Goal: Task Accomplishment & Management: Use online tool/utility

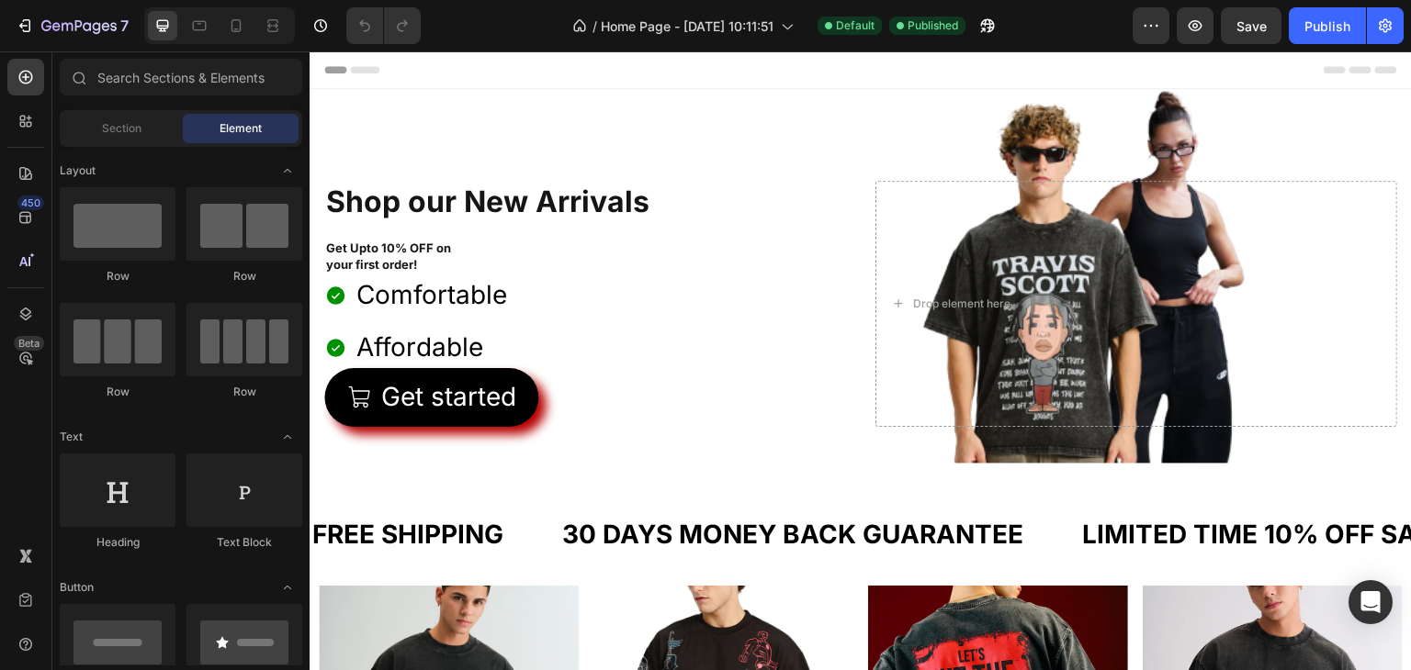
click at [625, 283] on div "Comfortable Affordable" at bounding box center [585, 322] width 522 height 94
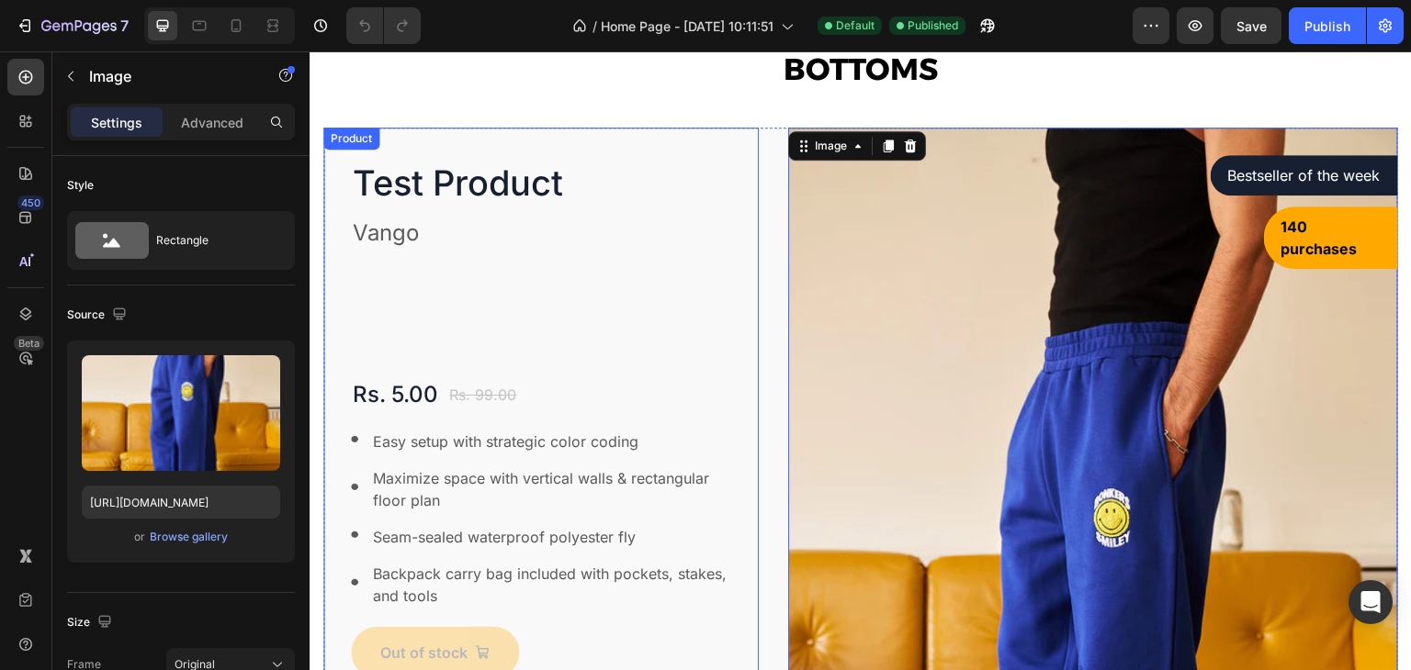
scroll to position [1936, 0]
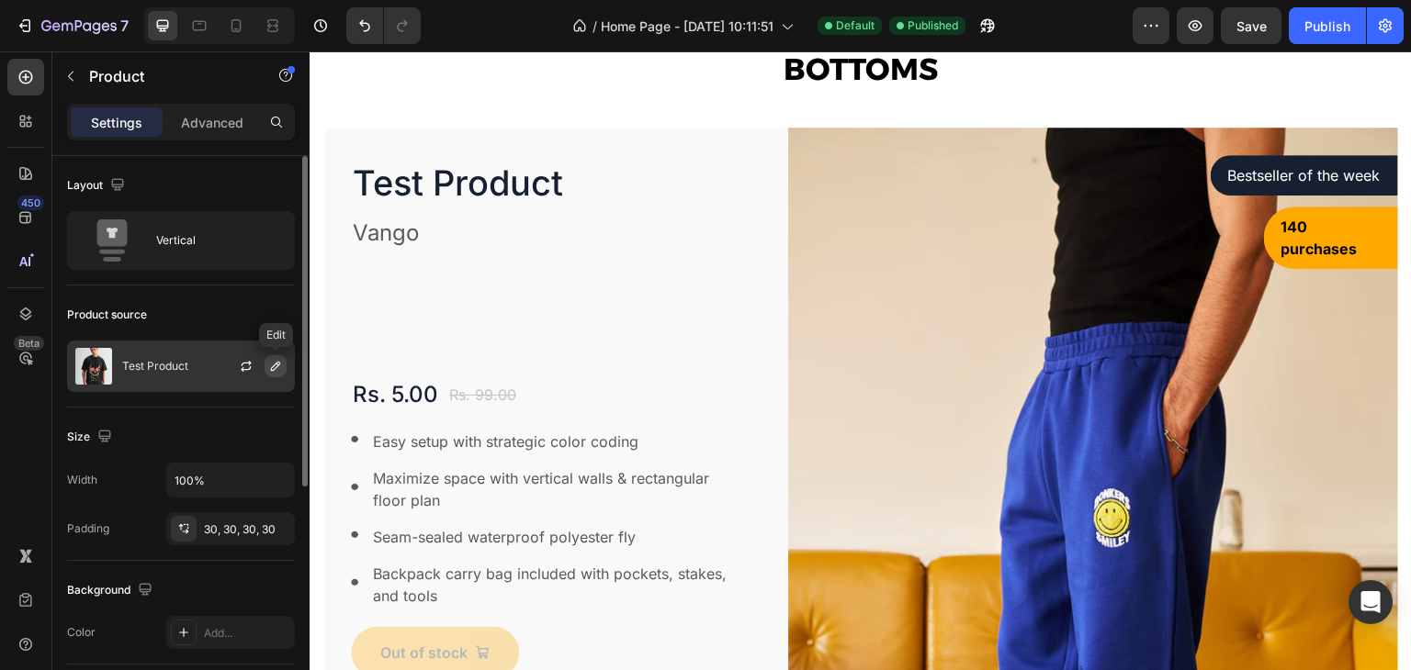
click at [275, 368] on icon "button" at bounding box center [275, 366] width 9 height 9
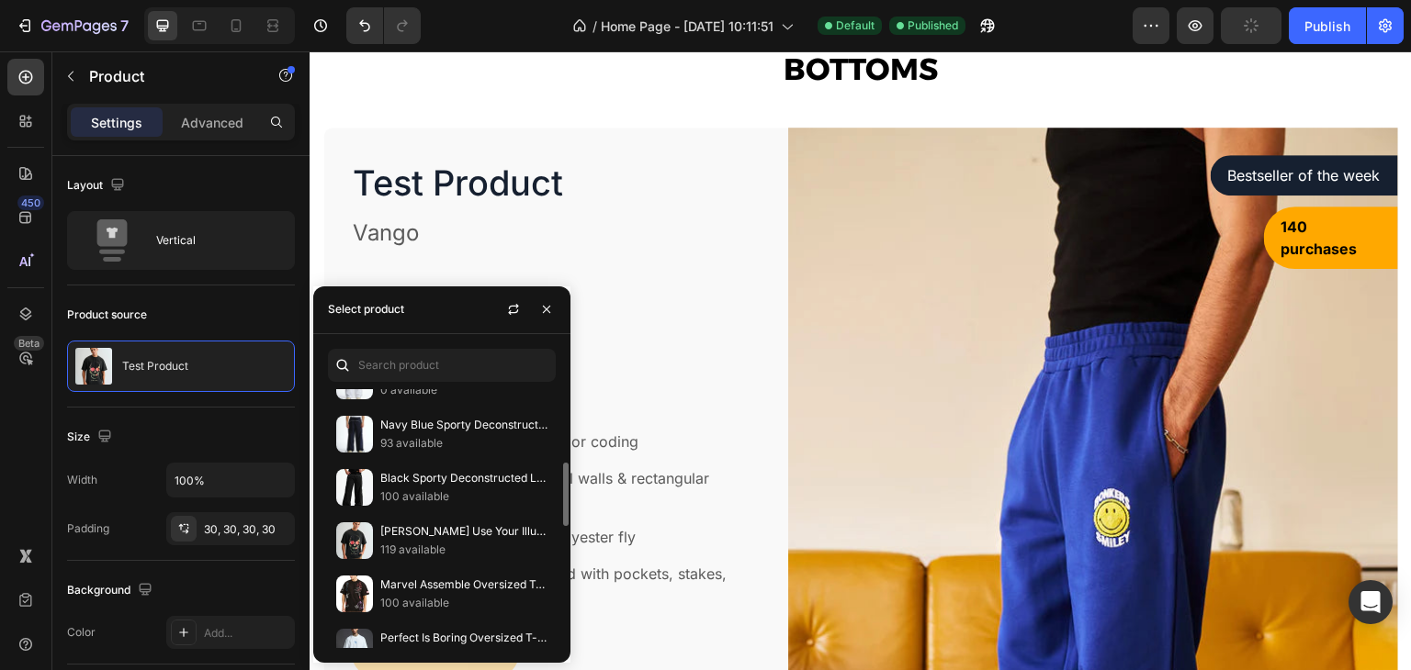
scroll to position [301, 0]
click at [407, 470] on p "Black Sporty Deconstructed Loose Pants" at bounding box center [463, 478] width 167 height 18
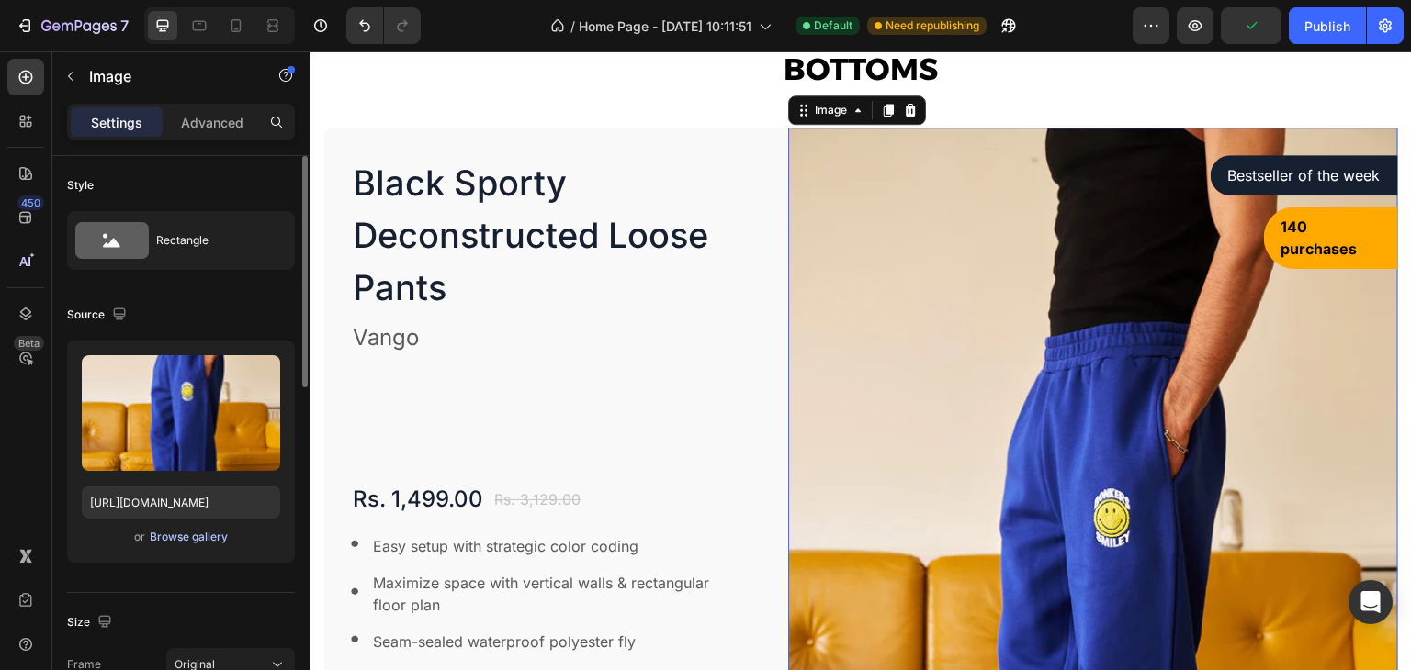
click at [204, 538] on div "Browse gallery" at bounding box center [189, 537] width 78 height 17
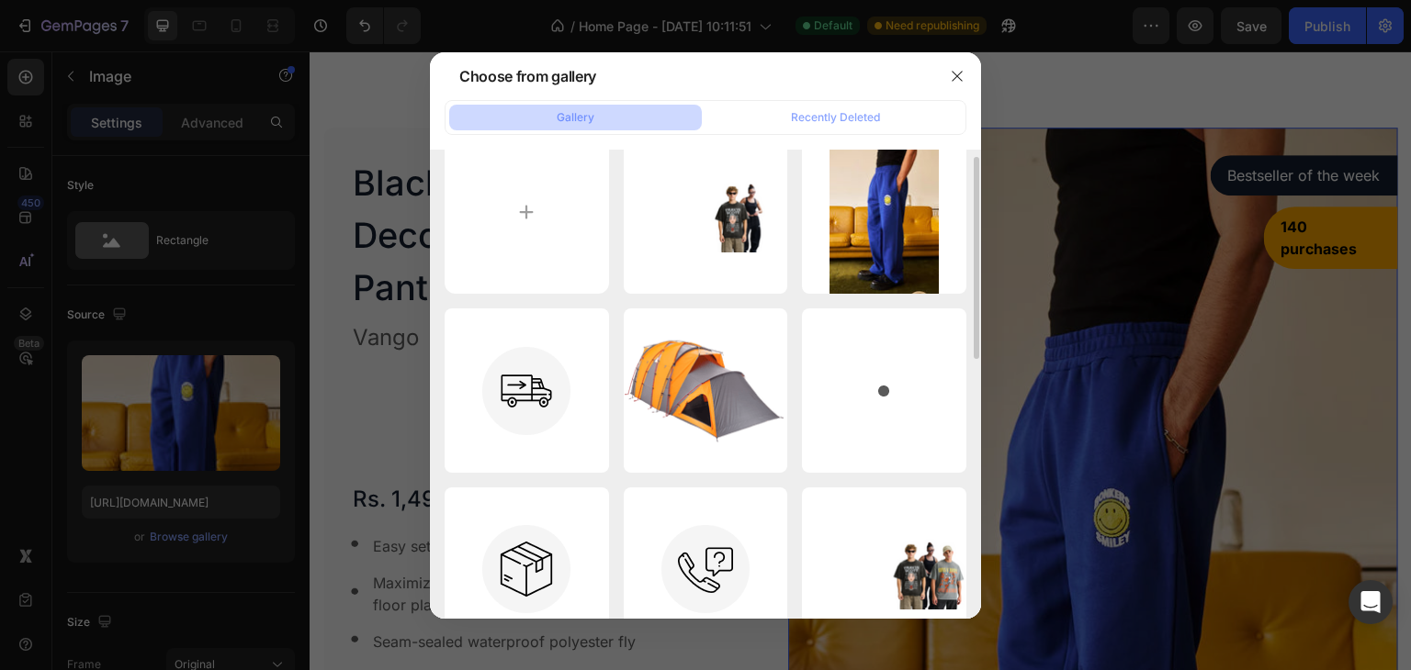
scroll to position [26, 0]
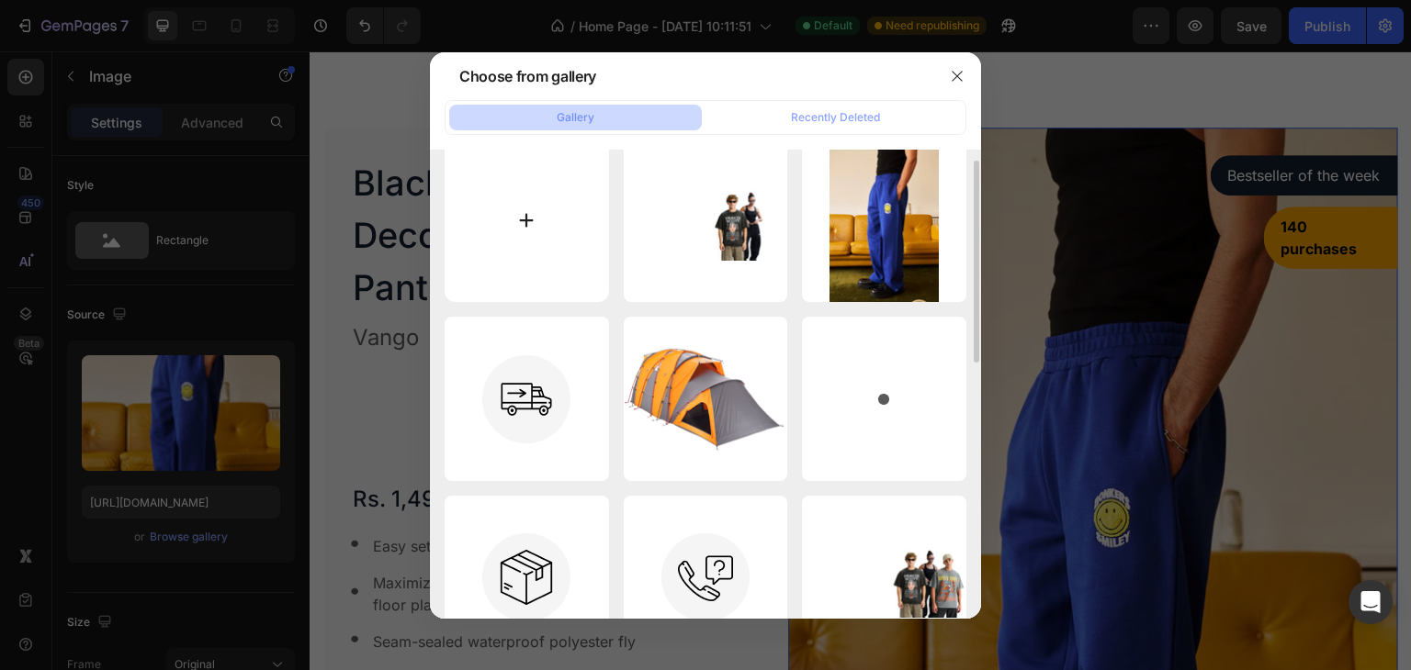
click at [509, 245] on input "file" at bounding box center [527, 221] width 164 height 164
type input "C:\fakepath\black-sporty-deconstructed-loose-pants-xs-bonkerscorner-store-34403…"
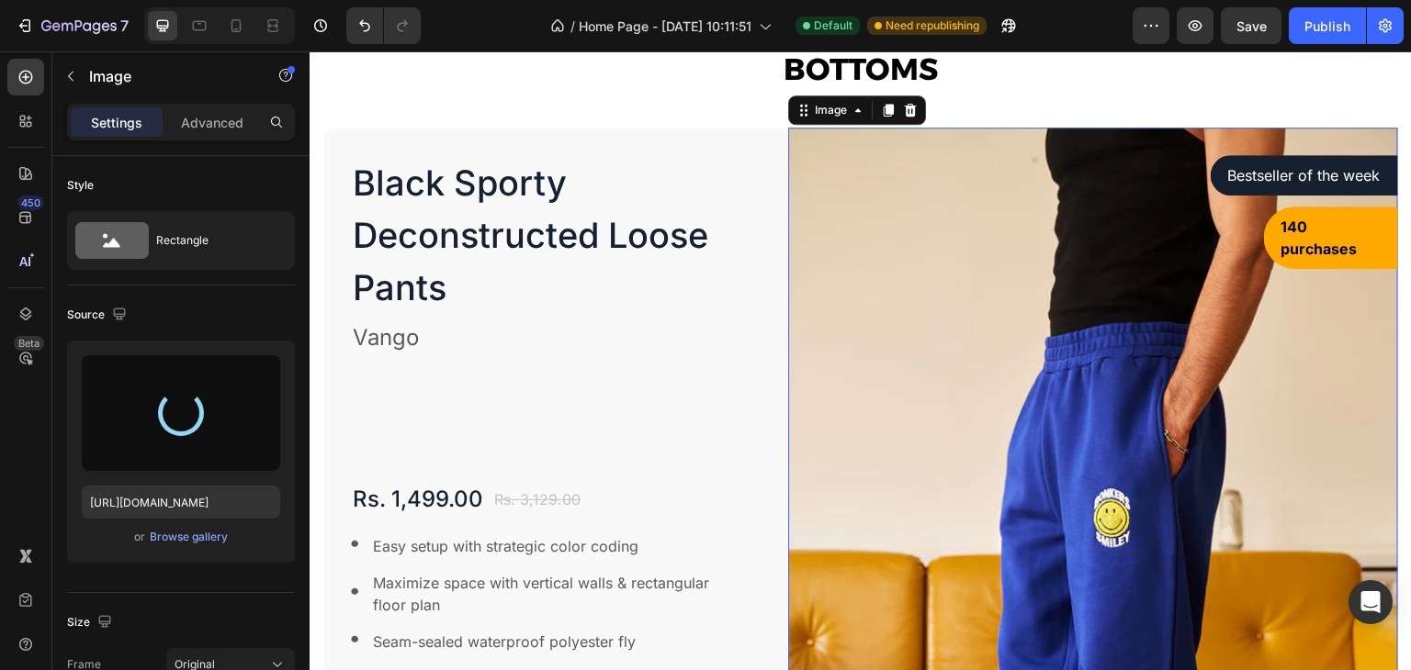
type input "[URL][DOMAIN_NAME]"
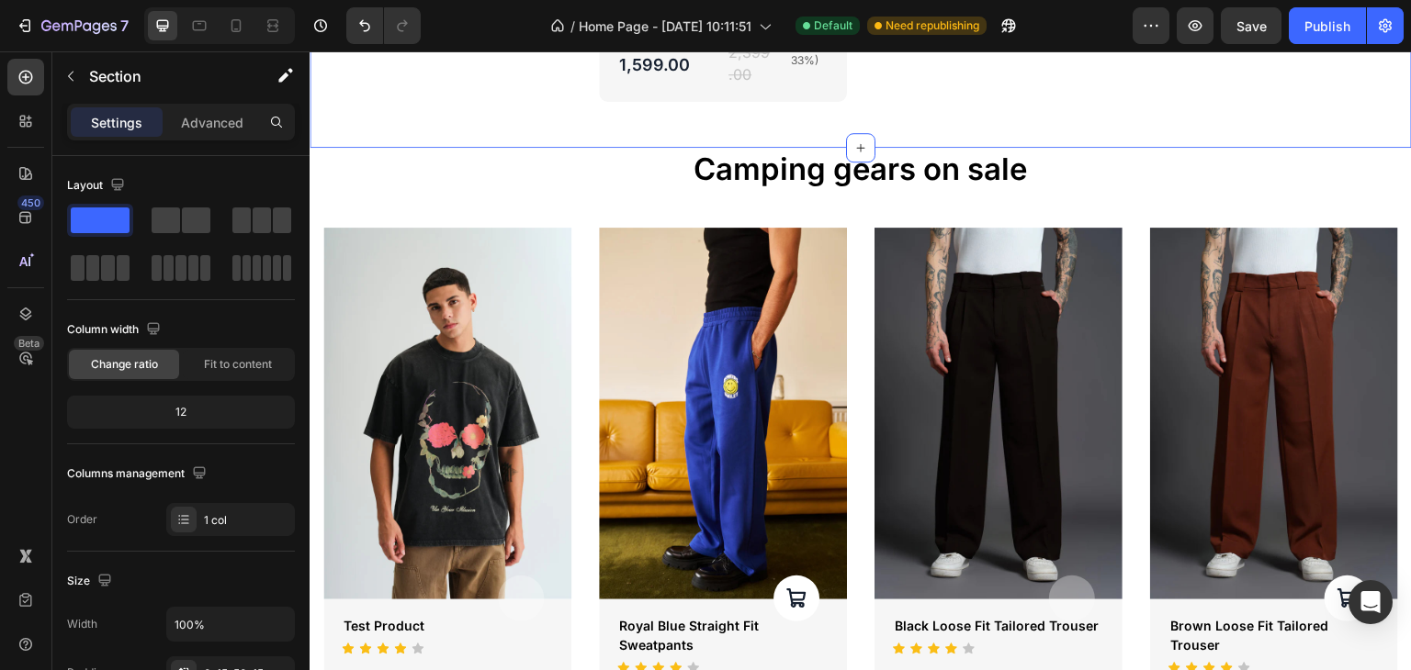
scroll to position [4975, 0]
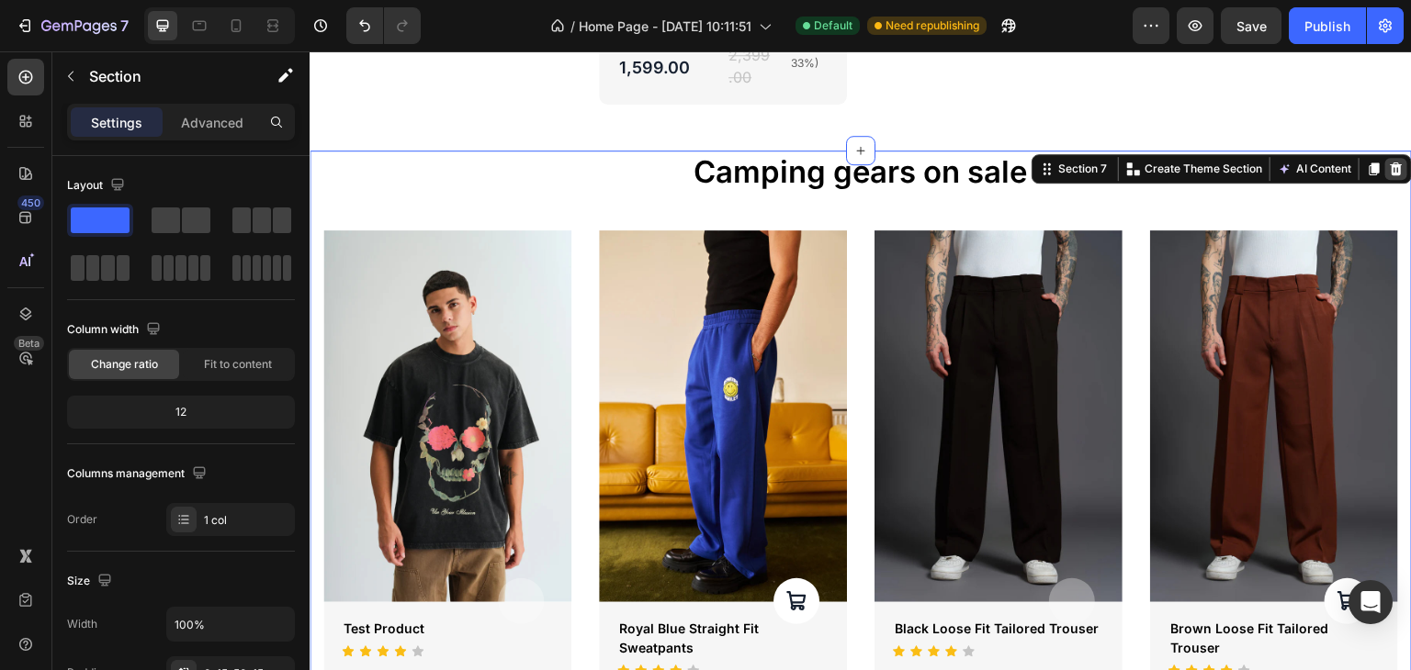
click at [1391, 163] on icon at bounding box center [1397, 169] width 12 height 13
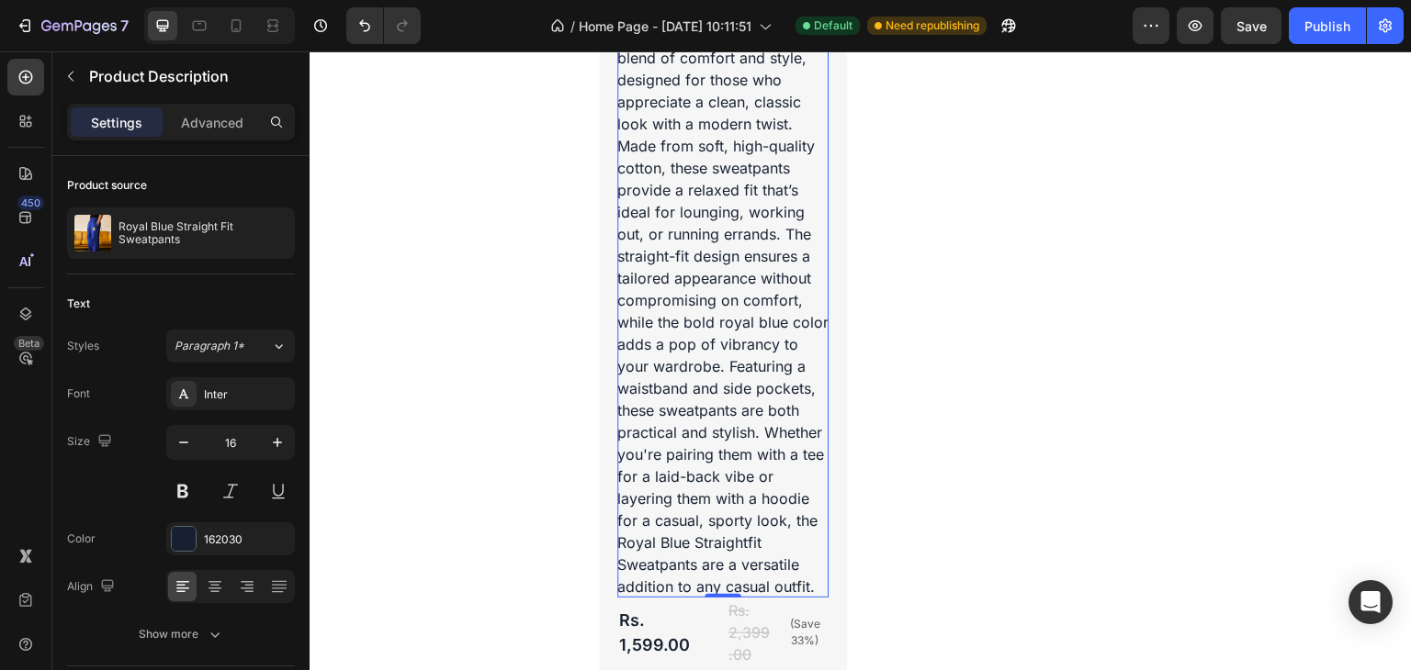
scroll to position [4396, 0]
drag, startPoint x: 714, startPoint y: 549, endPoint x: 724, endPoint y: 546, distance: 10.5
click at [310, 51] on div "0" at bounding box center [310, 51] width 0 height 0
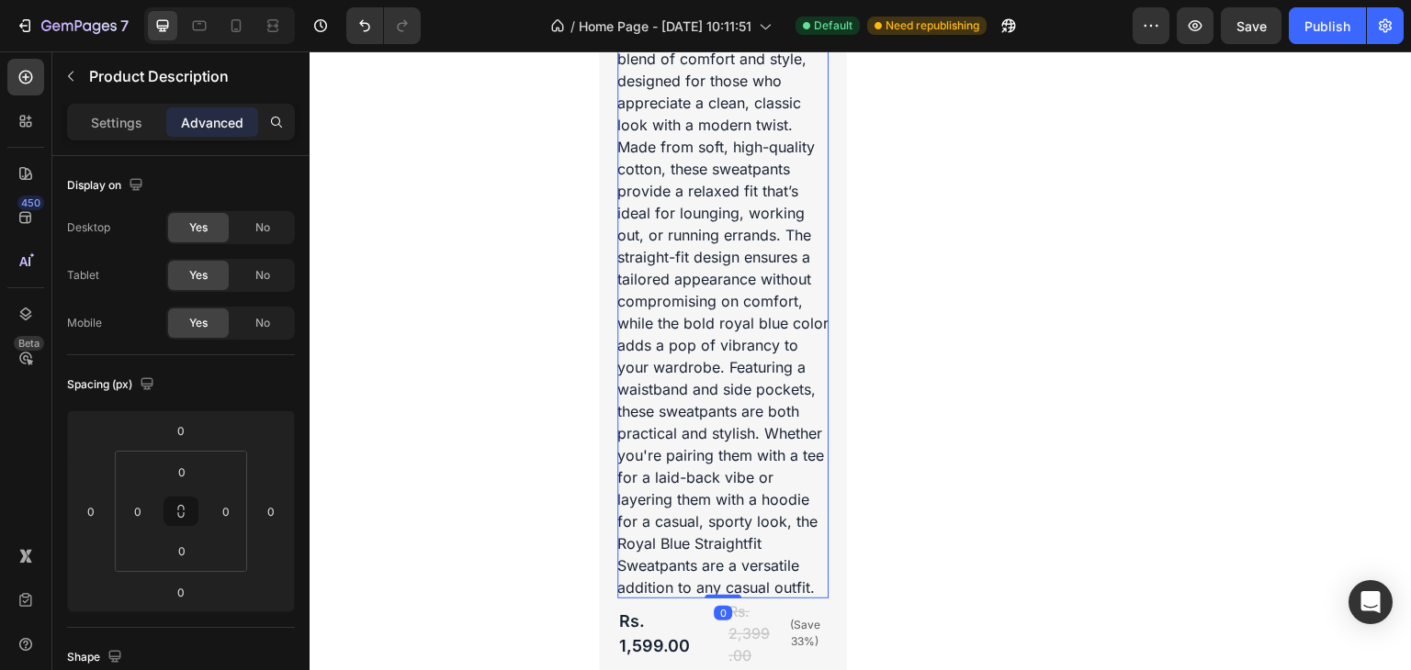
drag, startPoint x: 724, startPoint y: 546, endPoint x: 728, endPoint y: 340, distance: 206.7
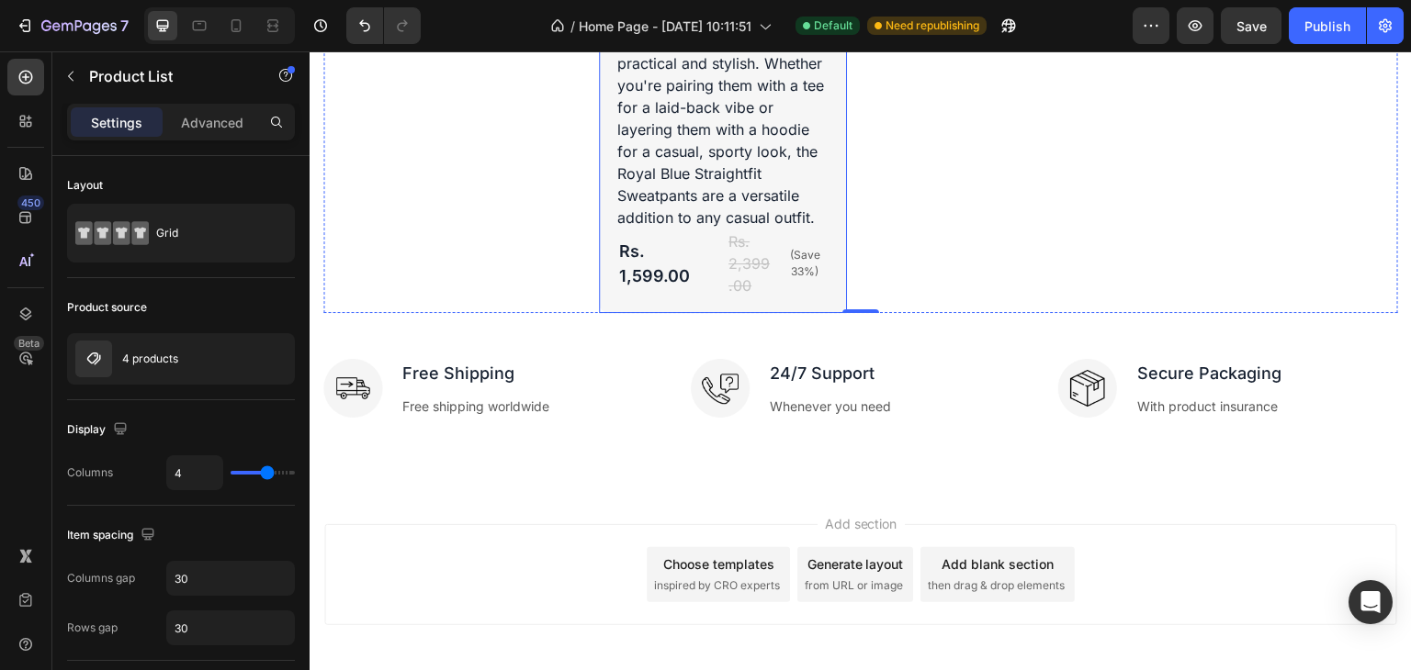
scroll to position [4768, 0]
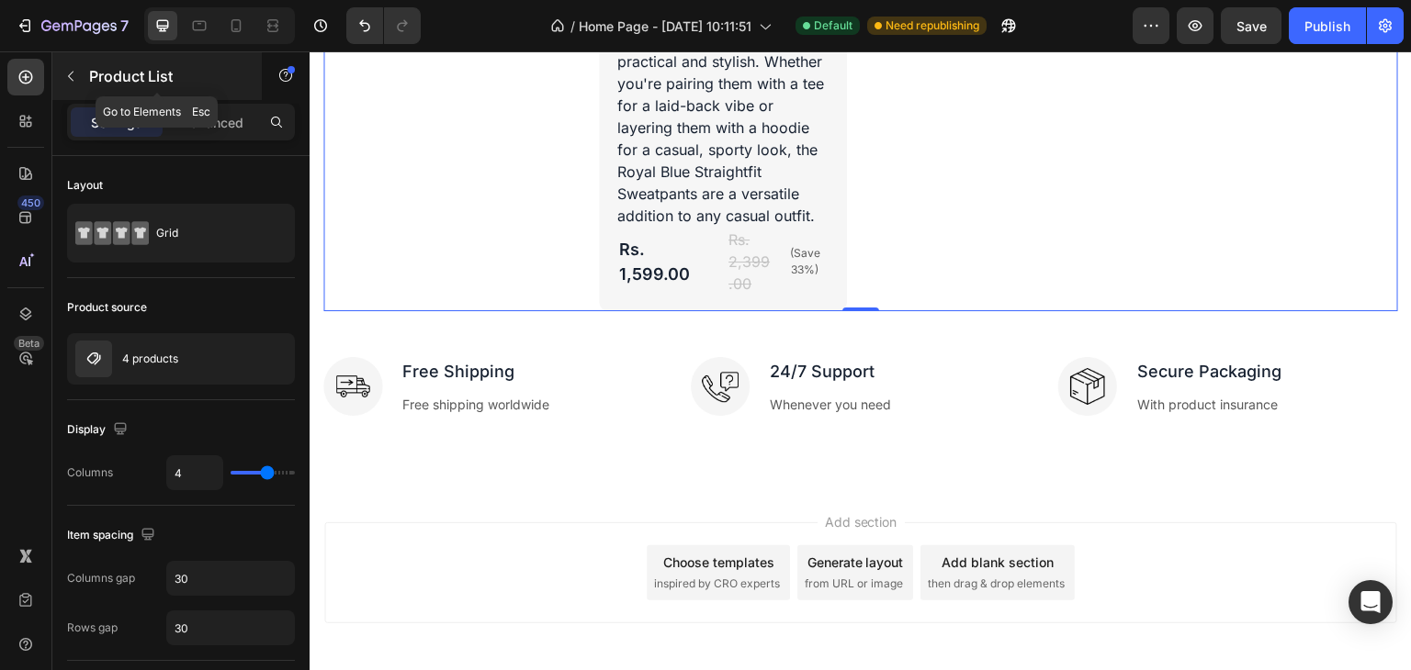
click at [77, 80] on icon "button" at bounding box center [70, 76] width 15 height 15
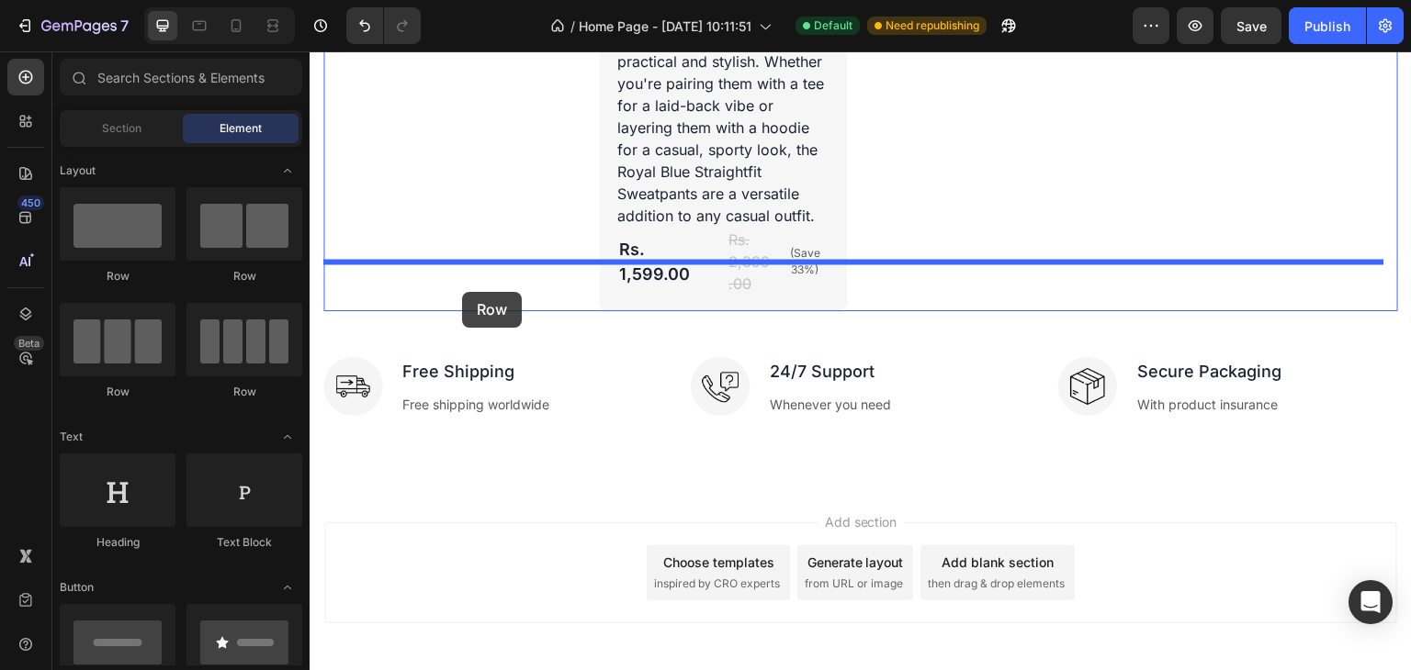
drag, startPoint x: 421, startPoint y: 285, endPoint x: 462, endPoint y: 292, distance: 42.0
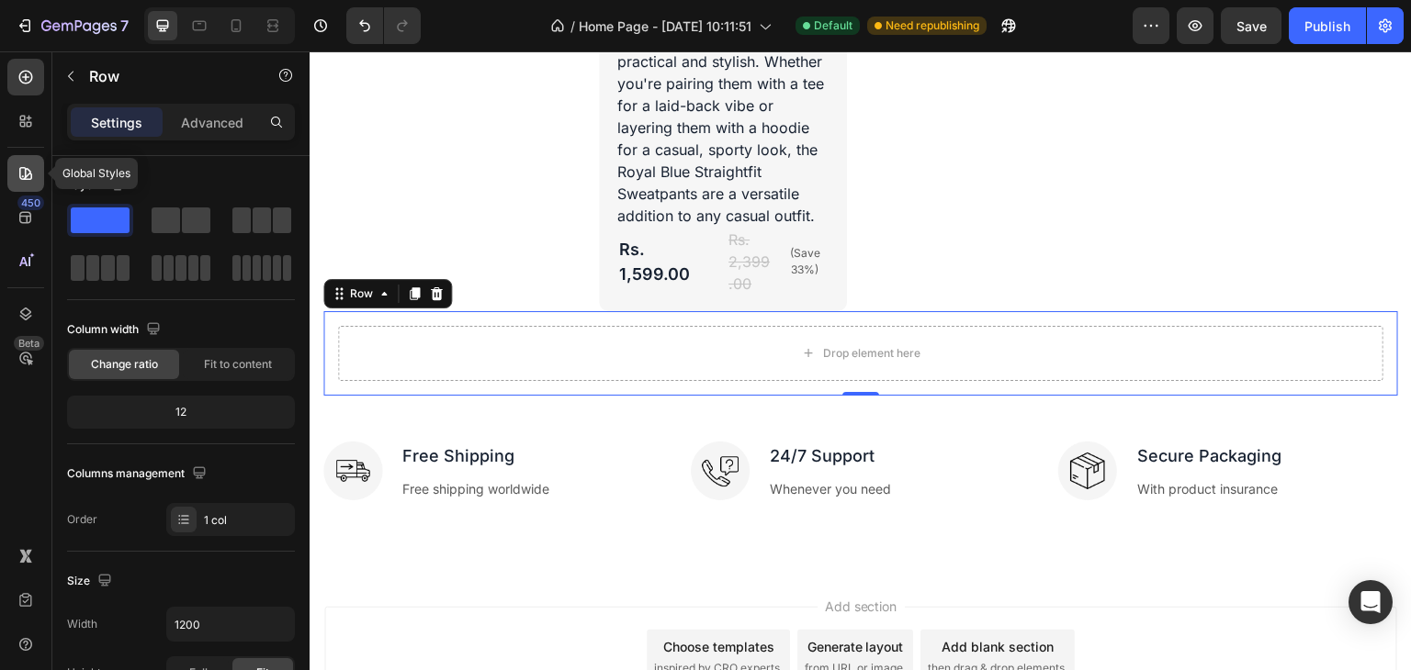
click at [18, 175] on icon at bounding box center [26, 173] width 18 height 18
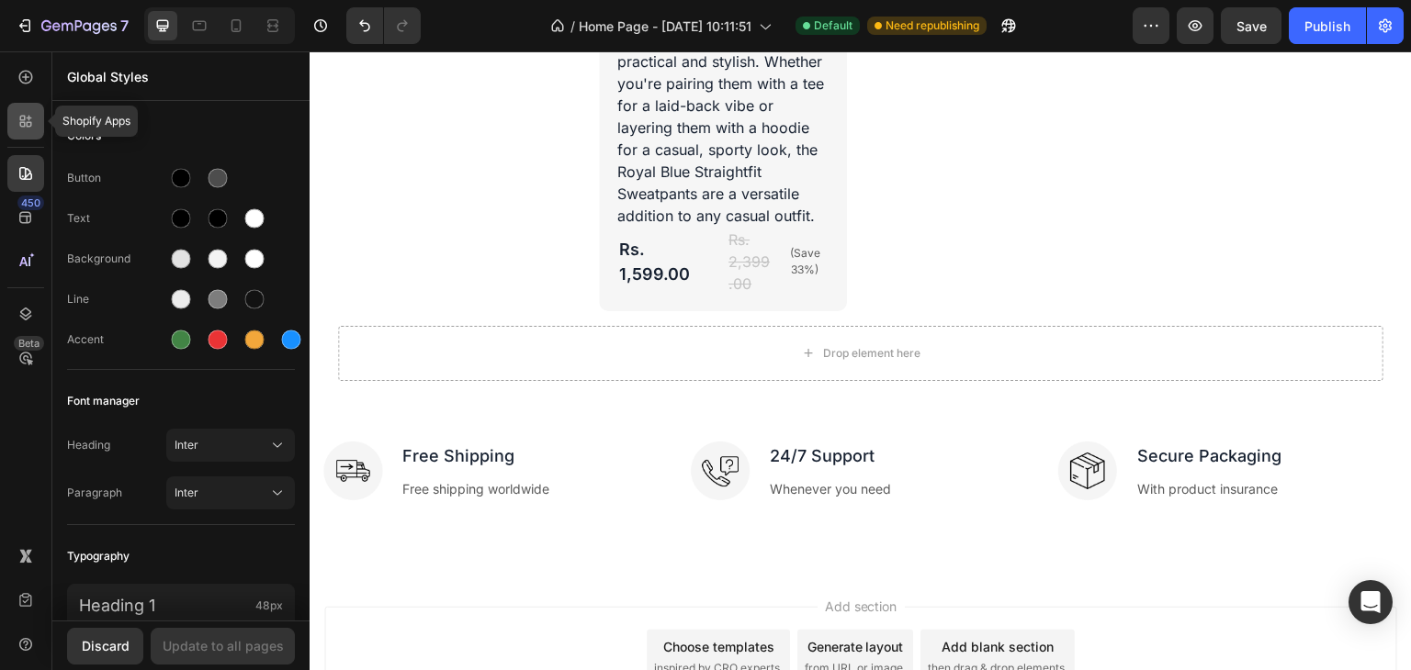
click at [18, 116] on icon at bounding box center [26, 121] width 18 height 18
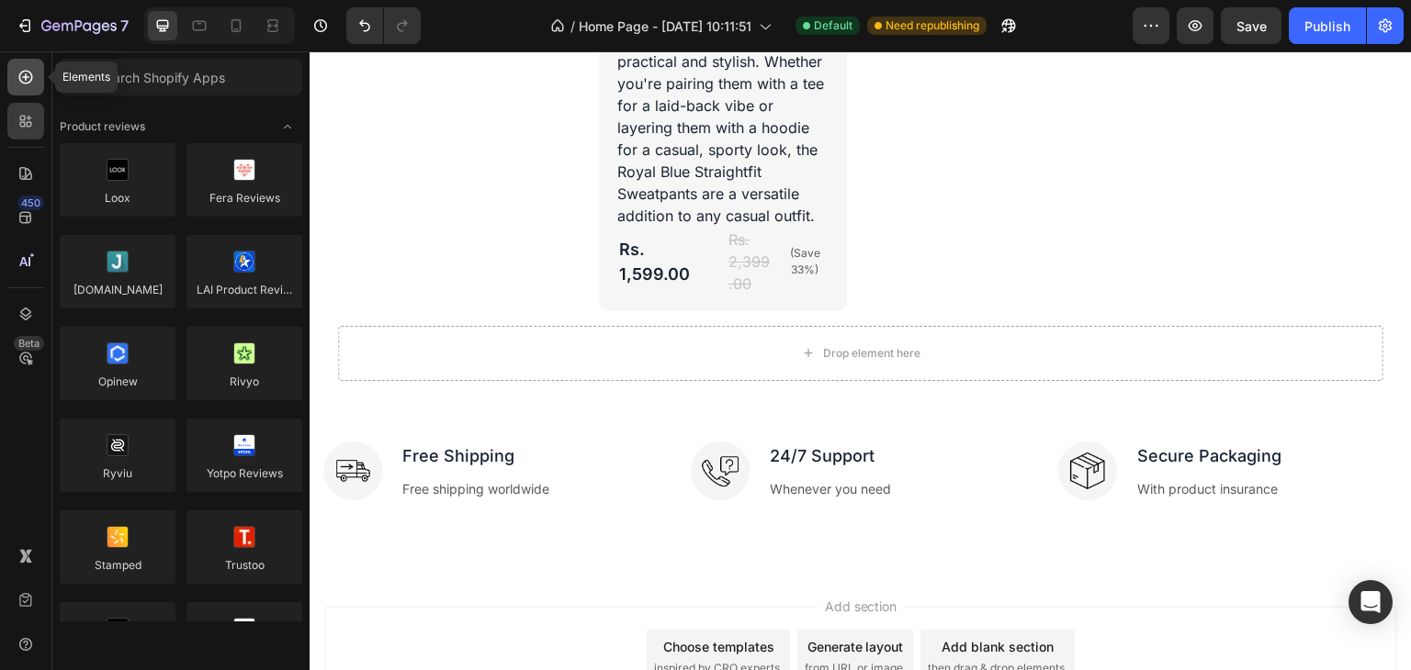
click at [24, 79] on icon at bounding box center [26, 77] width 18 height 18
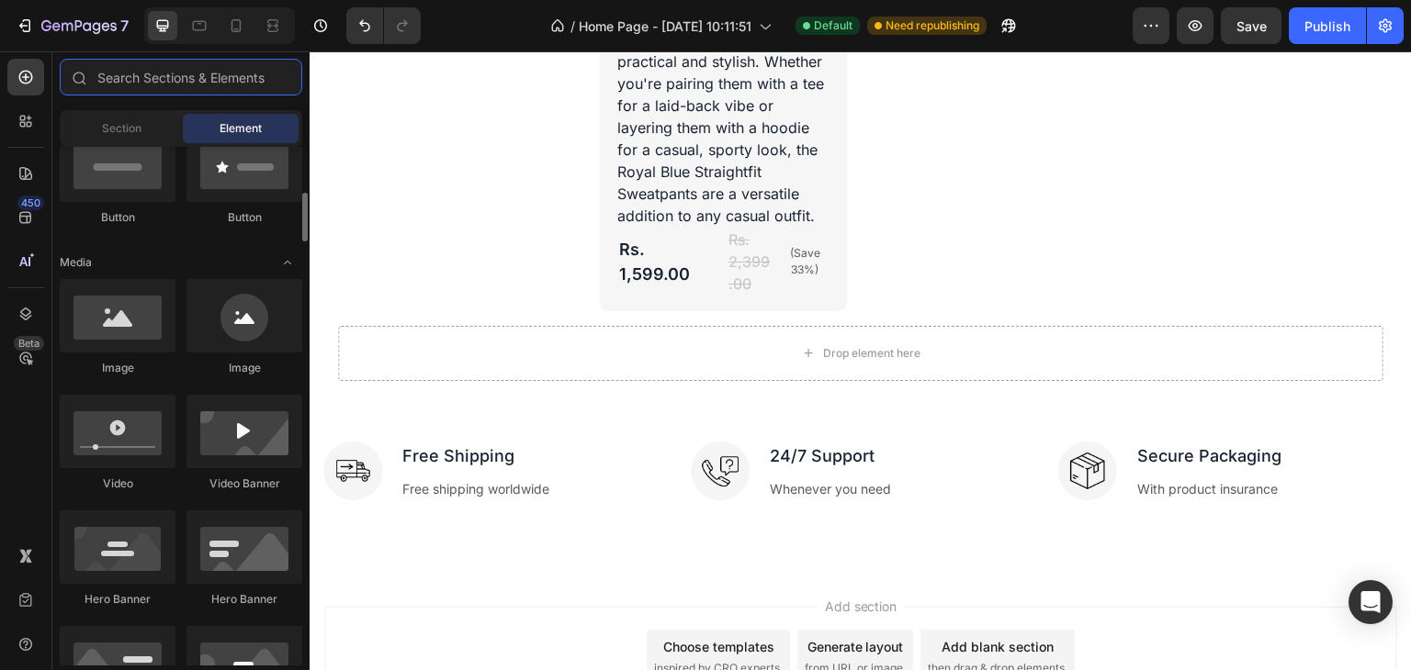
scroll to position [477, 0]
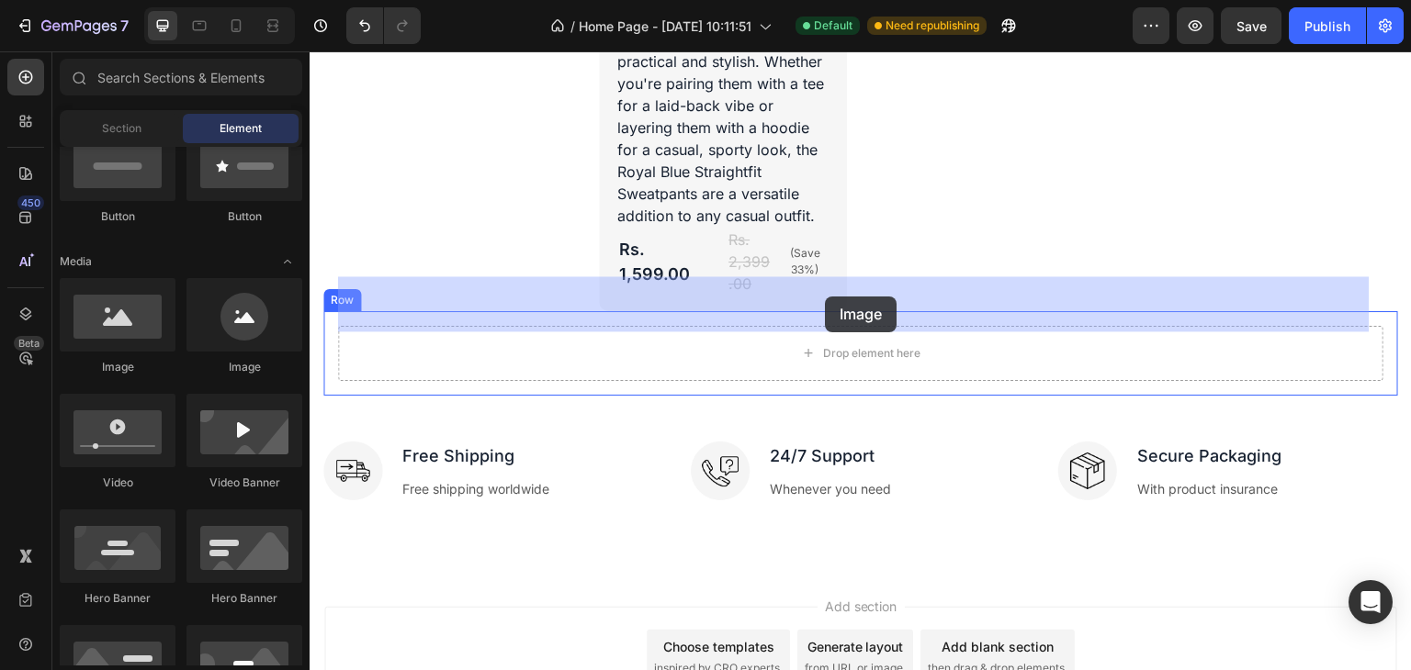
drag, startPoint x: 423, startPoint y: 374, endPoint x: 825, endPoint y: 296, distance: 409.8
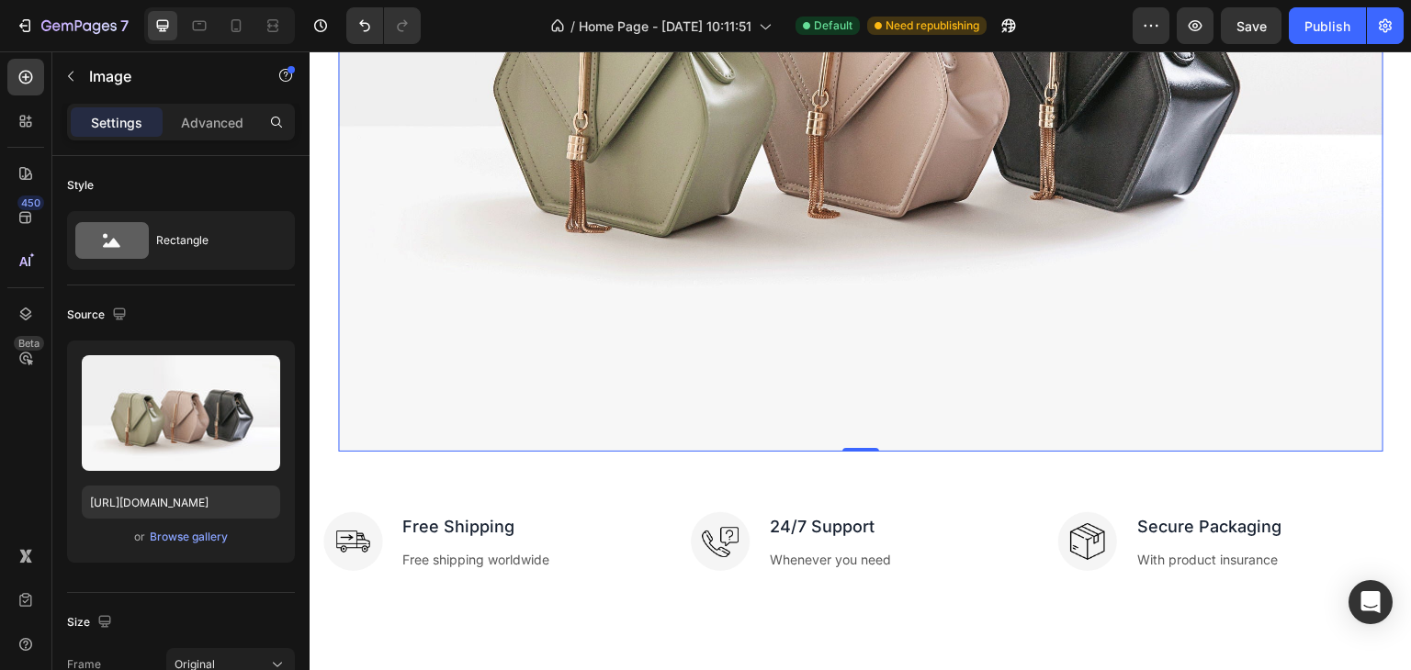
scroll to position [5302, 0]
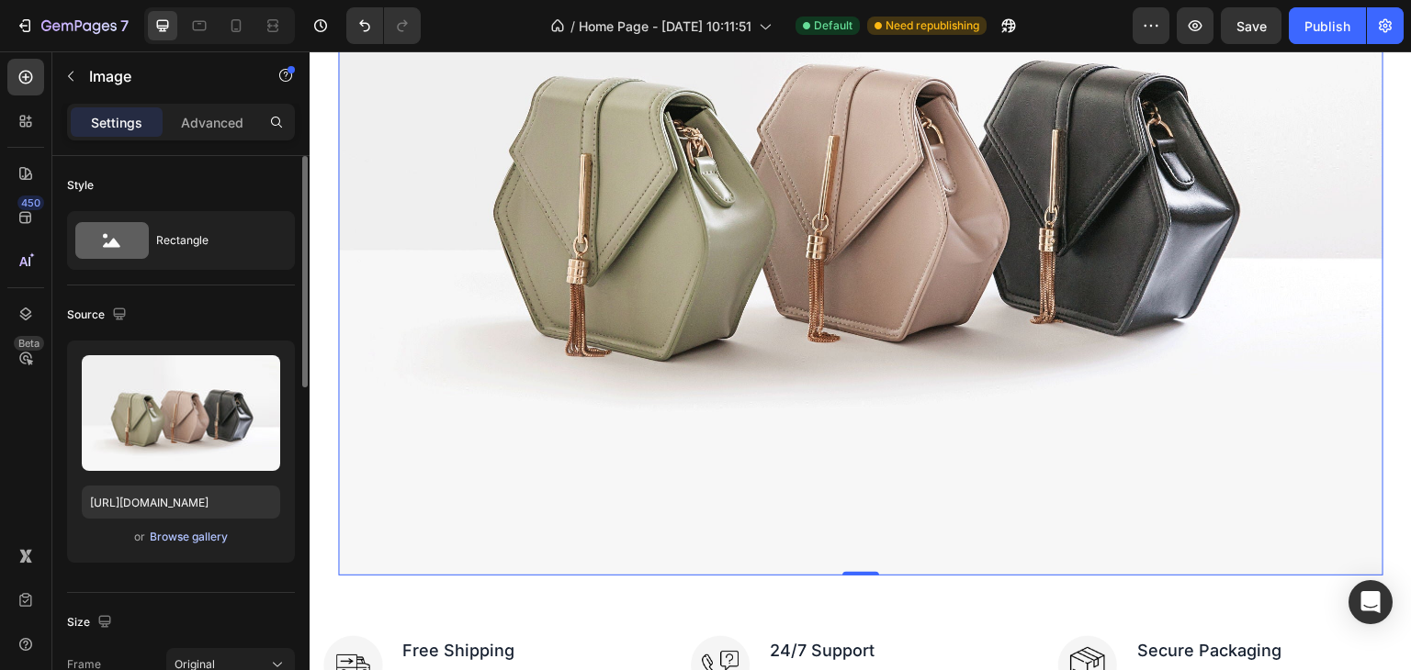
click at [184, 535] on div "Browse gallery" at bounding box center [189, 537] width 78 height 17
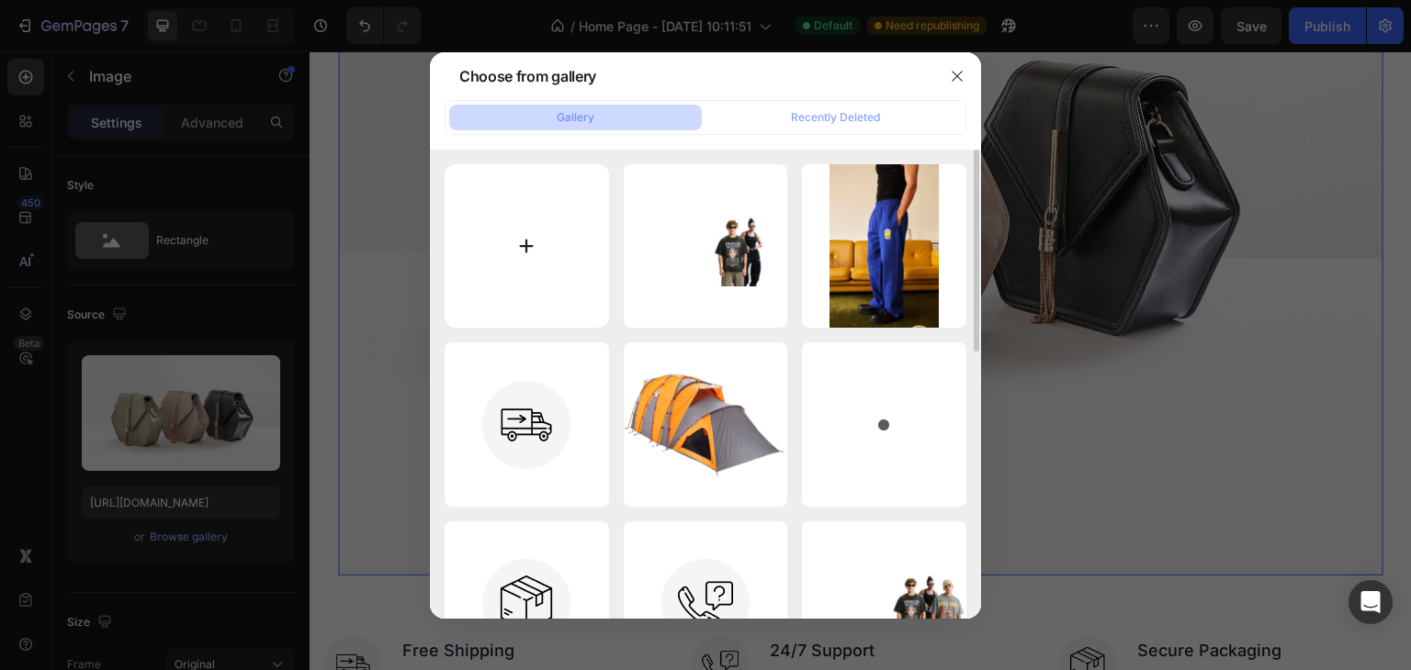
click at [519, 219] on input "file" at bounding box center [527, 246] width 164 height 164
type input "C:\fakepath\Screenshot [DATE] 072914.png"
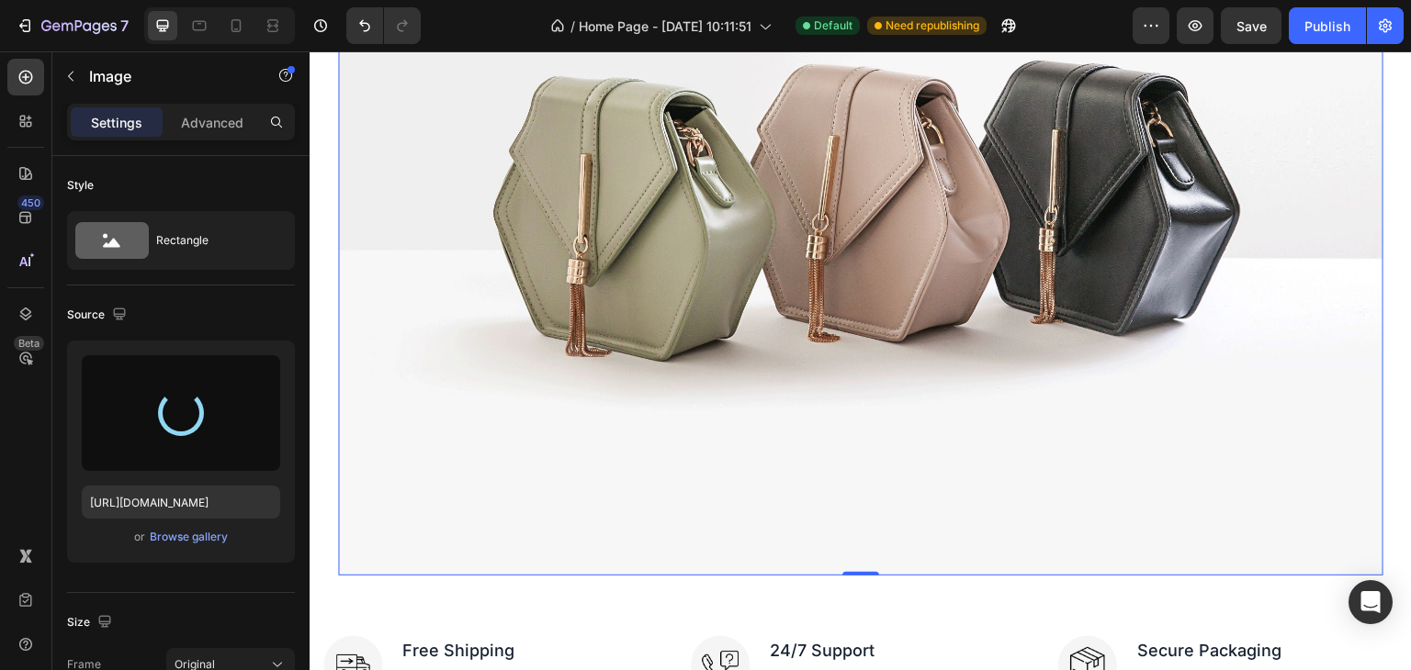
type input "[URL][DOMAIN_NAME]"
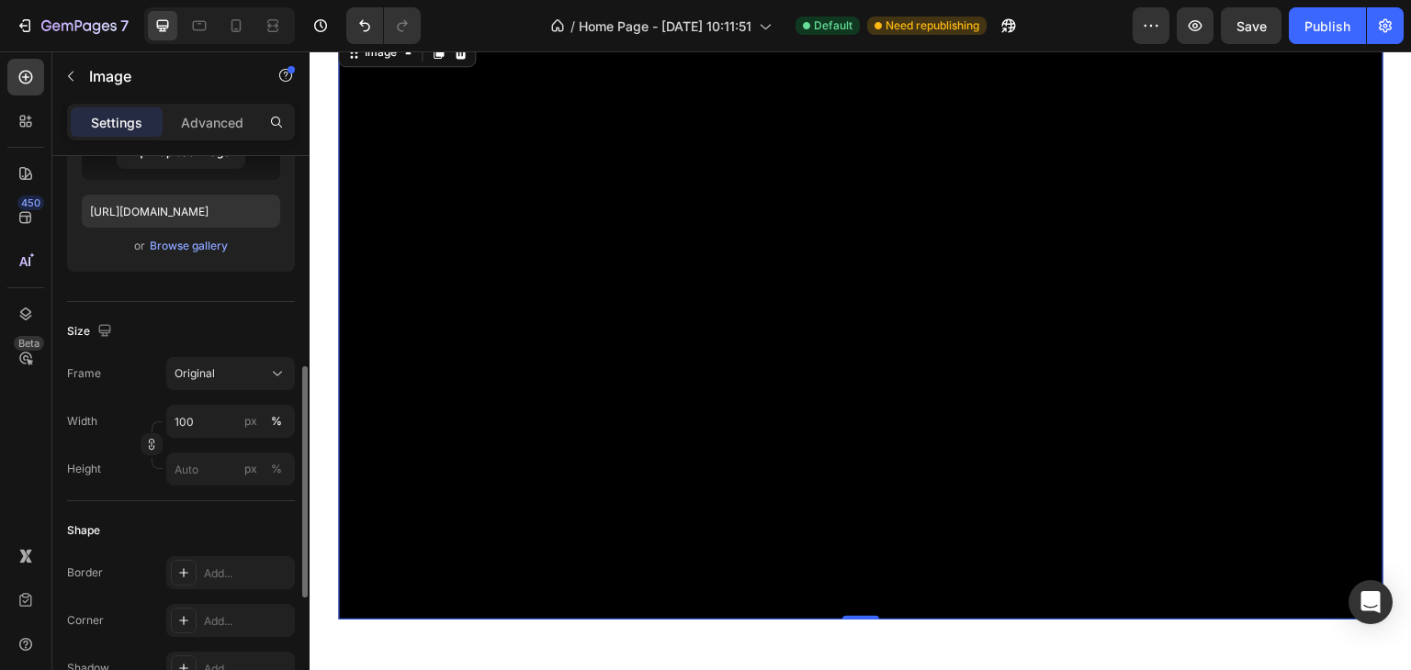
scroll to position [373, 0]
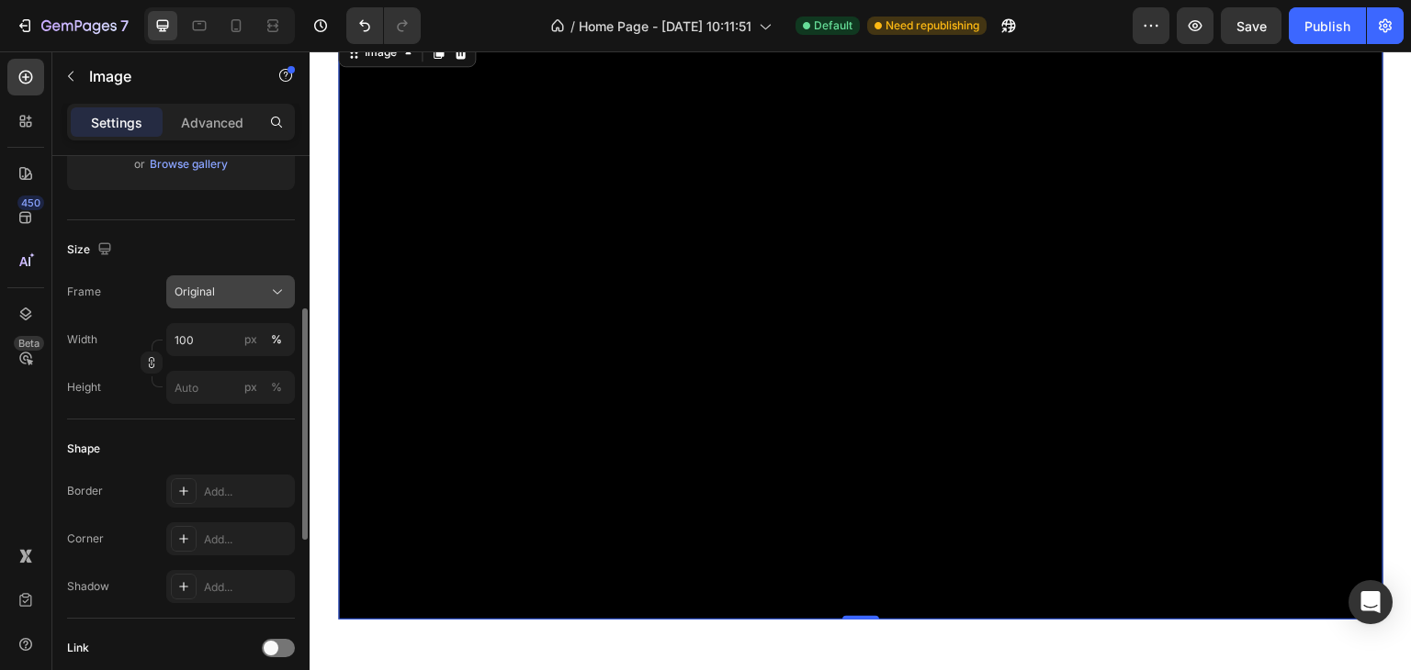
click at [233, 295] on div "Original" at bounding box center [220, 292] width 90 height 17
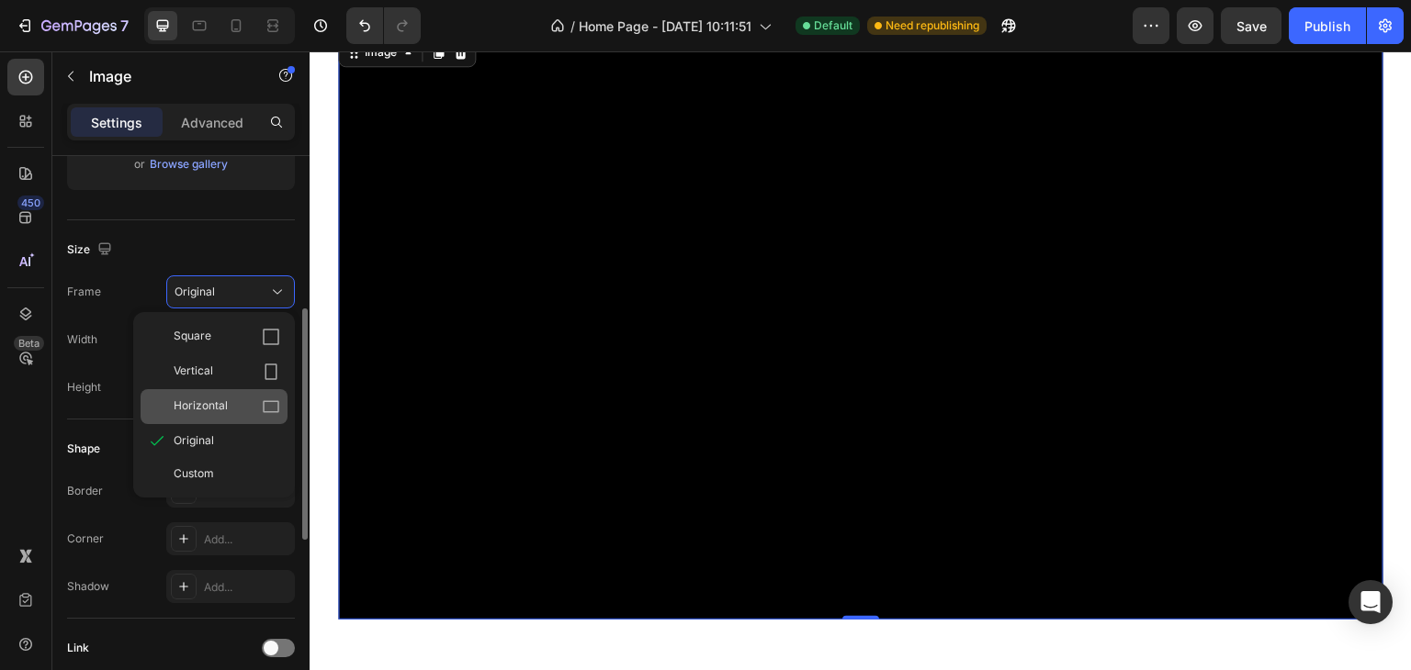
click at [276, 409] on icon at bounding box center [271, 407] width 18 height 18
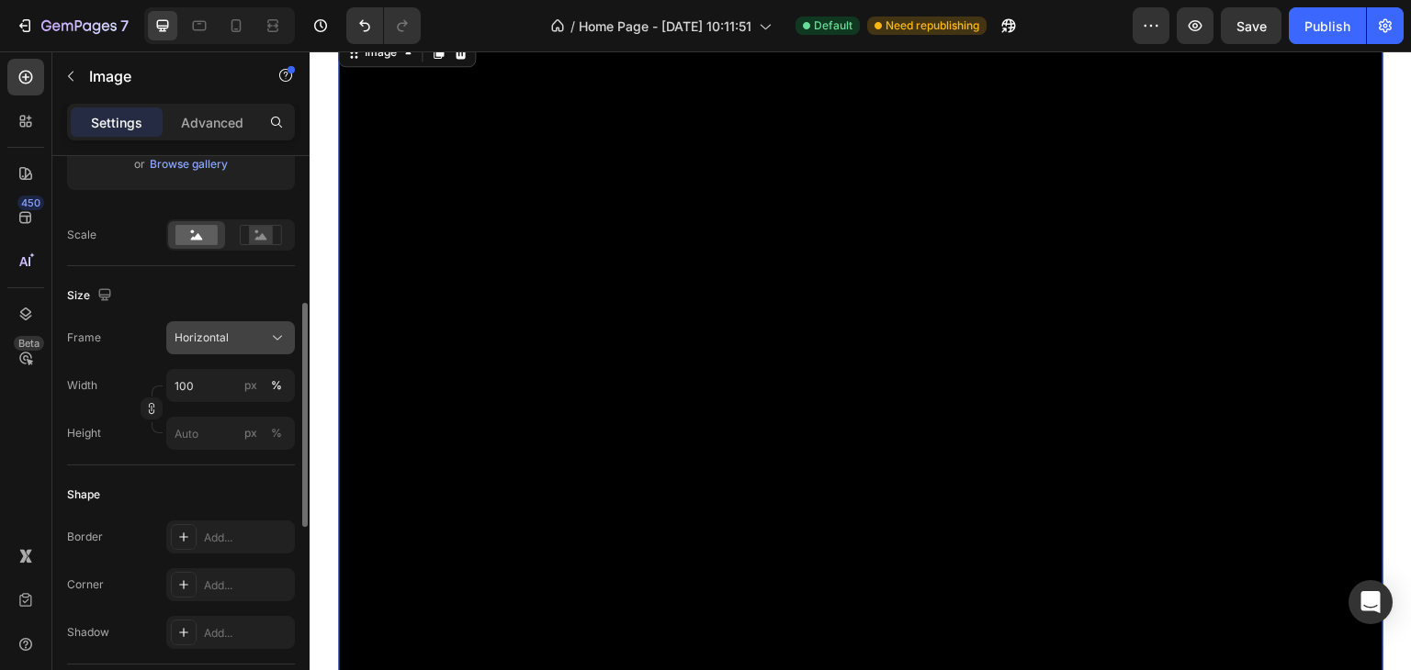
click at [264, 333] on div "Horizontal" at bounding box center [220, 338] width 90 height 17
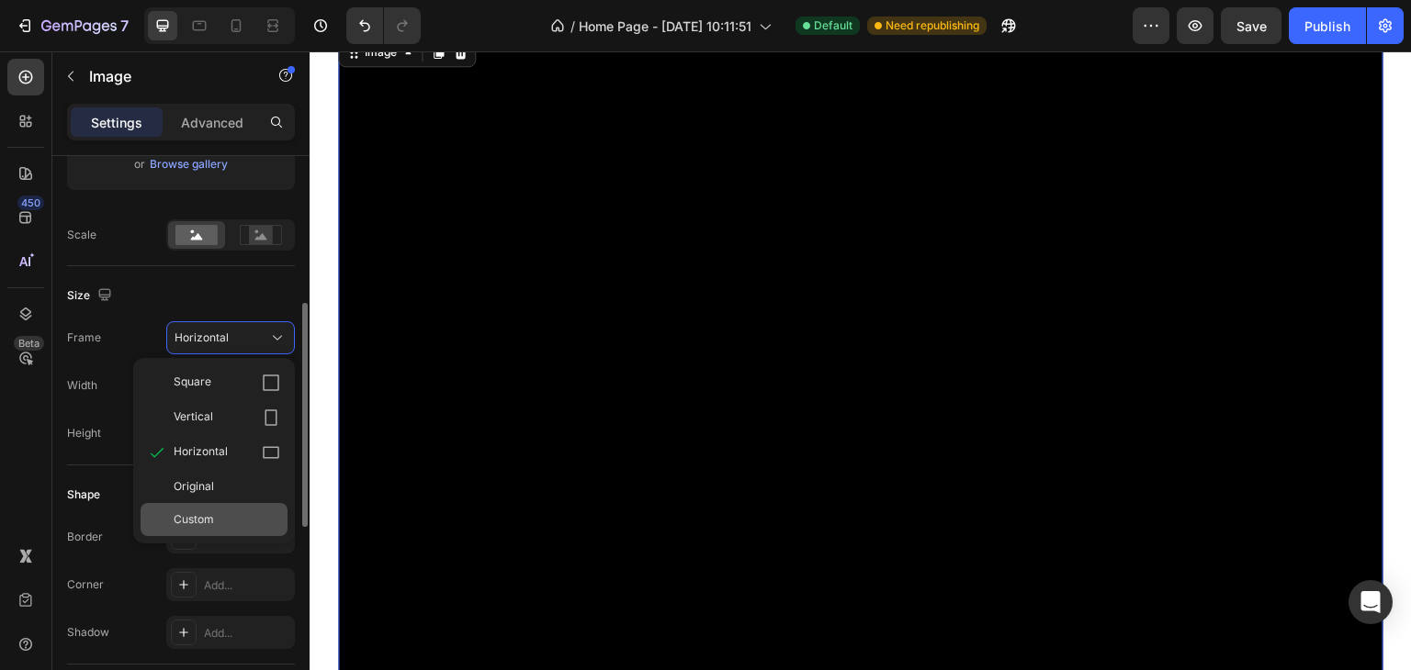
click at [237, 519] on div "Custom" at bounding box center [227, 520] width 107 height 17
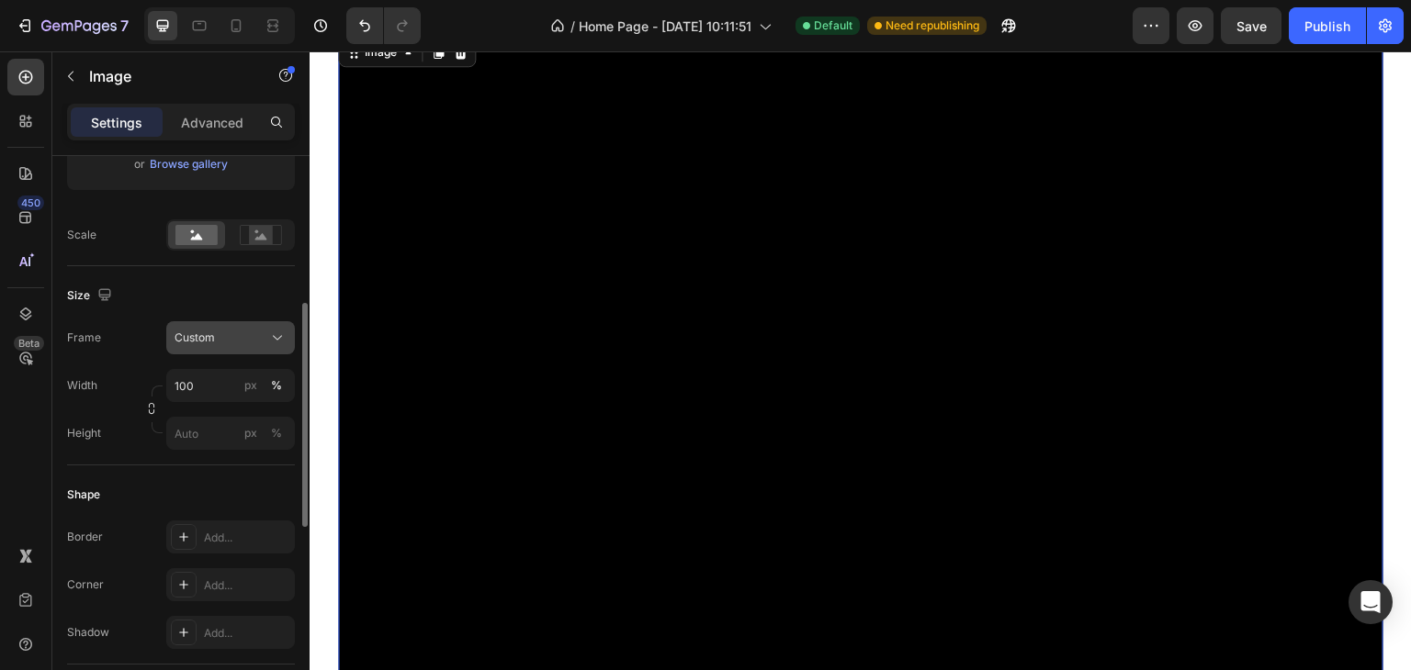
click at [280, 339] on icon at bounding box center [277, 338] width 18 height 18
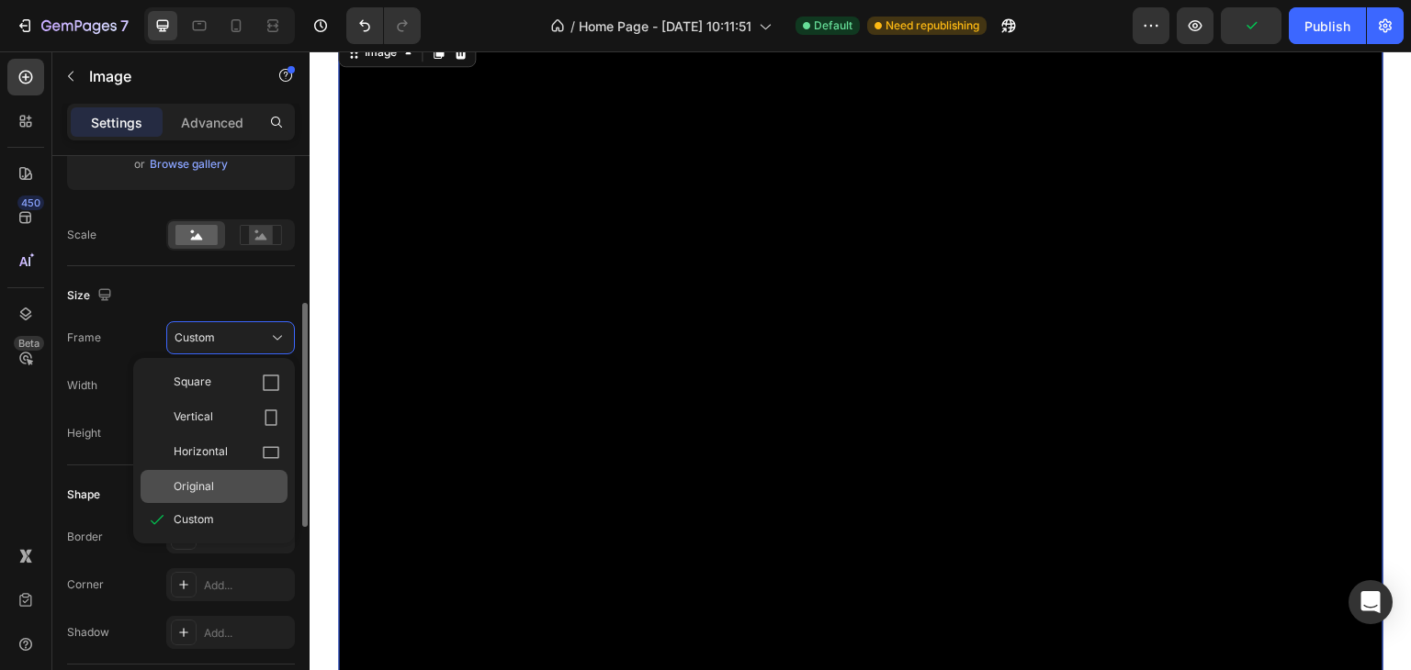
click at [208, 470] on div "Original" at bounding box center [214, 486] width 147 height 33
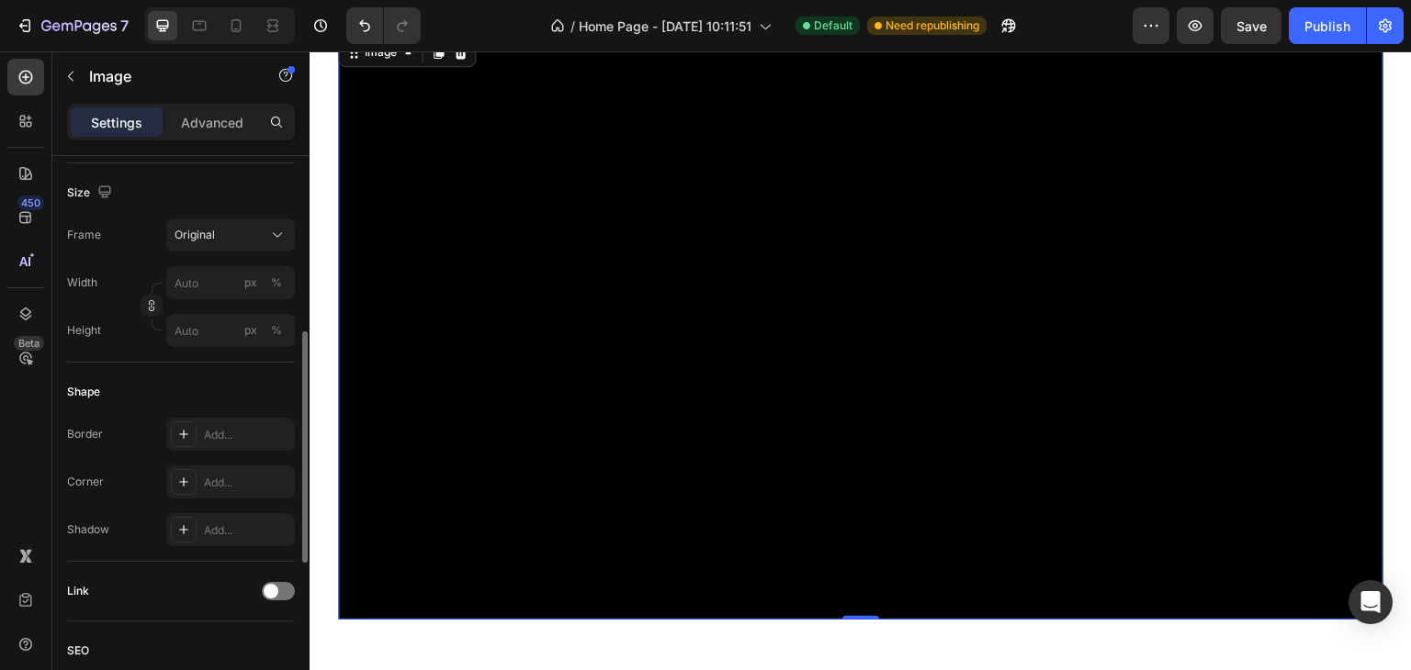
scroll to position [431, 0]
click at [187, 524] on icon at bounding box center [183, 529] width 15 height 15
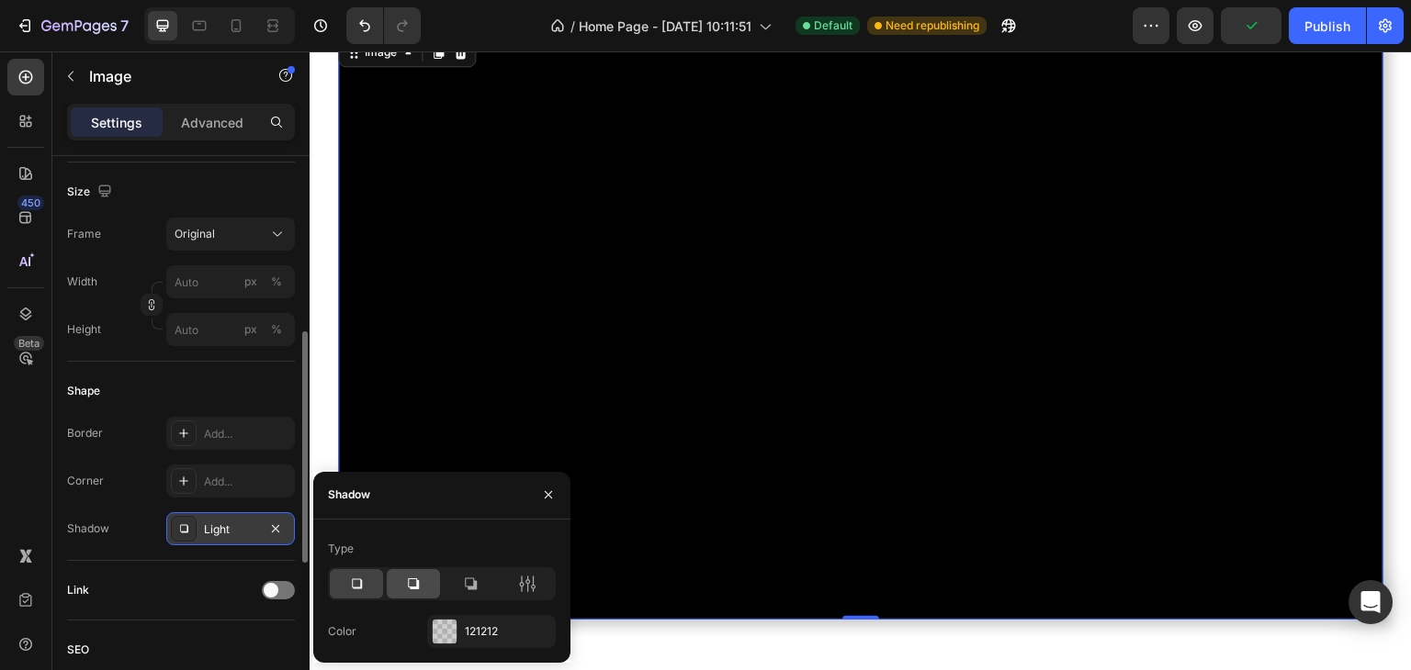
click at [419, 576] on icon at bounding box center [413, 584] width 18 height 18
click at [450, 629] on div at bounding box center [445, 632] width 24 height 24
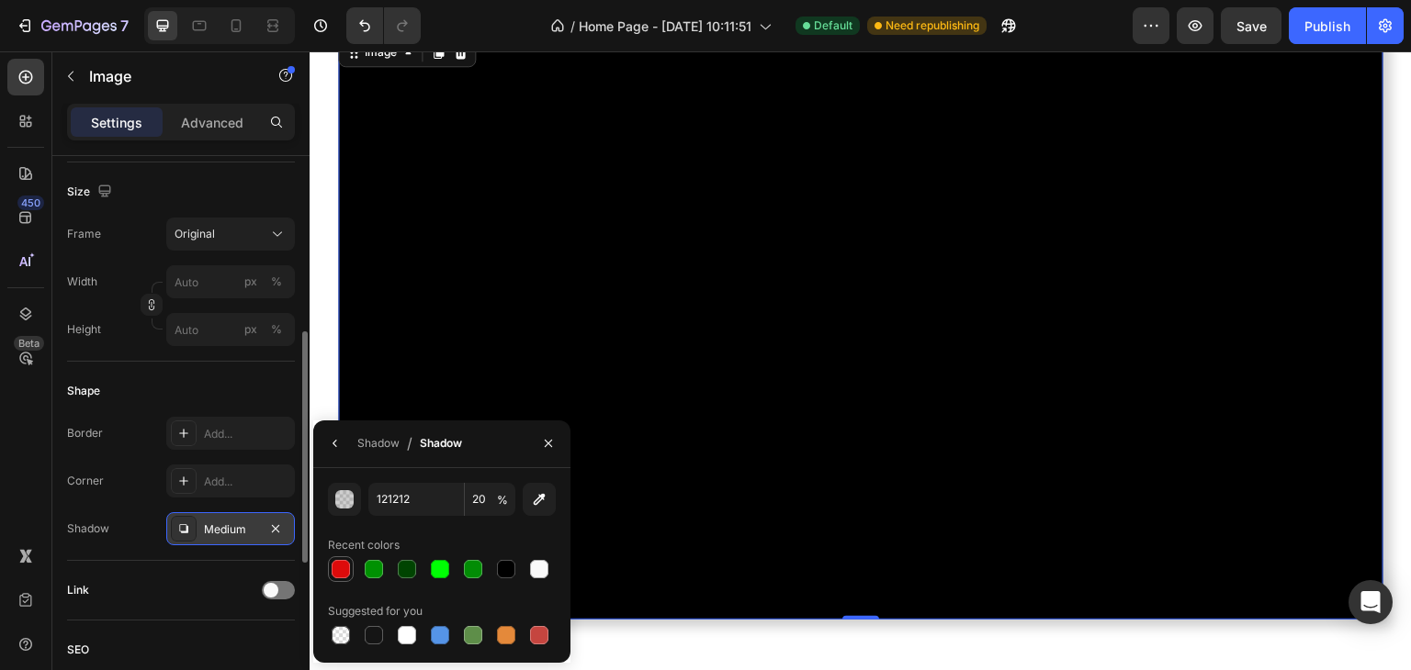
click at [339, 564] on div at bounding box center [341, 569] width 18 height 18
type input "DD0B0B"
type input "100"
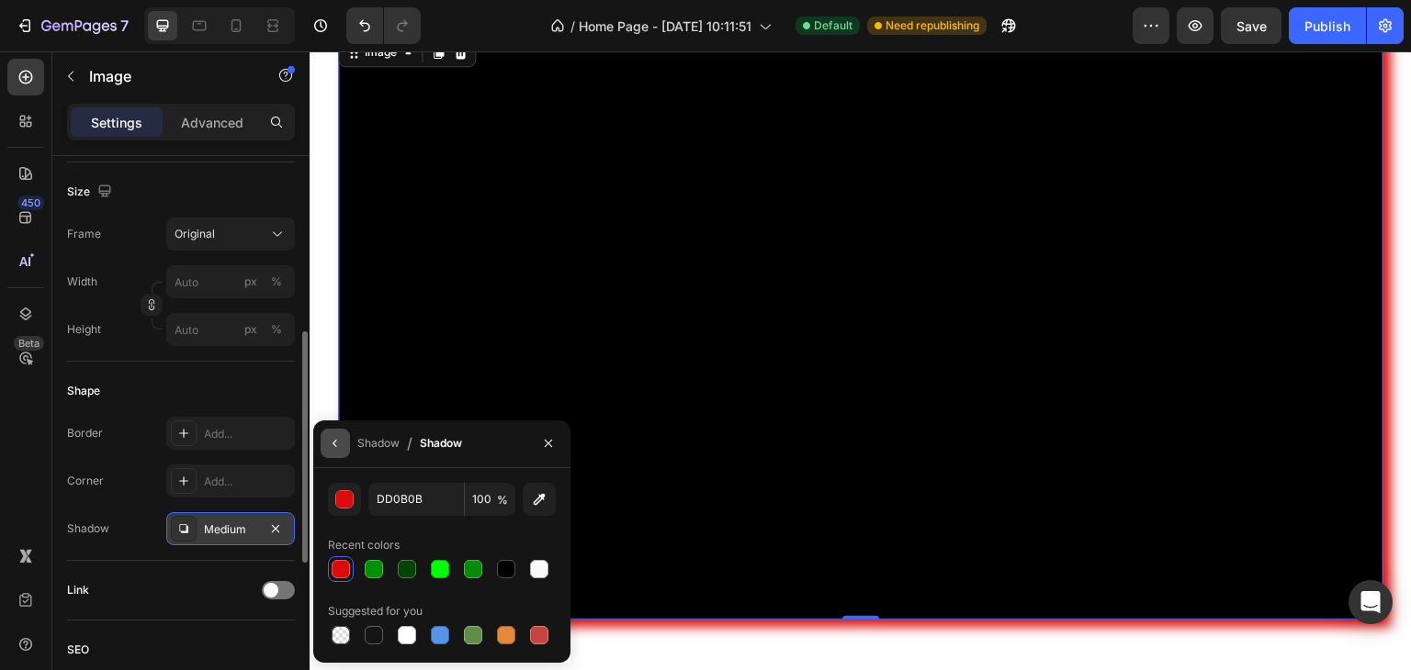
click at [332, 445] on icon "button" at bounding box center [335, 443] width 15 height 15
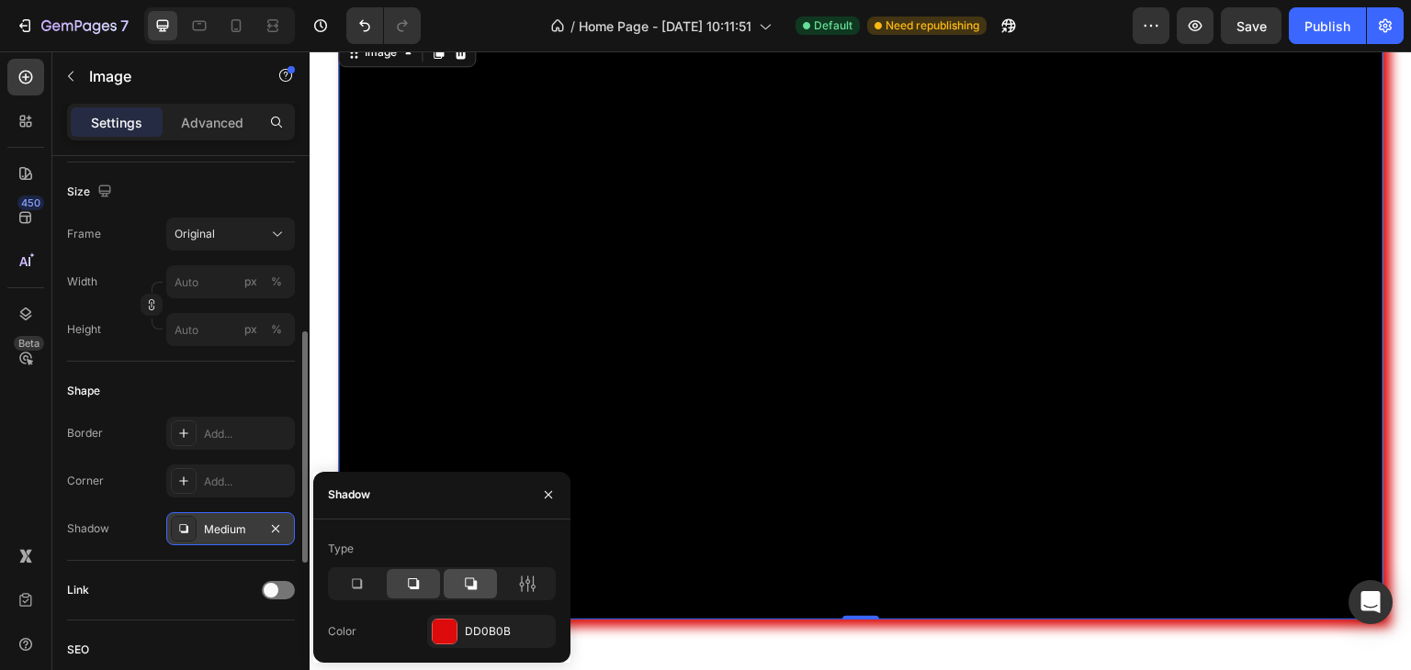
click at [461, 583] on icon at bounding box center [470, 584] width 18 height 18
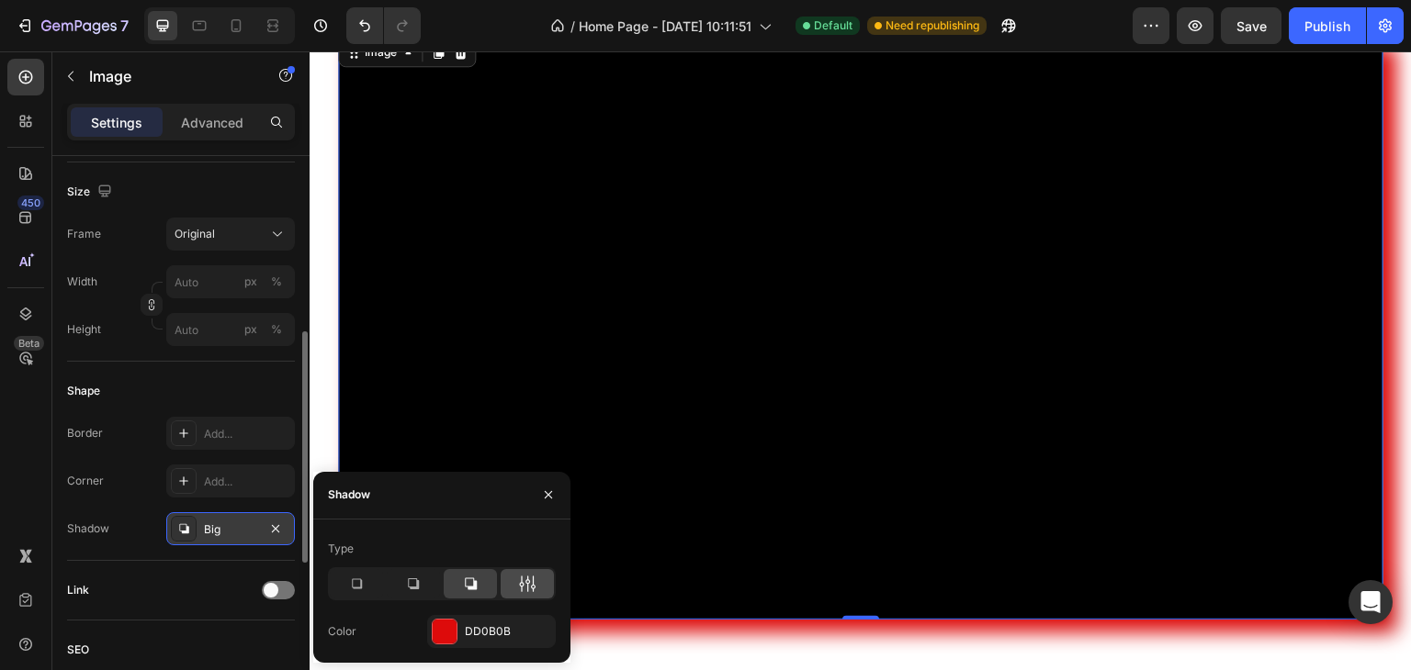
click at [524, 582] on icon at bounding box center [527, 584] width 18 height 18
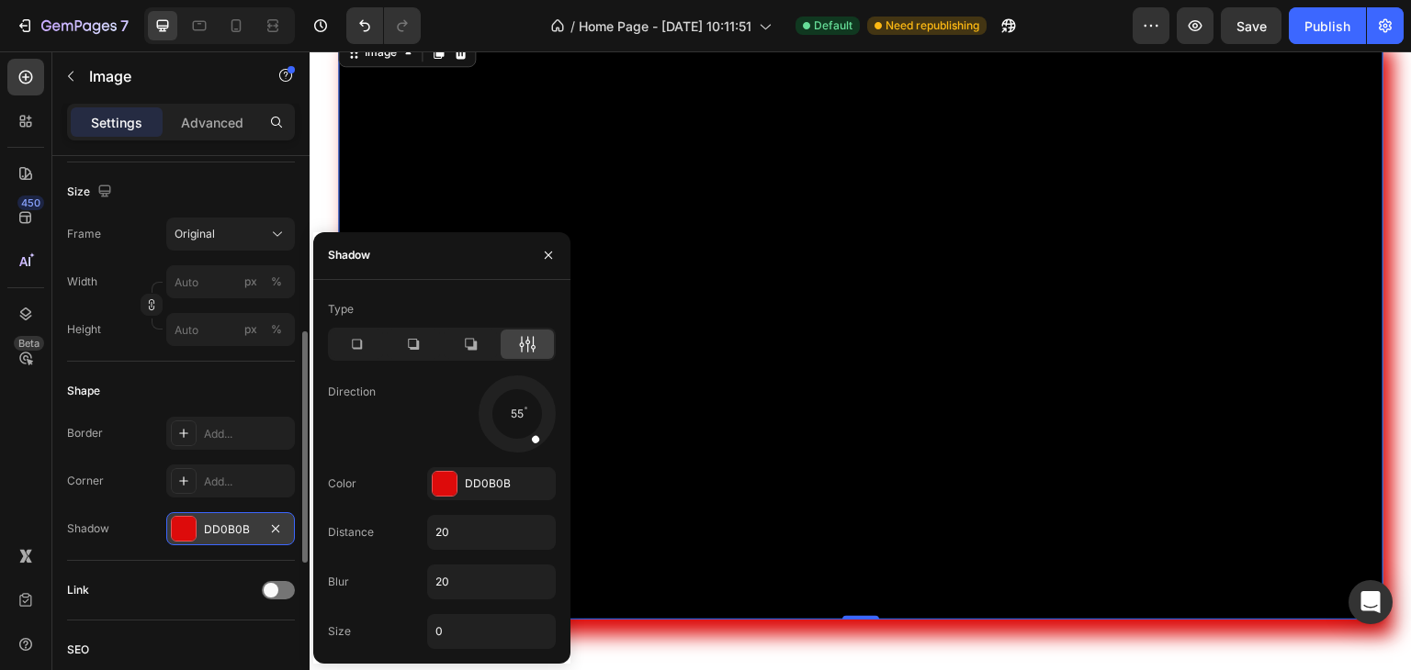
drag, startPoint x: 541, startPoint y: 438, endPoint x: 524, endPoint y: 427, distance: 19.9
click at [524, 427] on div at bounding box center [529, 430] width 32 height 39
click at [544, 253] on icon "button" at bounding box center [548, 255] width 15 height 15
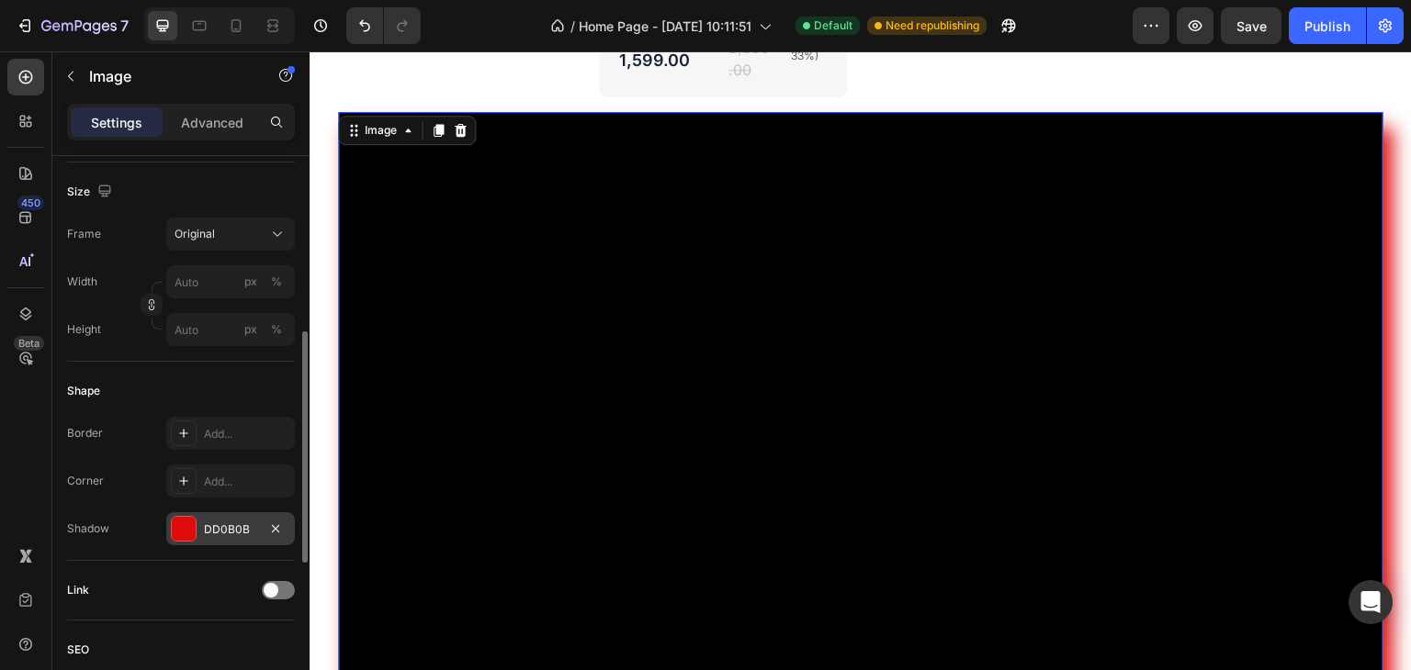
scroll to position [4983, 0]
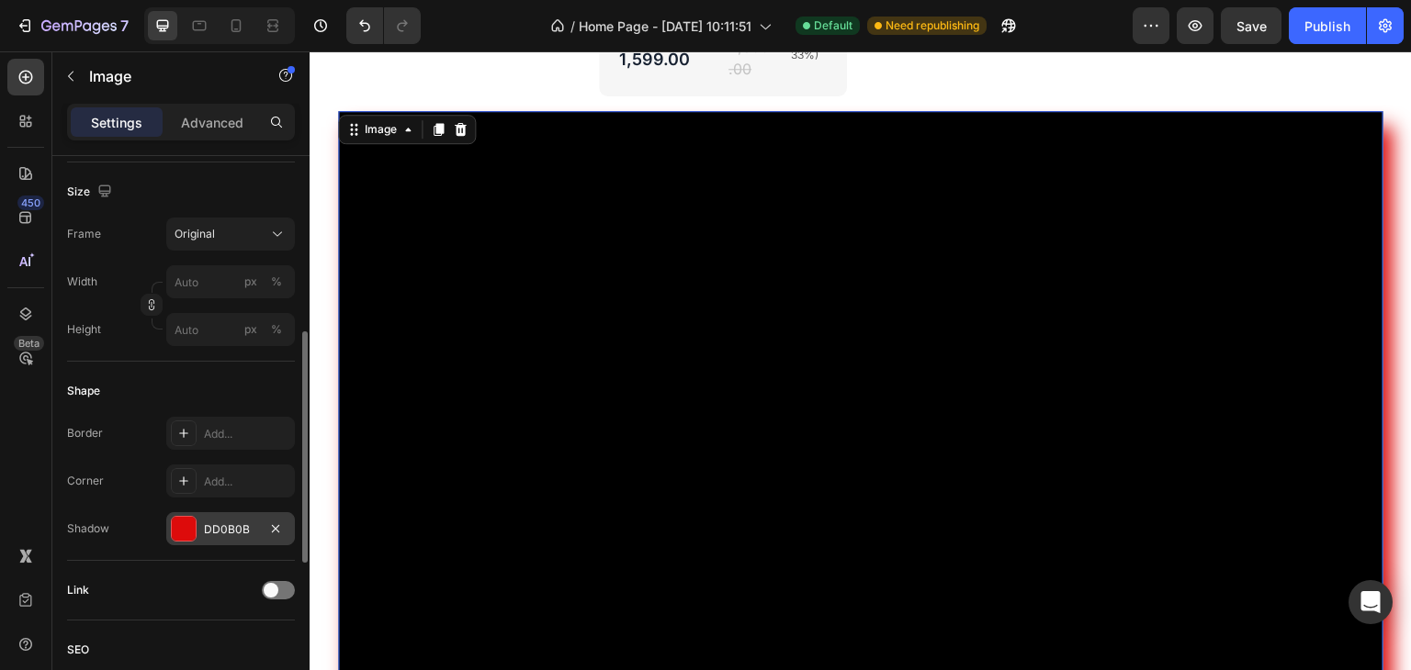
click at [192, 526] on div at bounding box center [184, 529] width 24 height 24
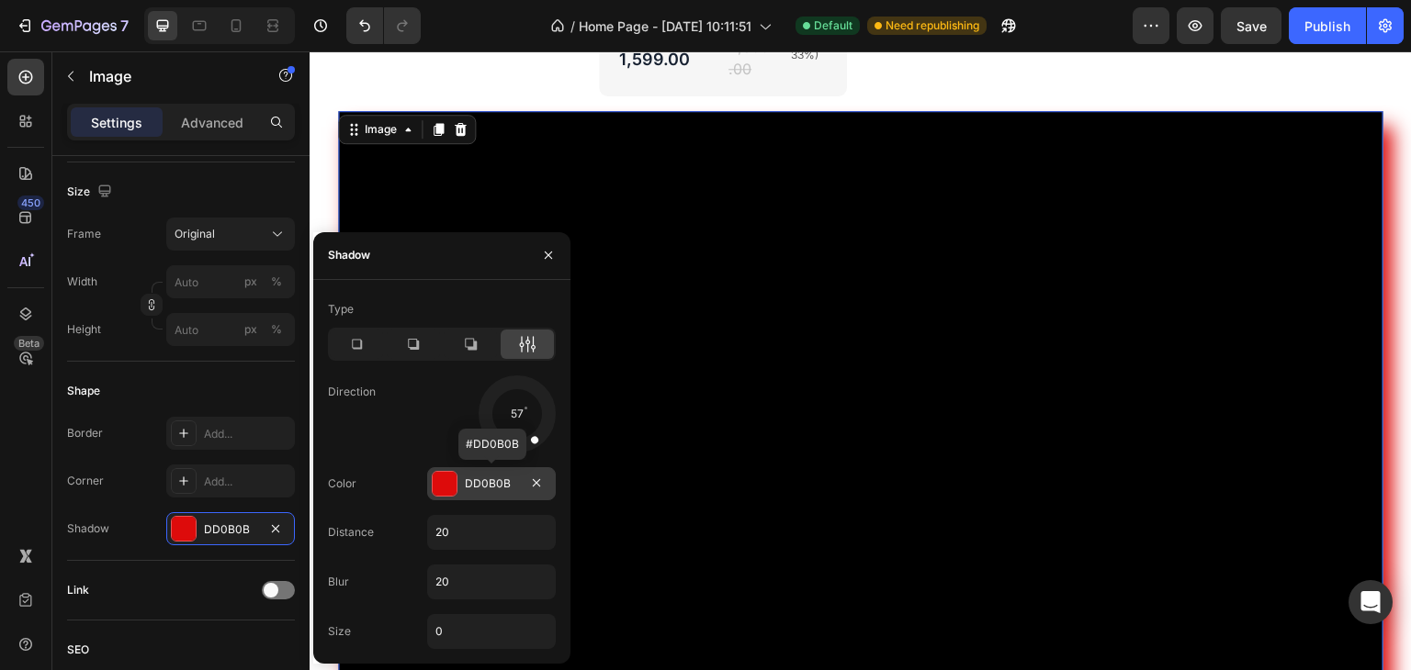
click at [446, 481] on div at bounding box center [445, 484] width 24 height 24
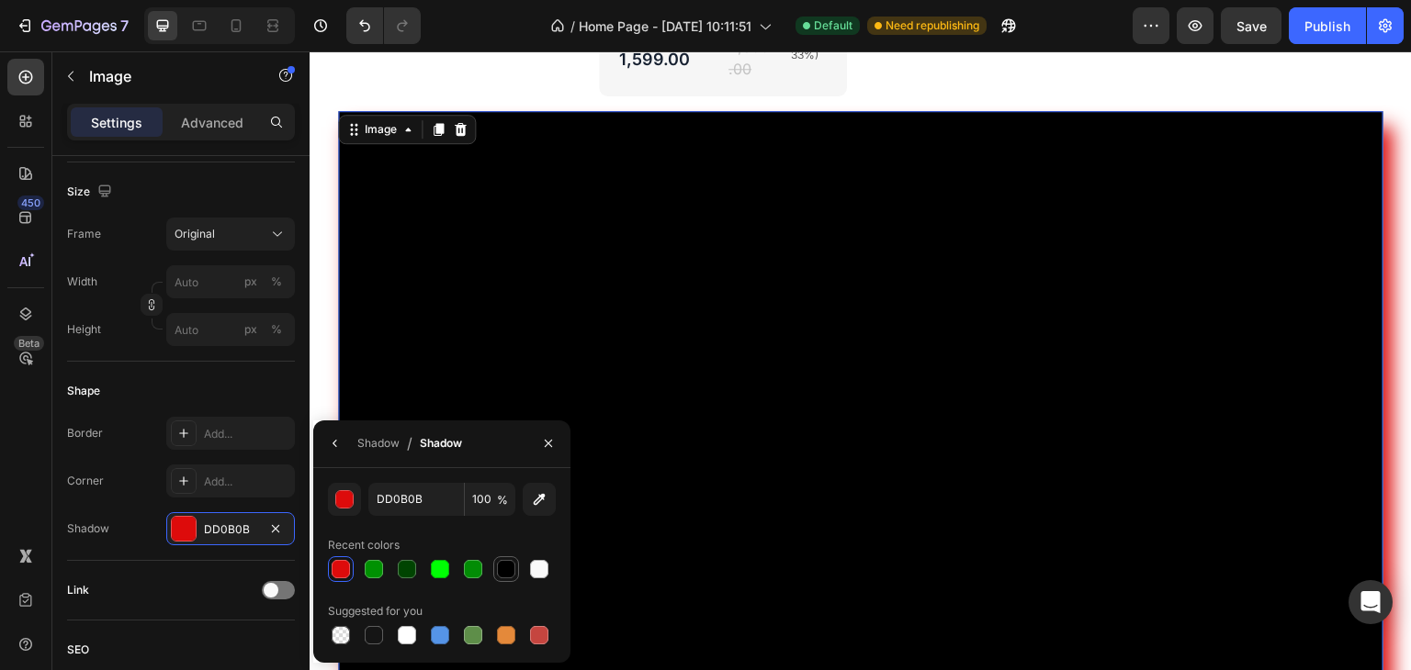
click at [509, 567] on div at bounding box center [506, 569] width 18 height 18
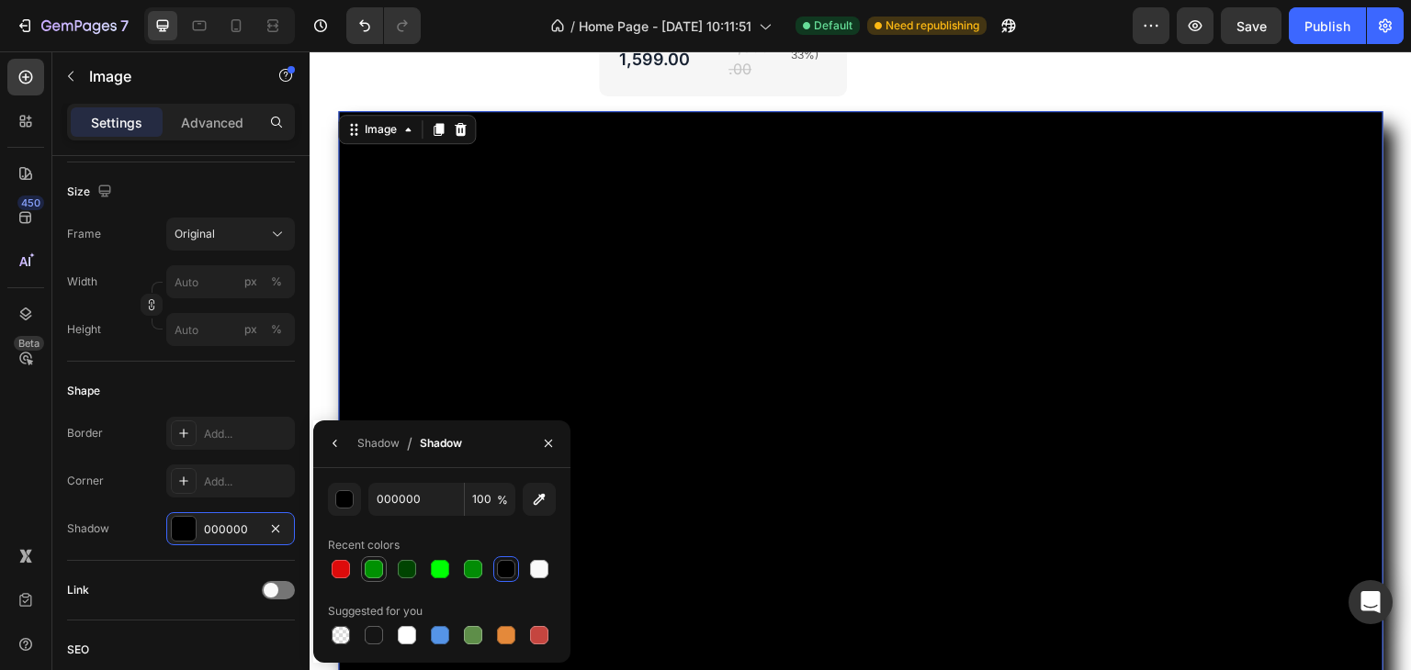
click at [365, 574] on div at bounding box center [374, 569] width 18 height 18
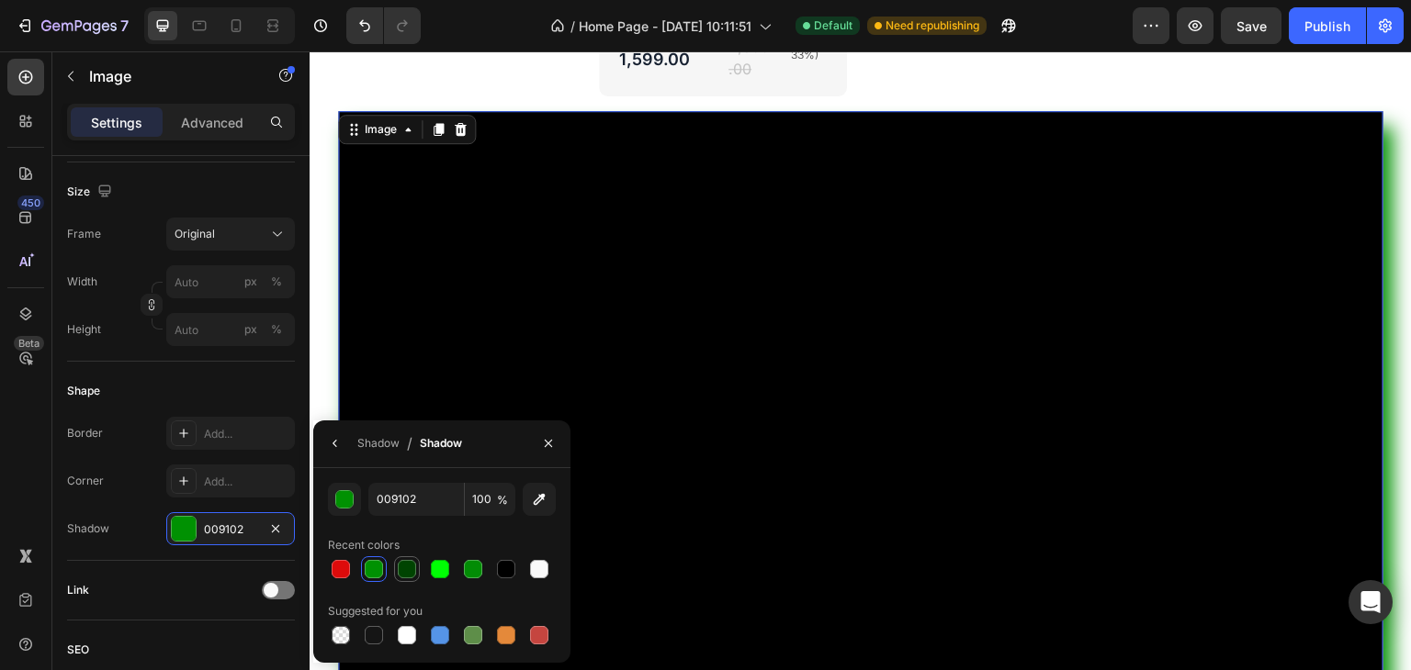
click at [409, 567] on div at bounding box center [407, 569] width 18 height 18
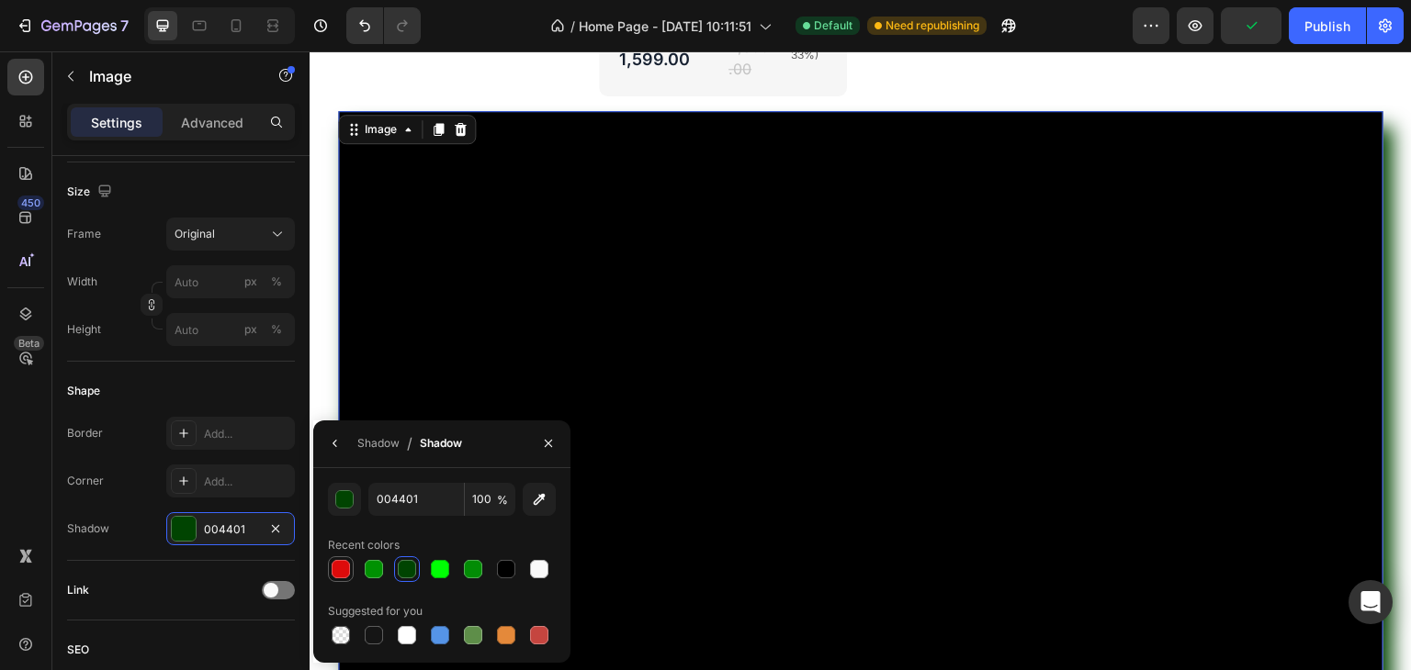
click at [345, 567] on div at bounding box center [341, 569] width 18 height 18
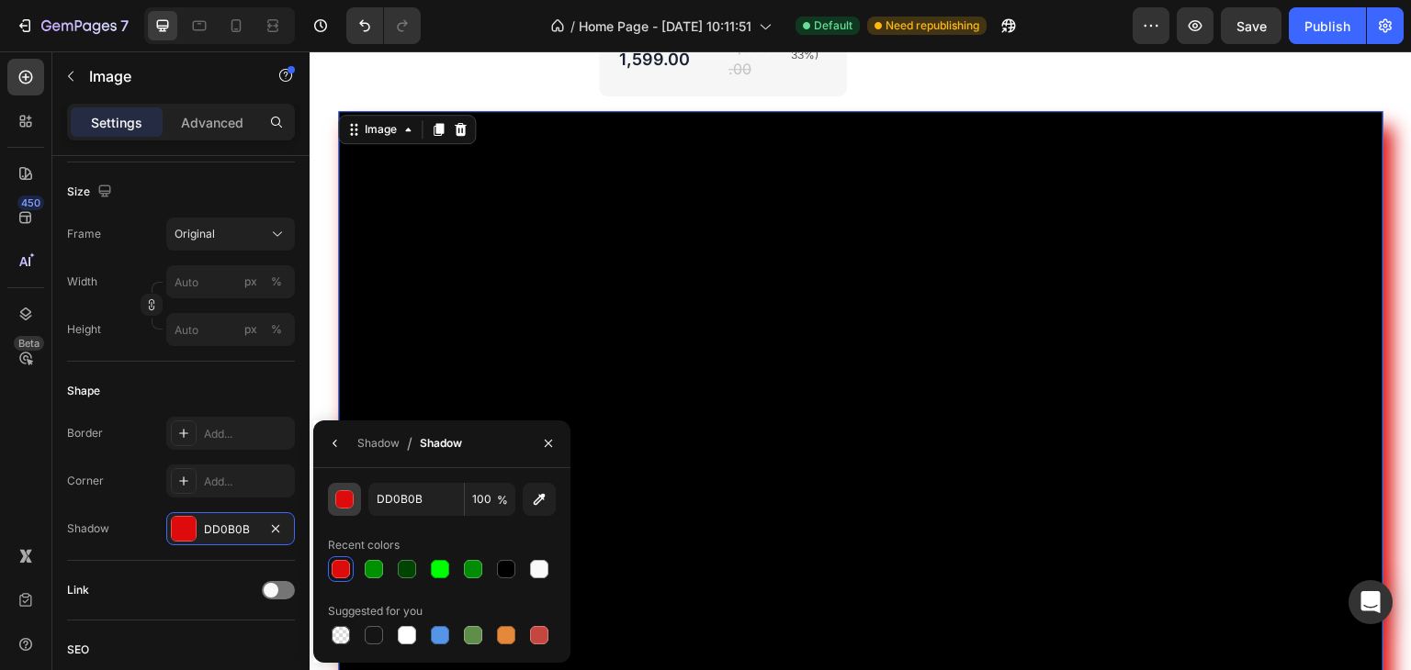
click at [341, 497] on div "button" at bounding box center [345, 500] width 18 height 18
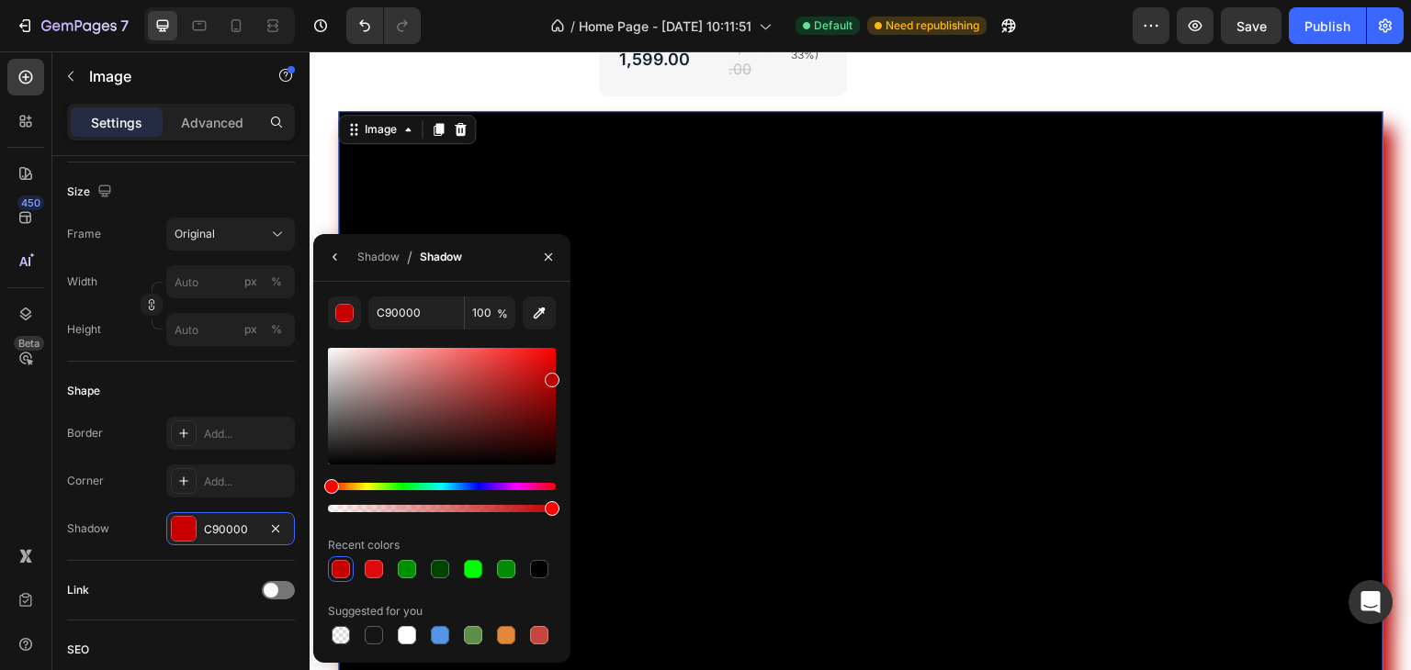
type input "BF0000"
drag, startPoint x: 546, startPoint y: 369, endPoint x: 569, endPoint y: 377, distance: 24.1
click at [569, 377] on div "BF0000 100 % Recent colors Suggested for you" at bounding box center [441, 473] width 257 height 352
click at [549, 253] on icon "button" at bounding box center [548, 257] width 15 height 15
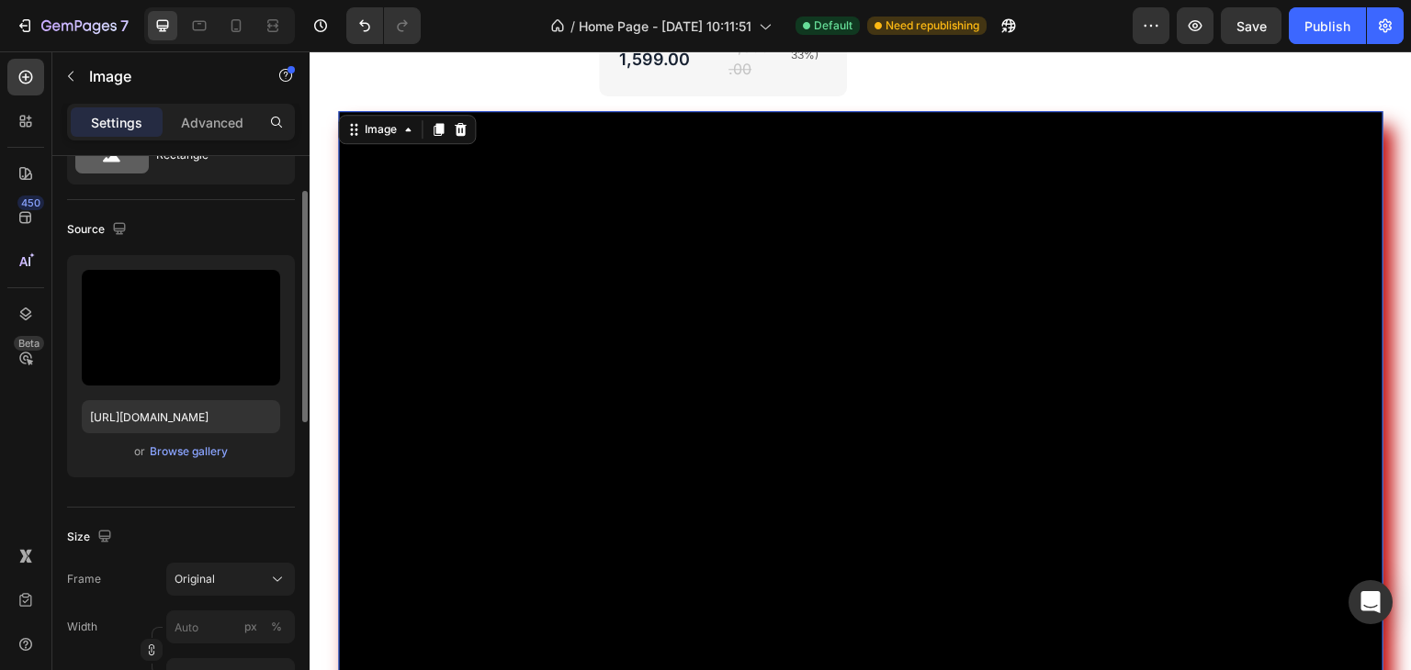
scroll to position [0, 0]
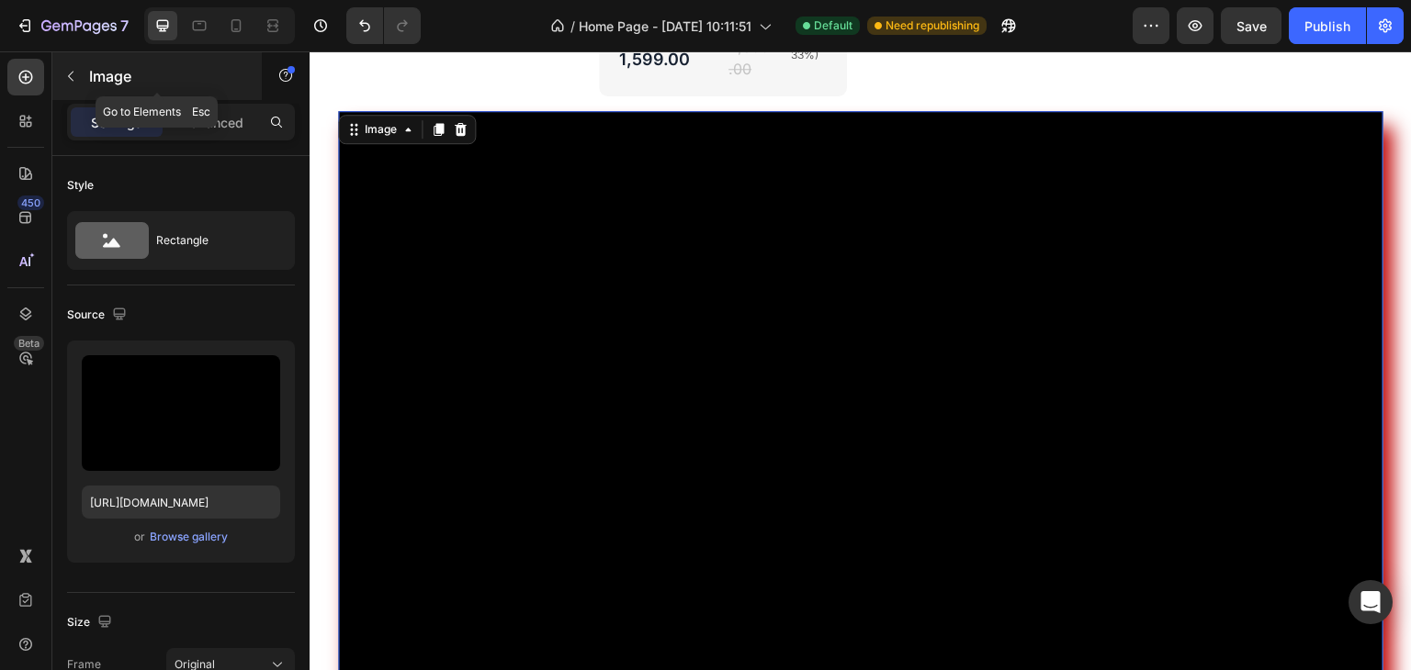
click at [77, 75] on icon "button" at bounding box center [70, 76] width 15 height 15
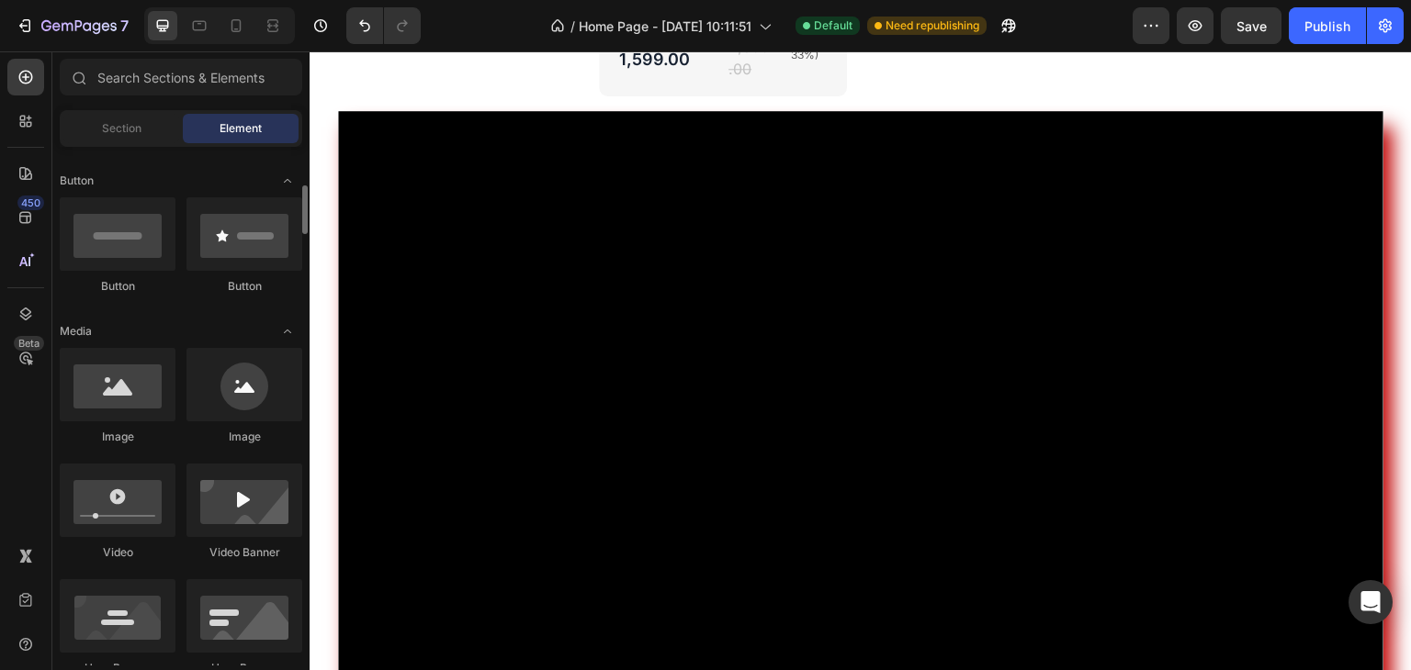
scroll to position [406, 0]
drag, startPoint x: 128, startPoint y: 409, endPoint x: 110, endPoint y: 373, distance: 39.8
click at [110, 373] on div at bounding box center [118, 385] width 116 height 73
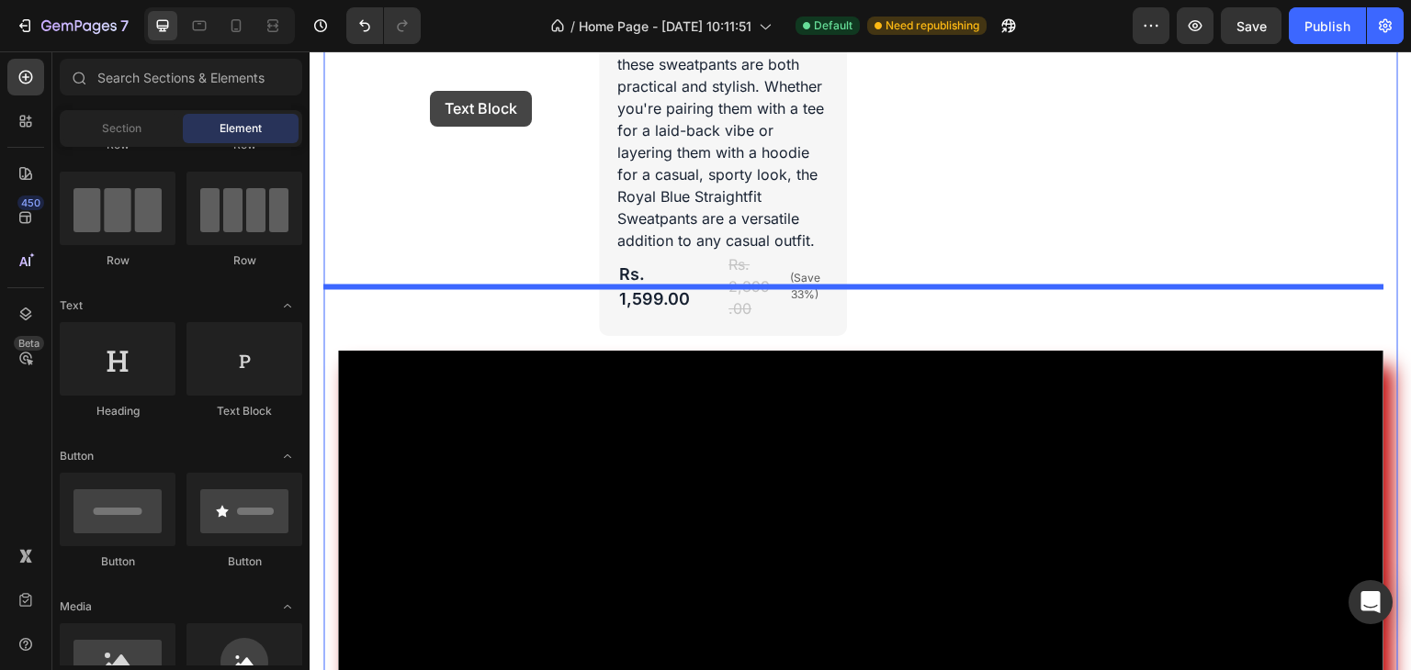
scroll to position [4685, 0]
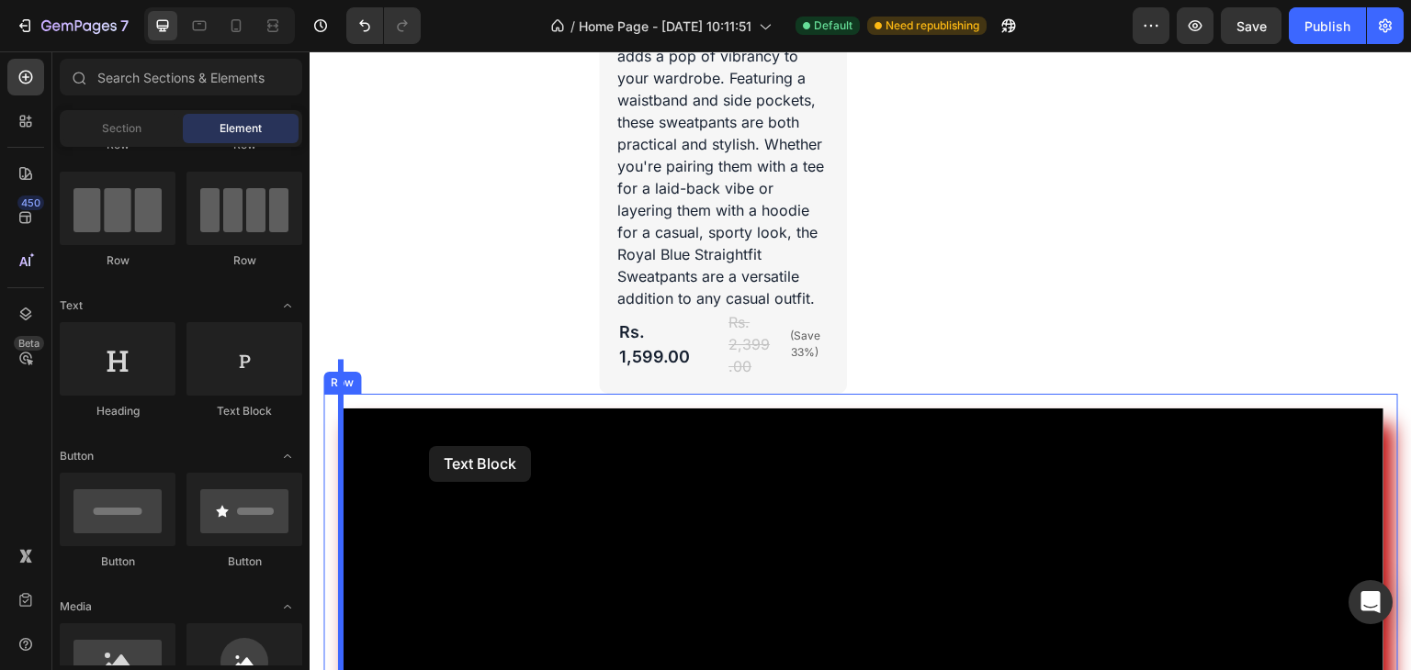
drag, startPoint x: 558, startPoint y: 397, endPoint x: 429, endPoint y: 443, distance: 136.5
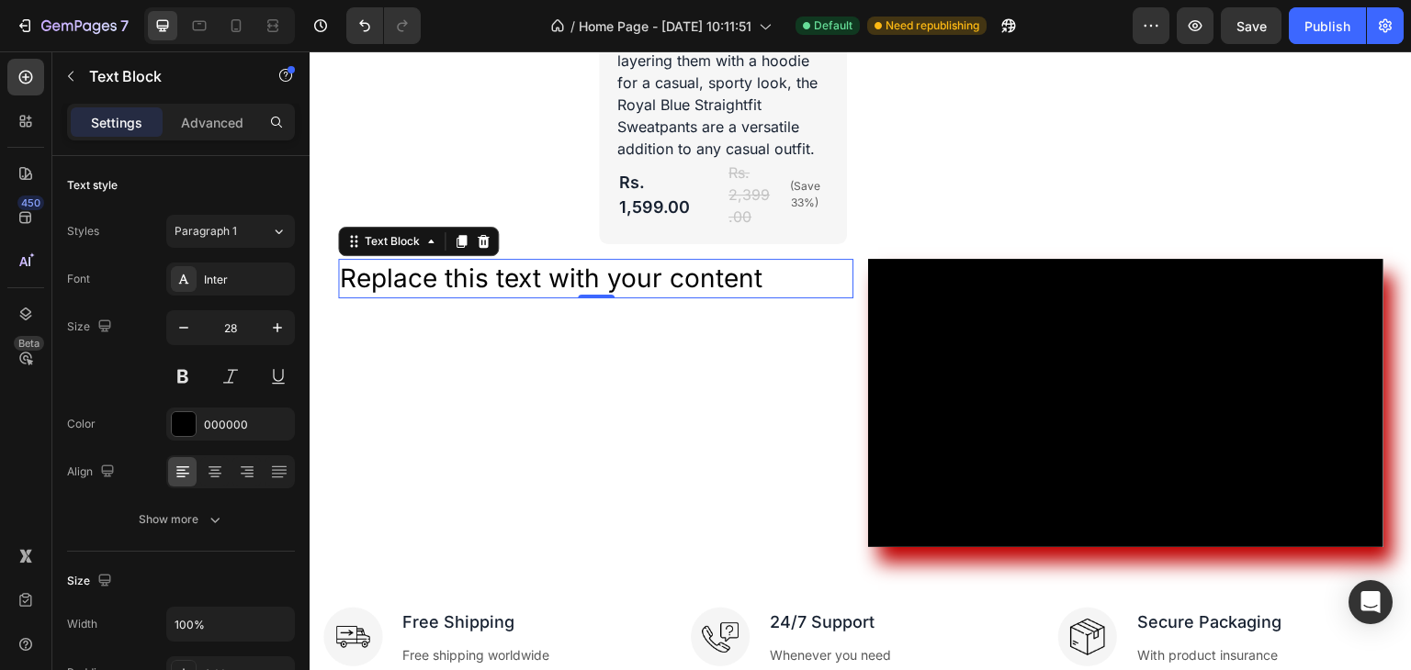
scroll to position [4834, 0]
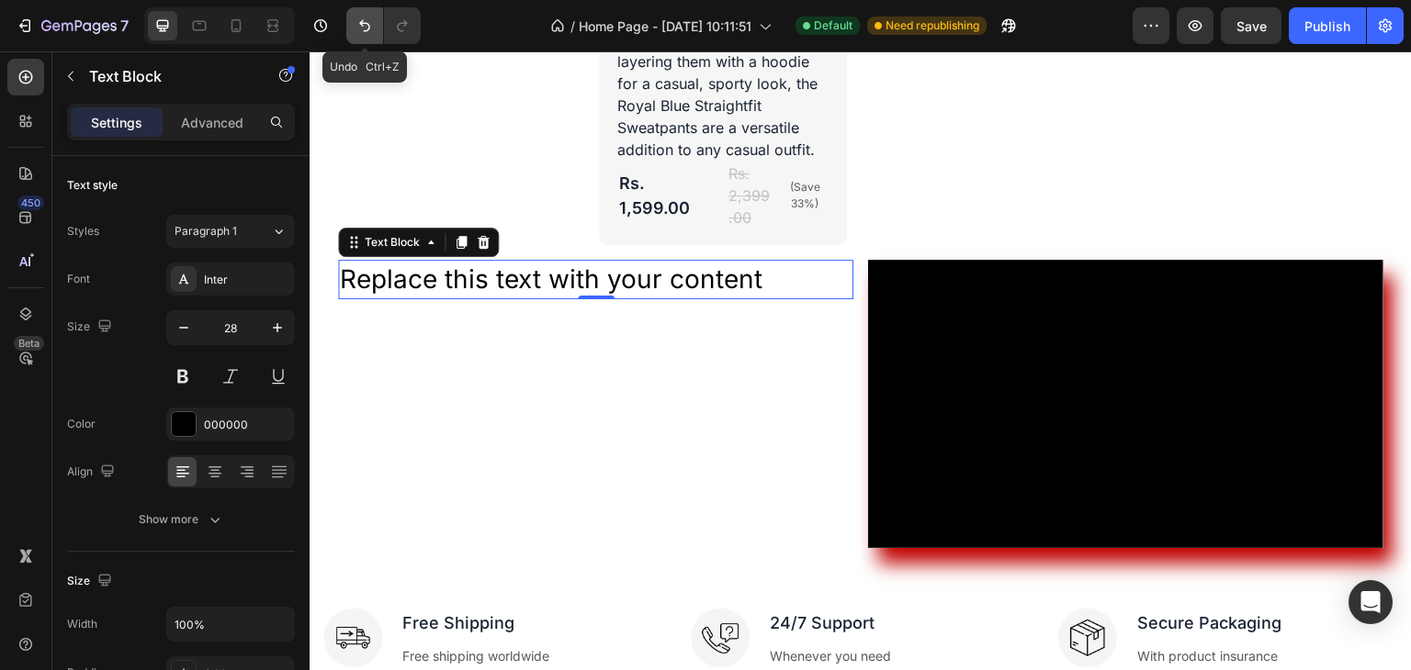
click at [362, 32] on icon "Undo/Redo" at bounding box center [364, 26] width 18 height 18
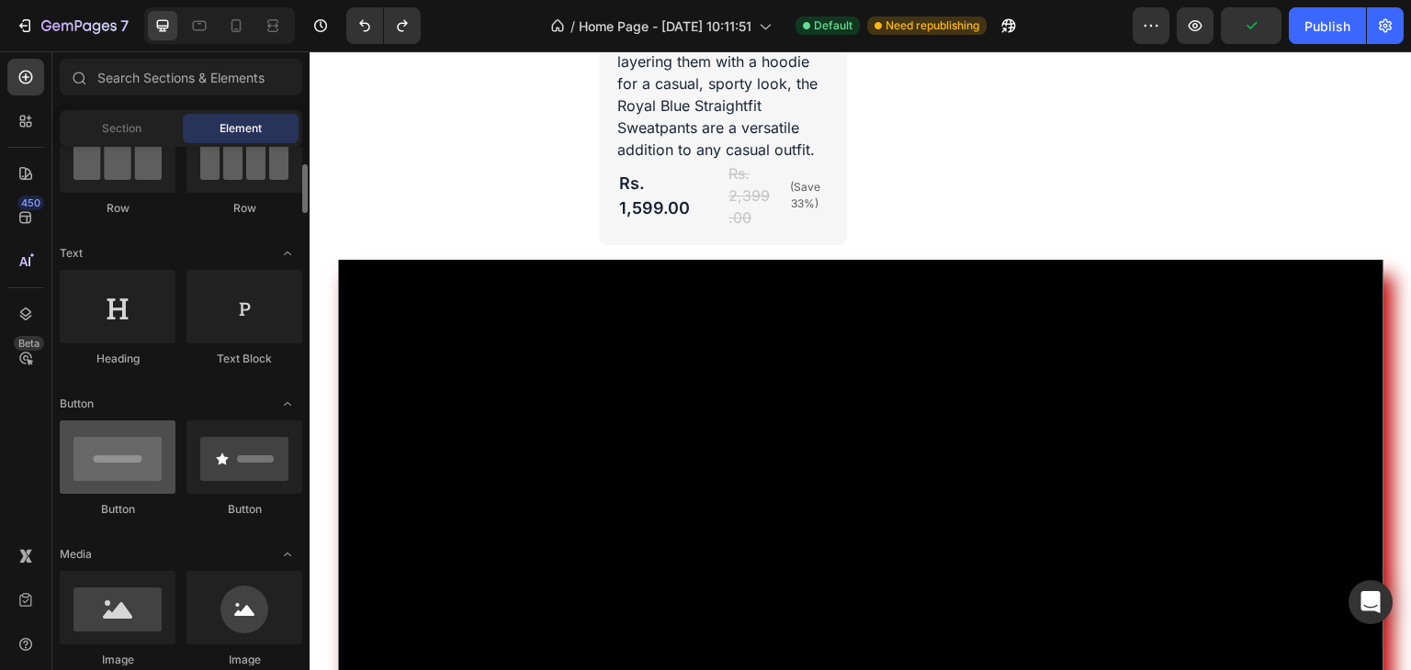
scroll to position [0, 0]
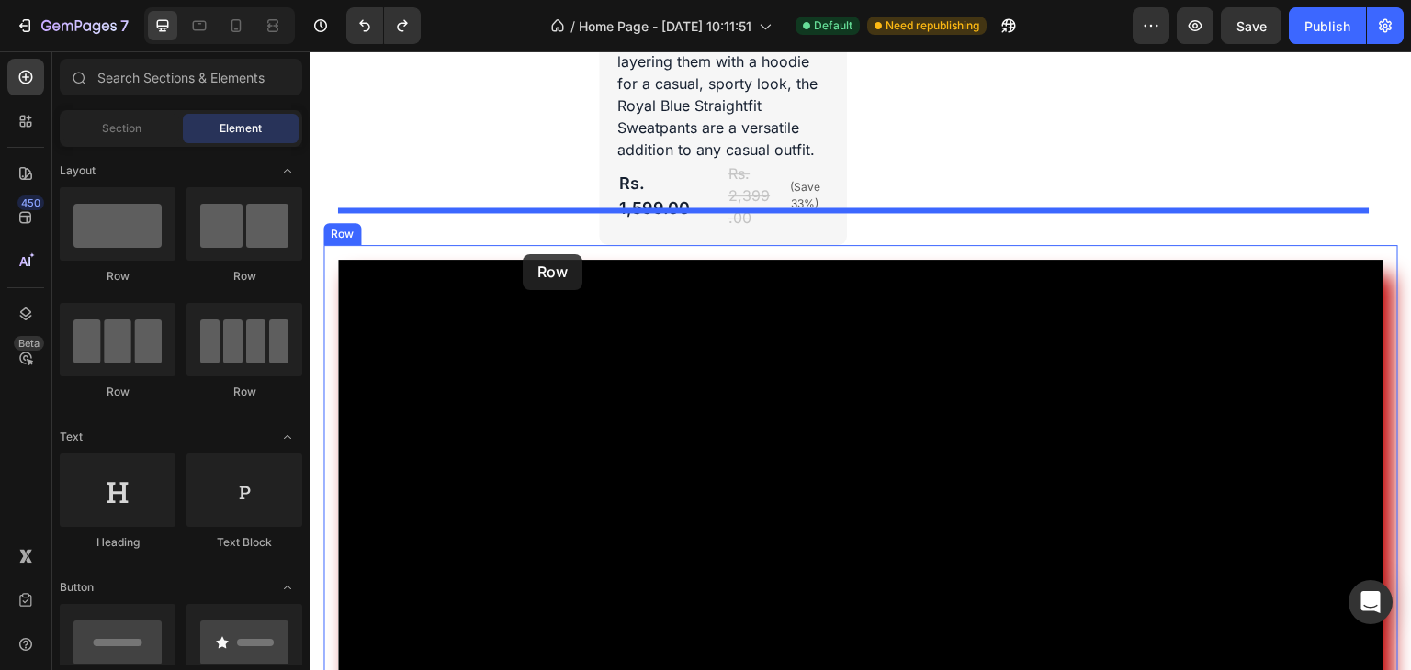
drag, startPoint x: 434, startPoint y: 281, endPoint x: 523, endPoint y: 254, distance: 92.1
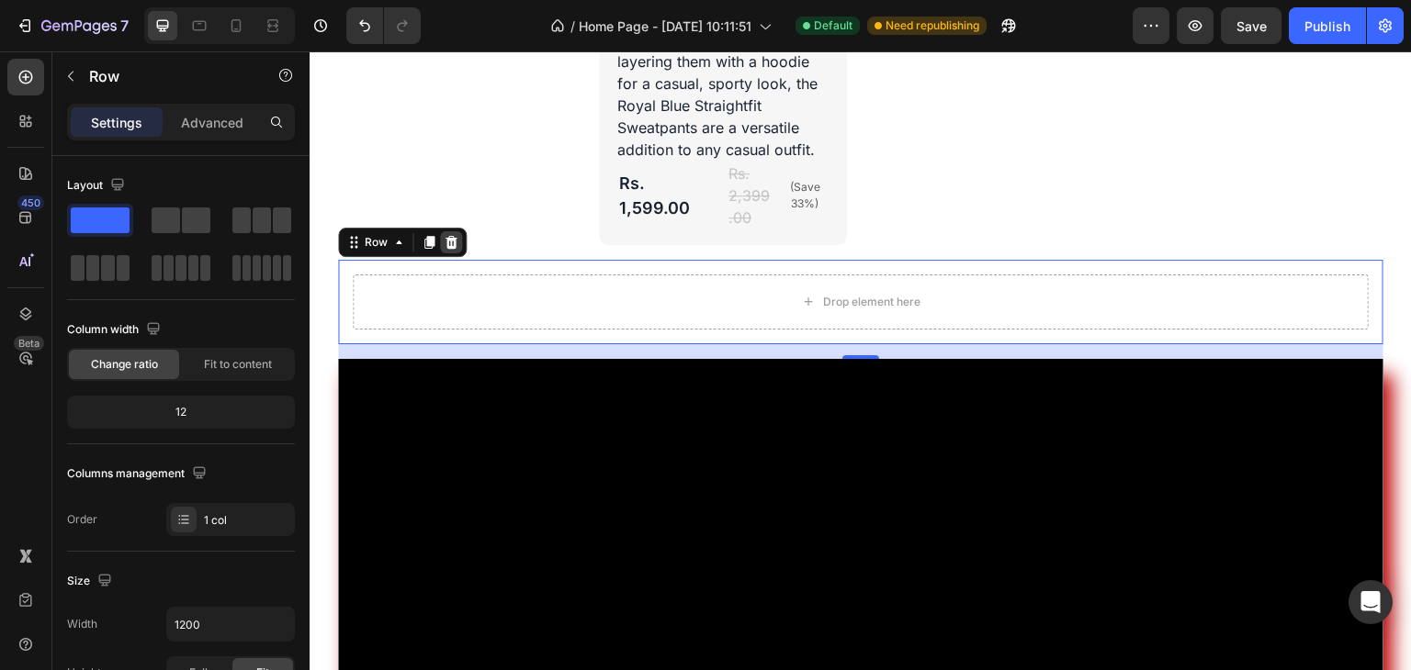
click at [449, 236] on icon at bounding box center [451, 242] width 12 height 13
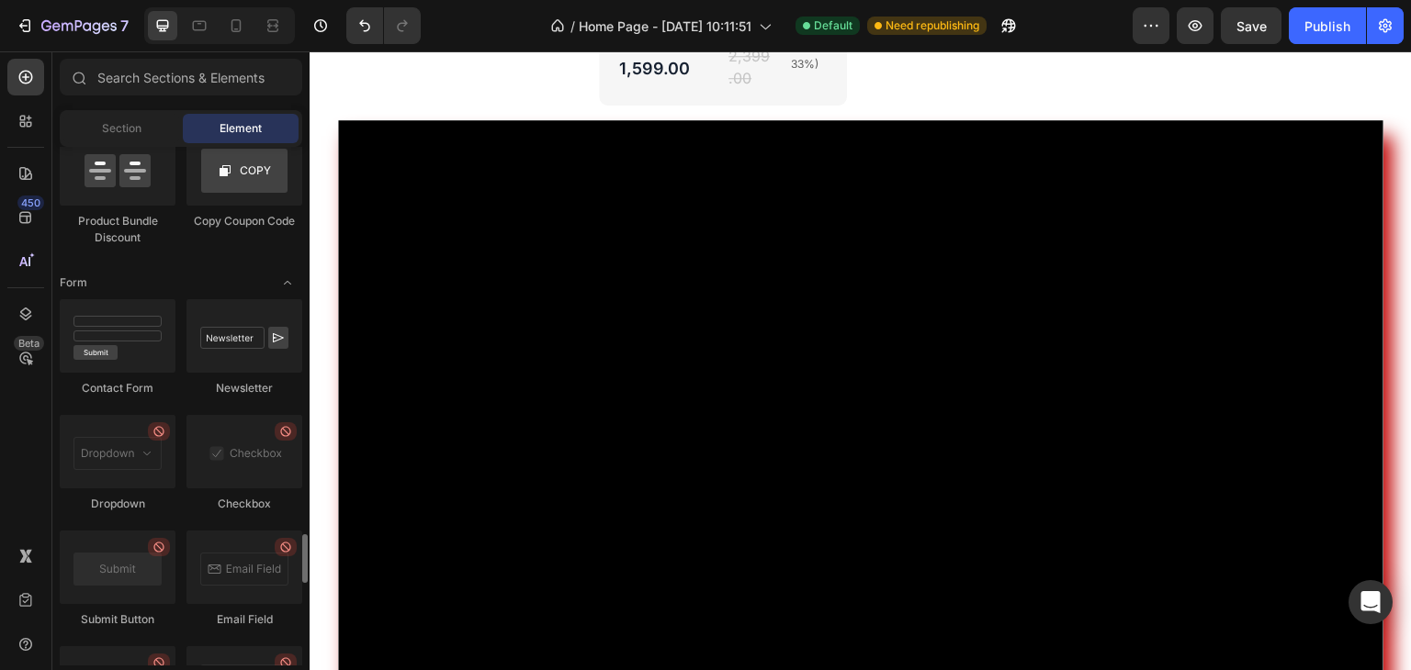
scroll to position [4066, 0]
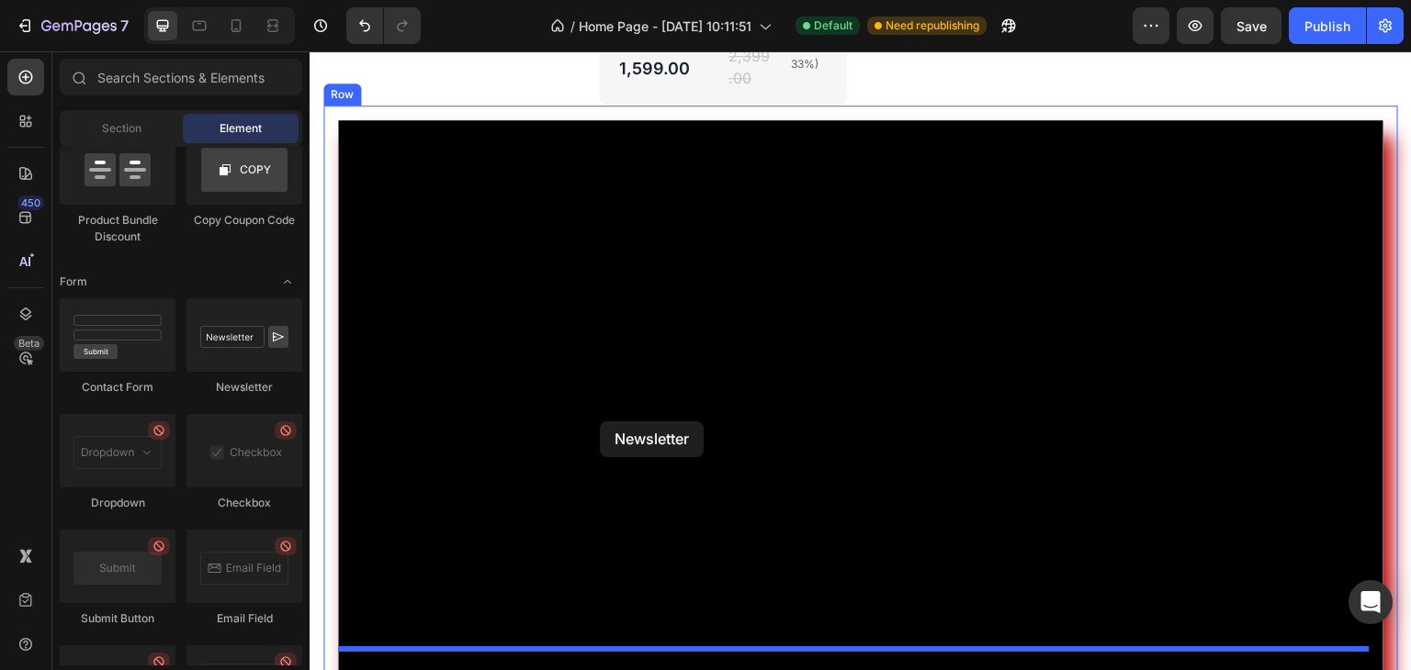
drag, startPoint x: 561, startPoint y: 394, endPoint x: 600, endPoint y: 422, distance: 47.4
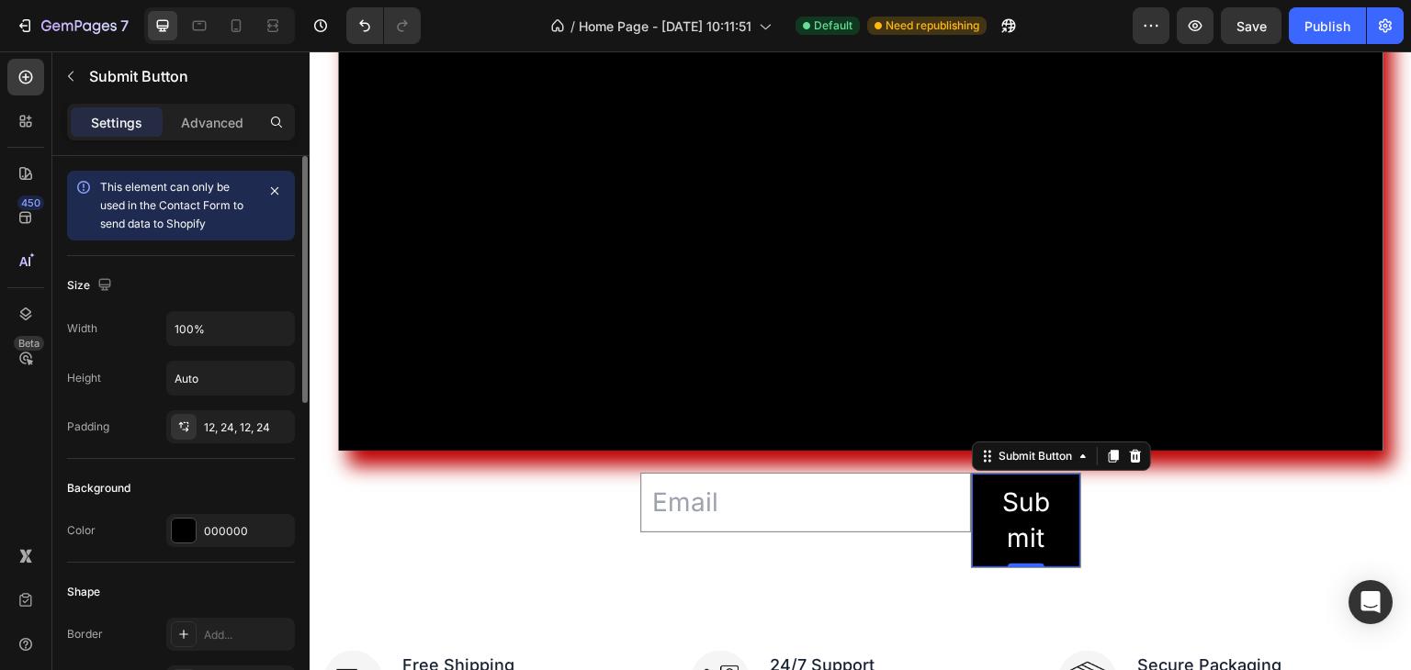
scroll to position [0, 0]
click at [209, 336] on input "100%" at bounding box center [230, 328] width 127 height 33
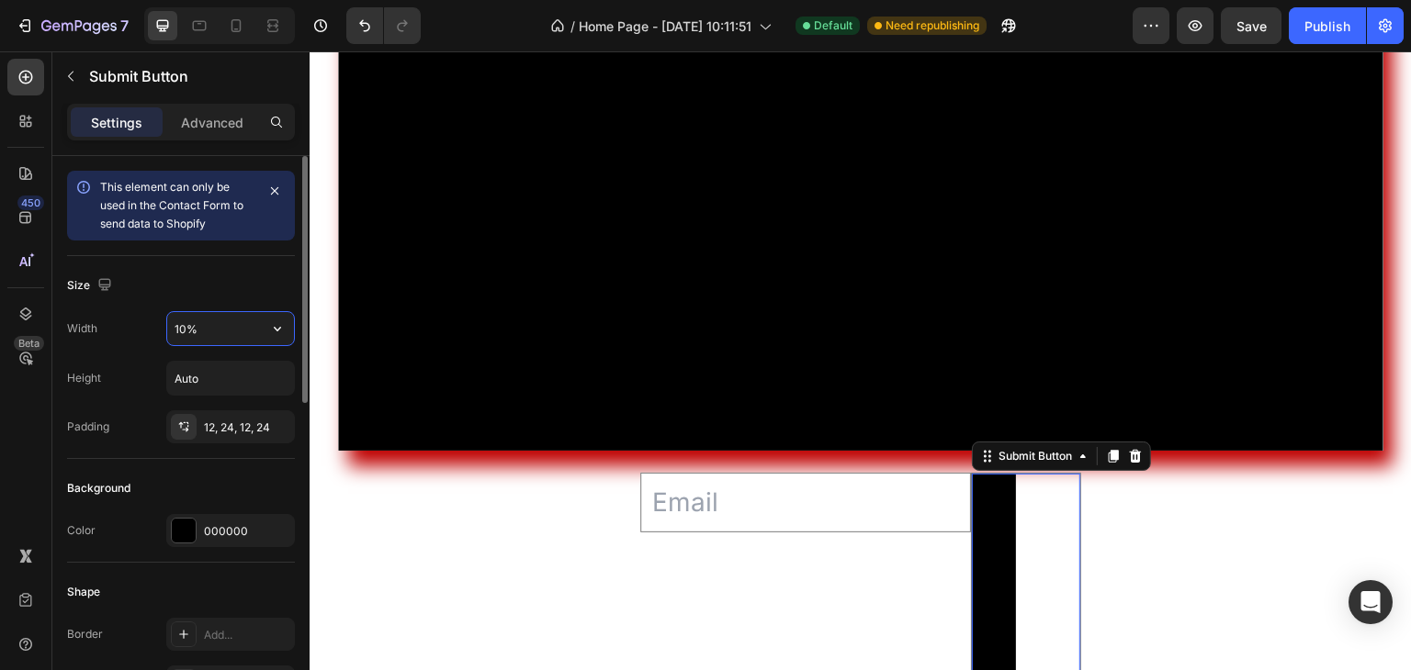
type input "100%"
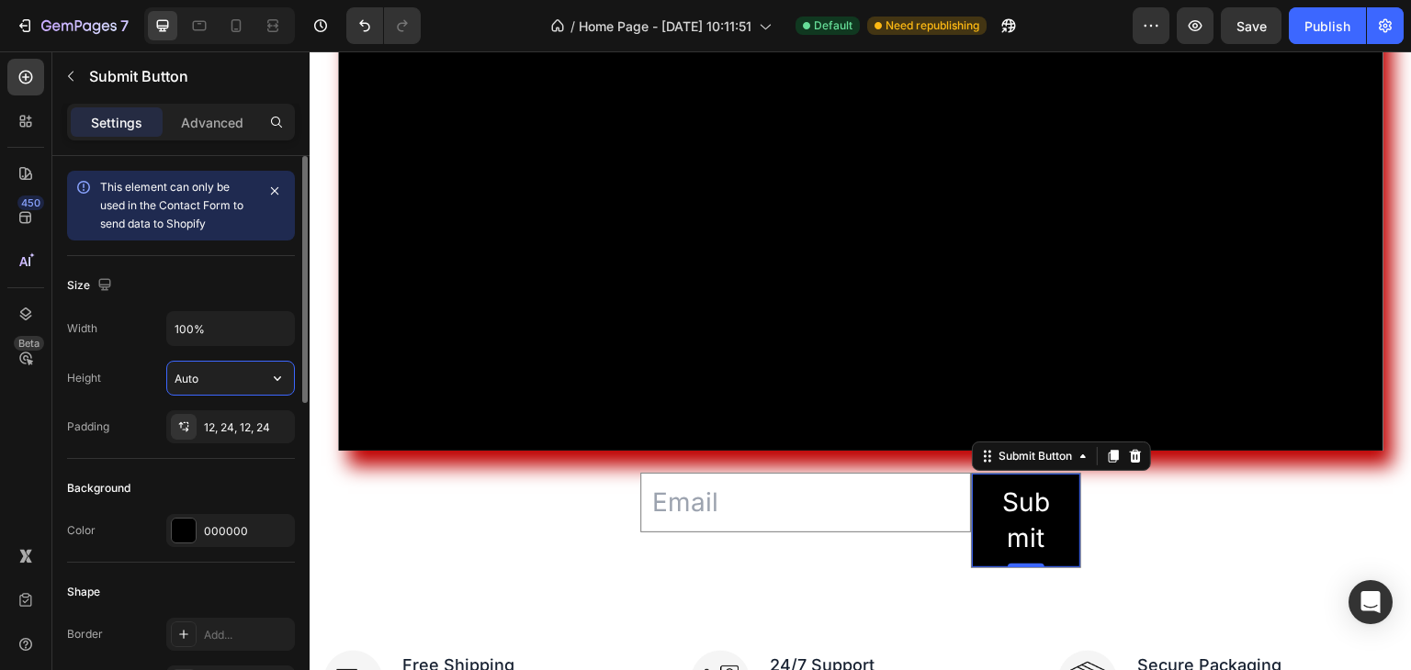
click at [195, 385] on input "Auto" at bounding box center [230, 378] width 127 height 33
click at [275, 382] on icon "button" at bounding box center [277, 378] width 18 height 18
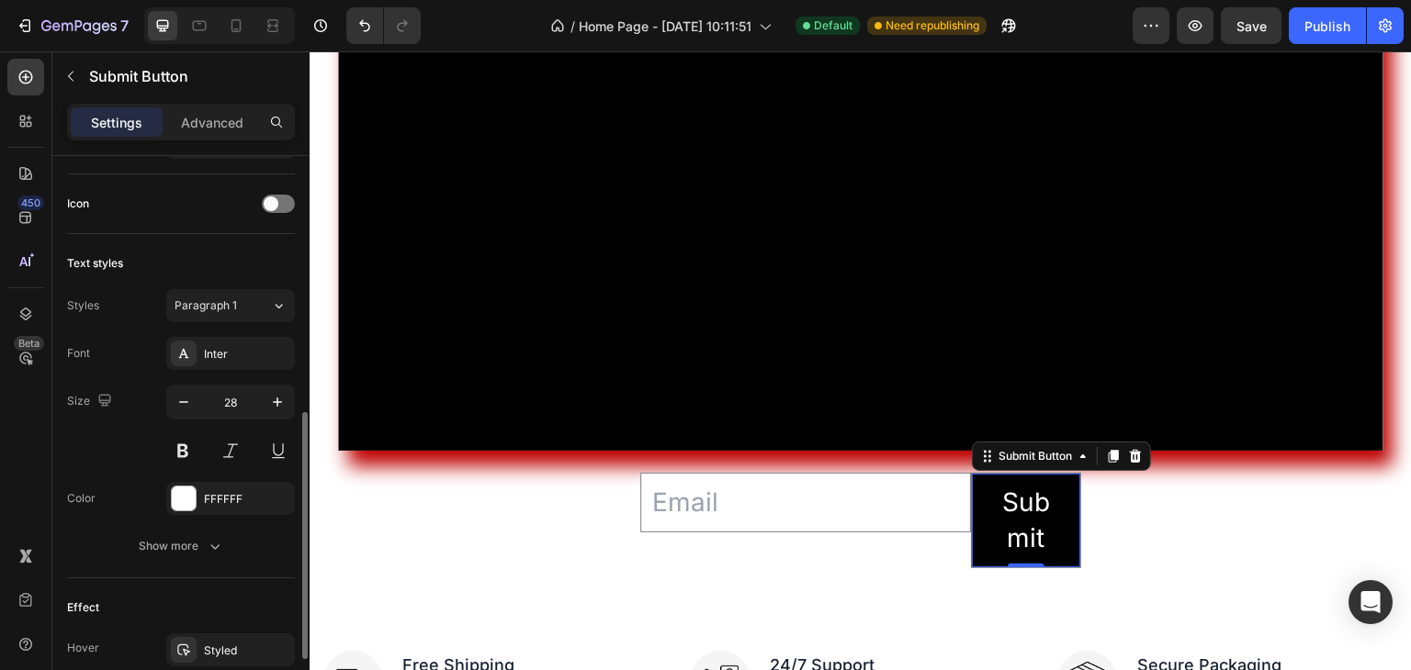
scroll to position [587, 0]
click at [179, 398] on icon "button" at bounding box center [184, 403] width 18 height 18
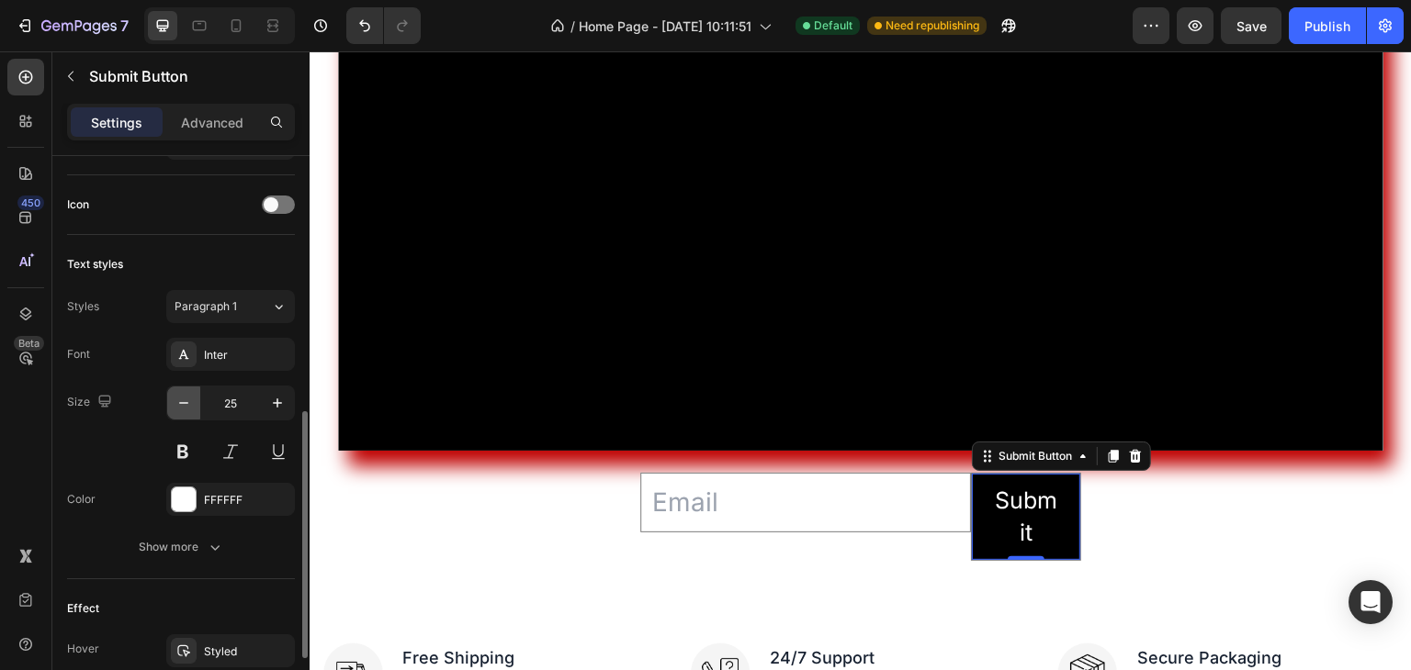
click at [179, 398] on icon "button" at bounding box center [184, 403] width 18 height 18
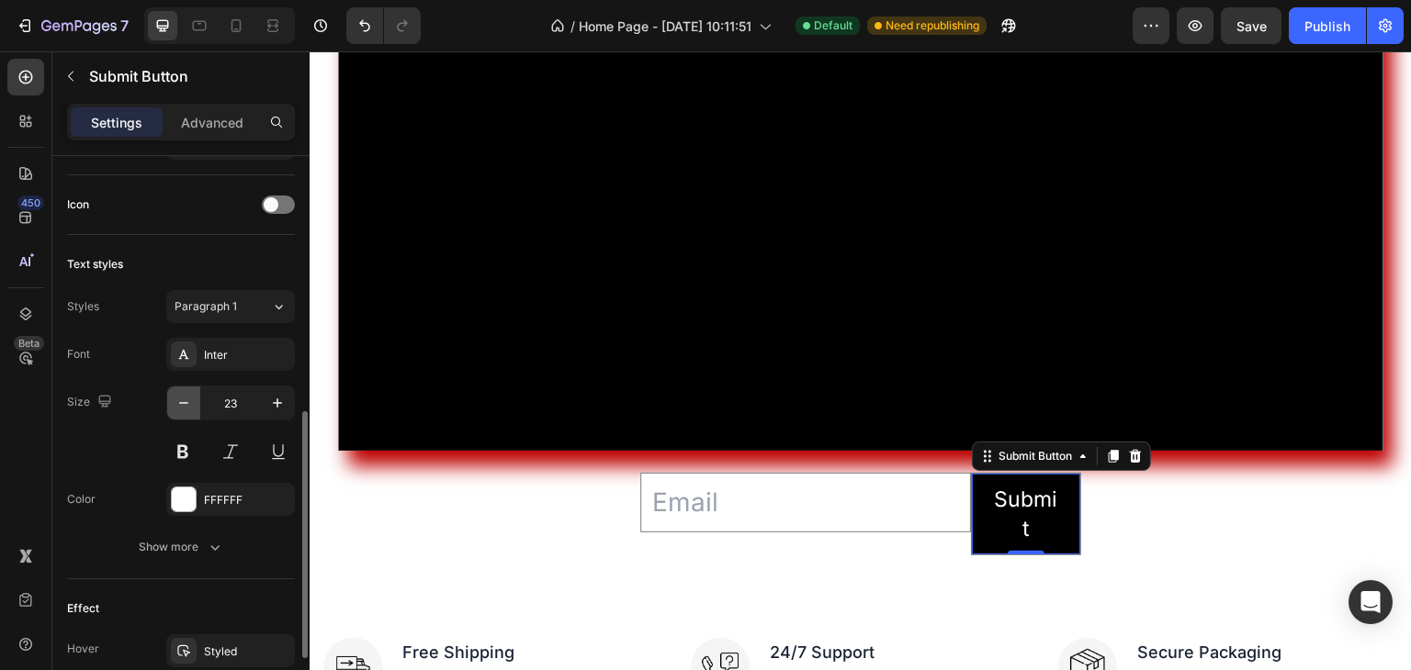
click at [179, 398] on icon "button" at bounding box center [184, 403] width 18 height 18
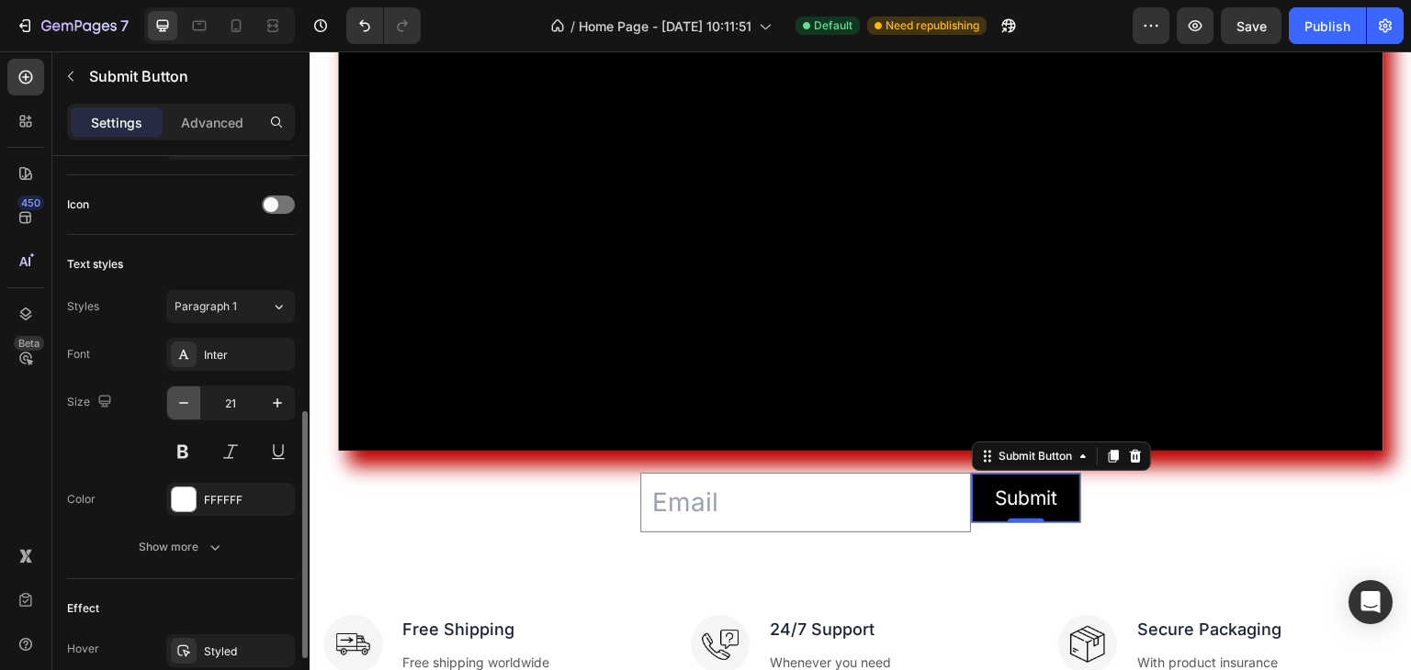
click at [179, 398] on icon "button" at bounding box center [184, 403] width 18 height 18
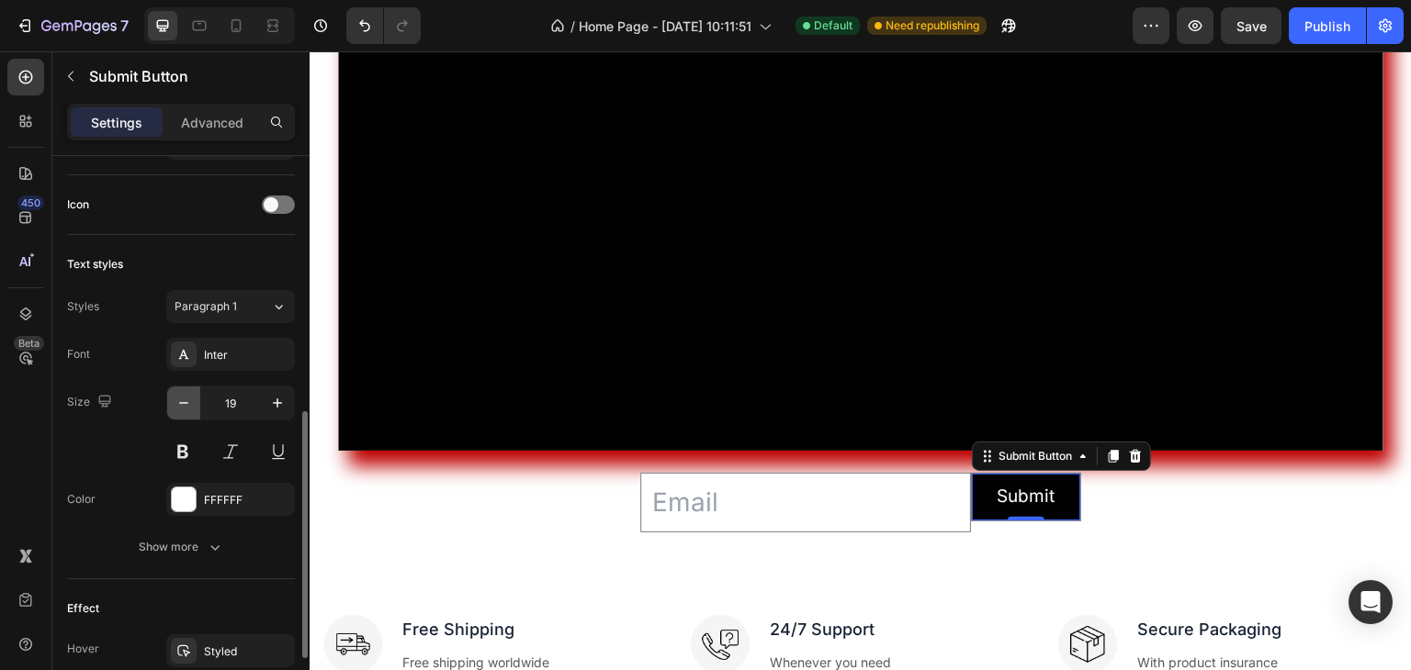
click at [179, 398] on icon "button" at bounding box center [184, 403] width 18 height 18
type input "15"
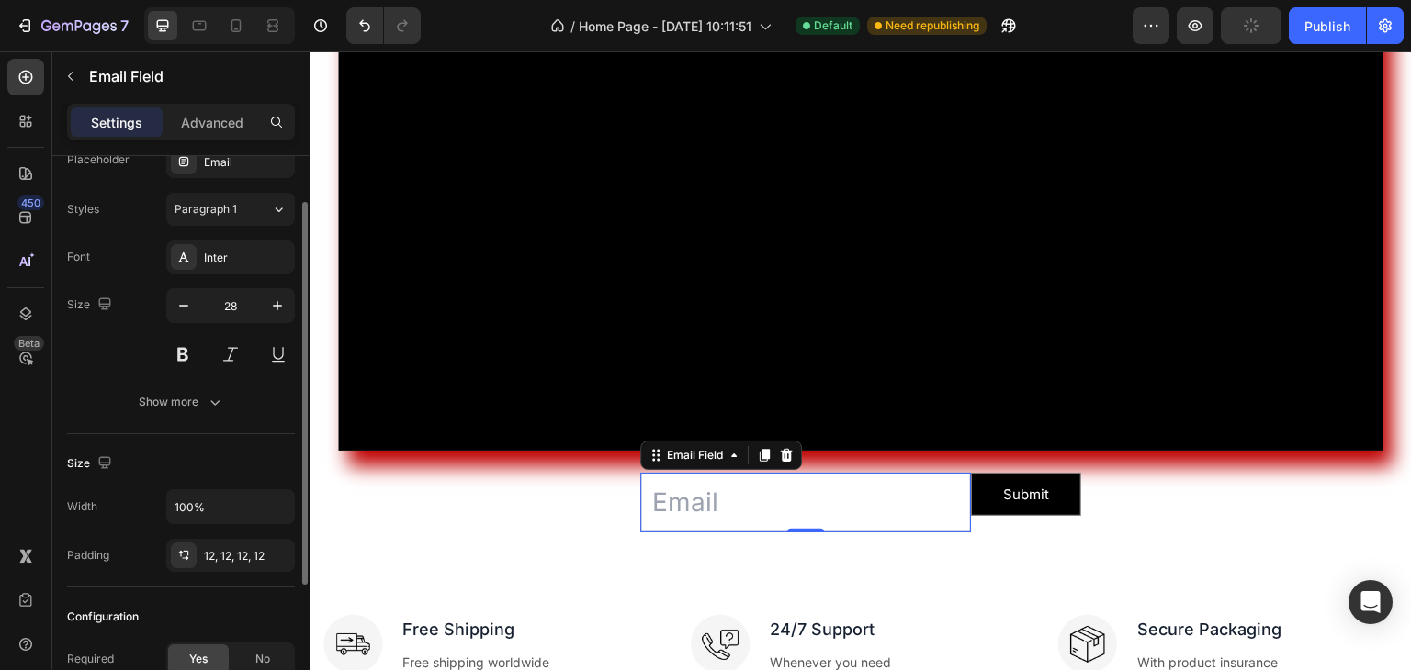
scroll to position [48, 0]
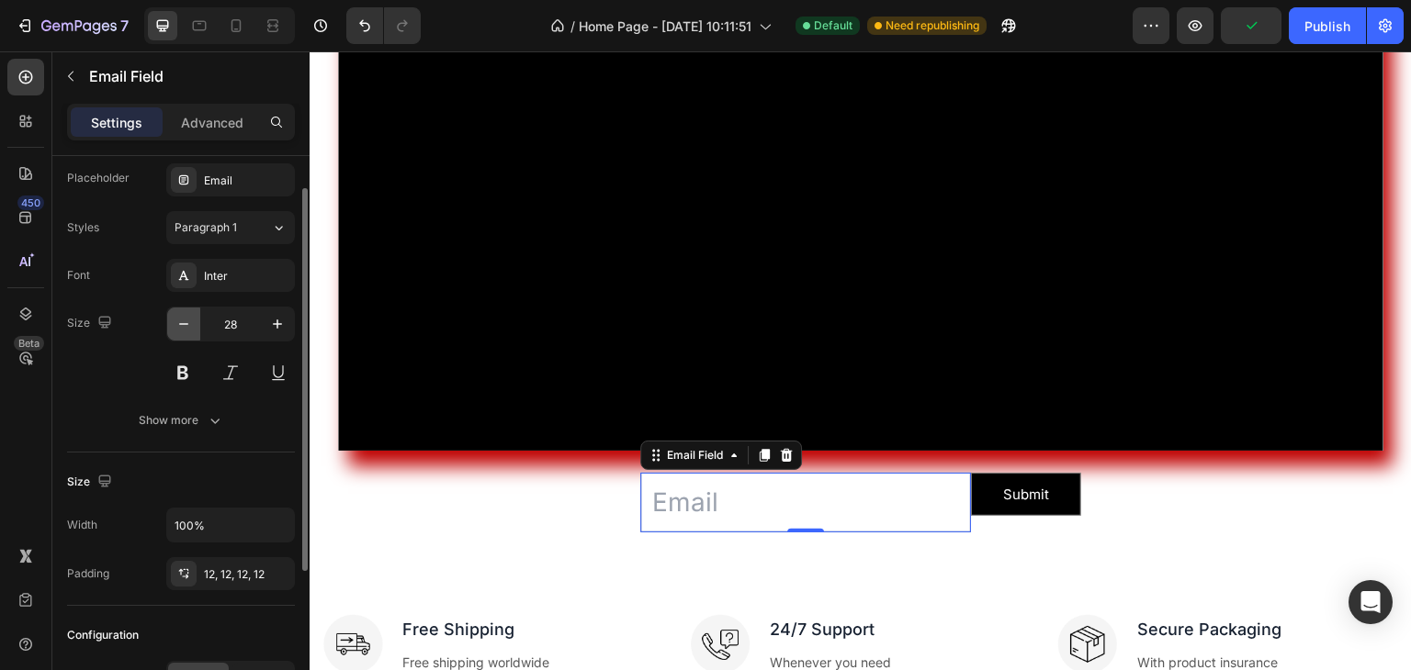
click at [187, 317] on icon "button" at bounding box center [184, 324] width 18 height 18
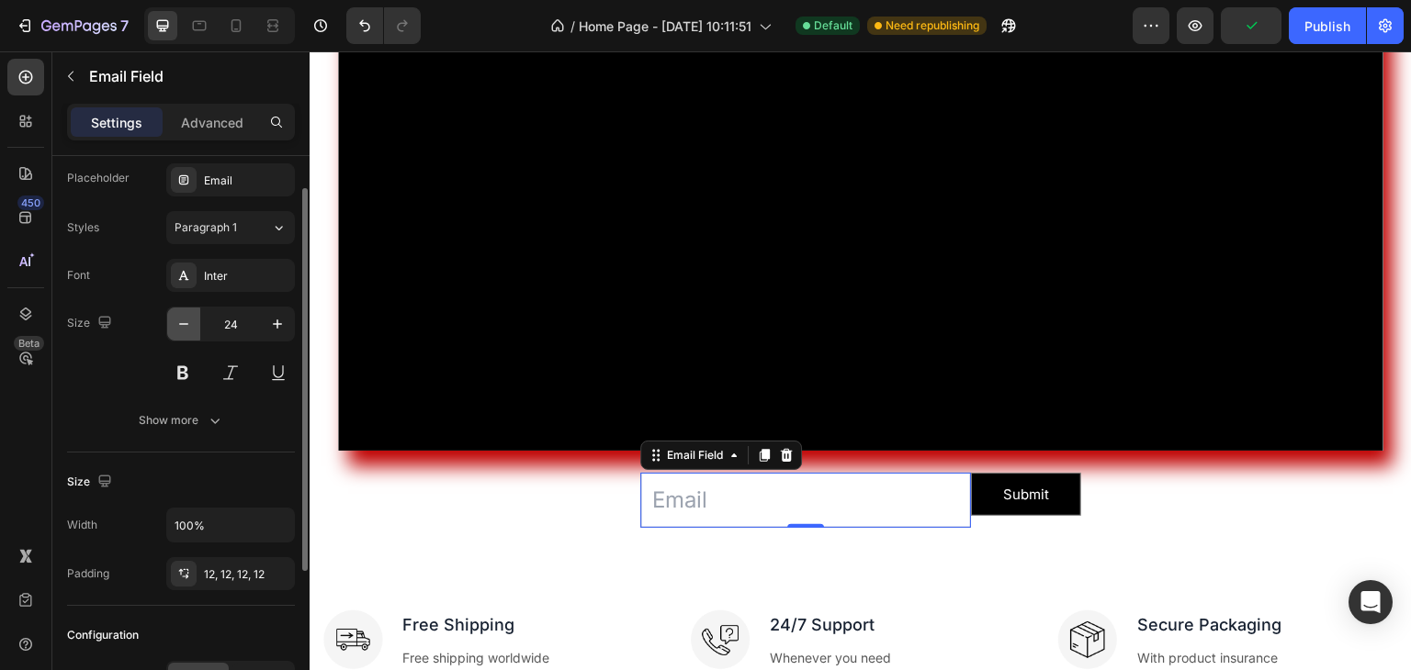
click at [187, 317] on icon "button" at bounding box center [184, 324] width 18 height 18
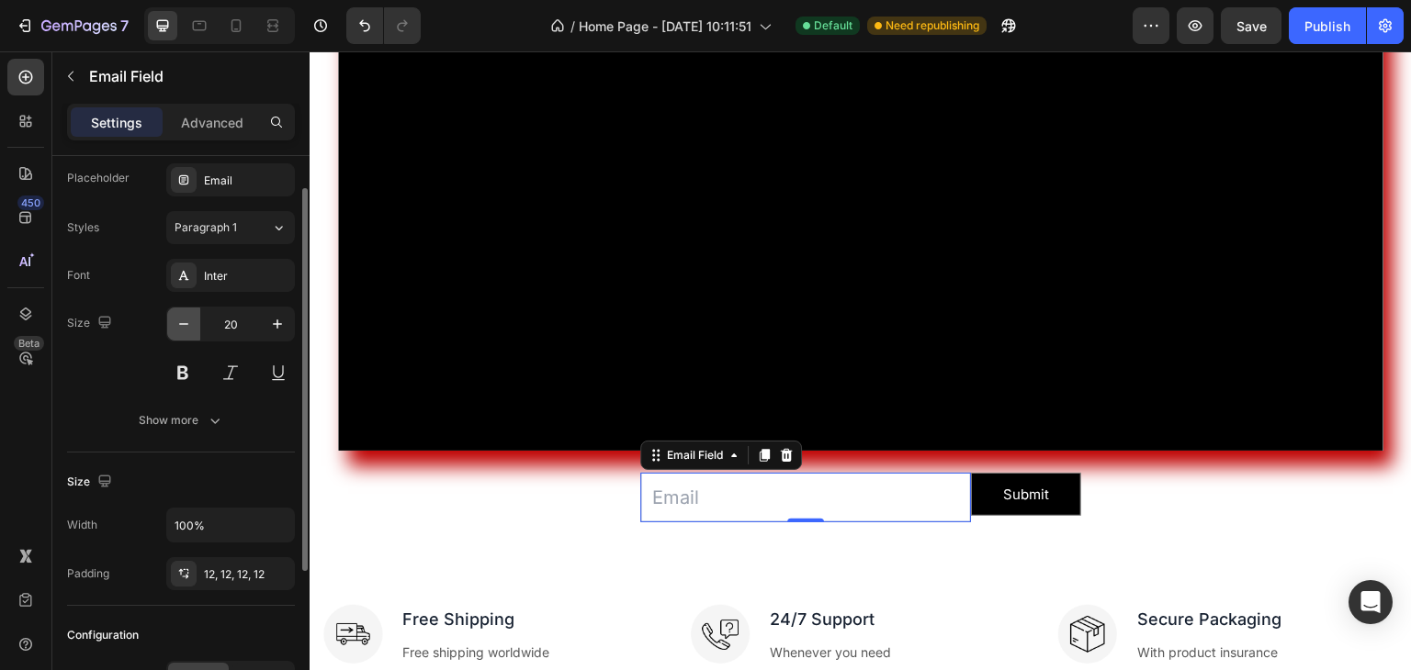
click at [187, 317] on icon "button" at bounding box center [184, 324] width 18 height 18
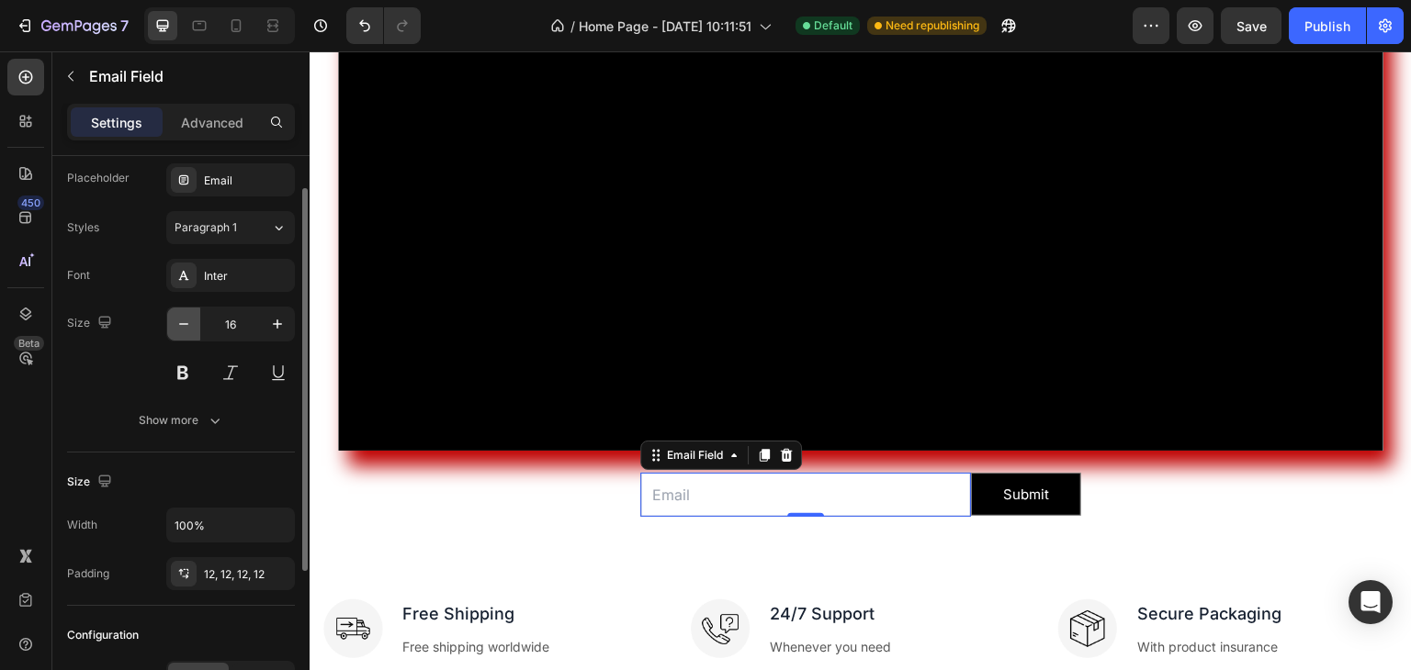
click at [187, 317] on icon "button" at bounding box center [184, 324] width 18 height 18
click at [284, 323] on icon "button" at bounding box center [277, 324] width 18 height 18
type input "15"
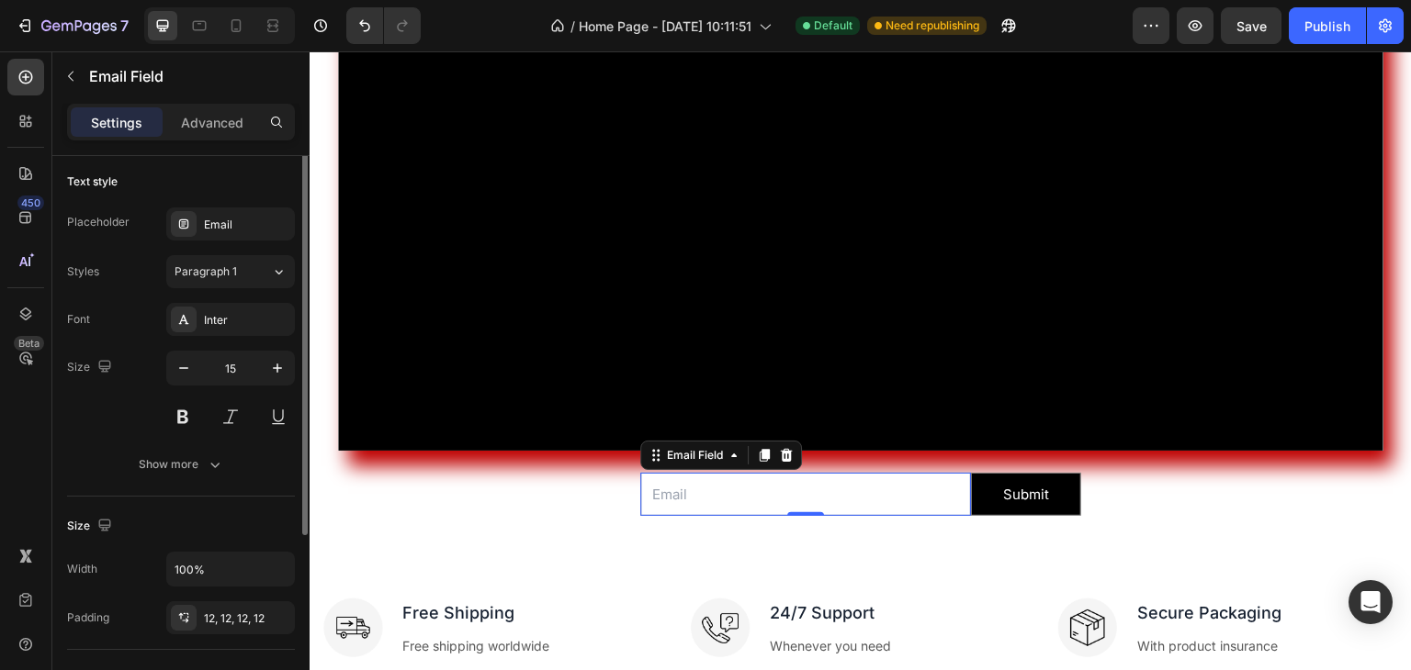
scroll to position [0, 0]
click at [256, 230] on div "Email" at bounding box center [247, 228] width 86 height 17
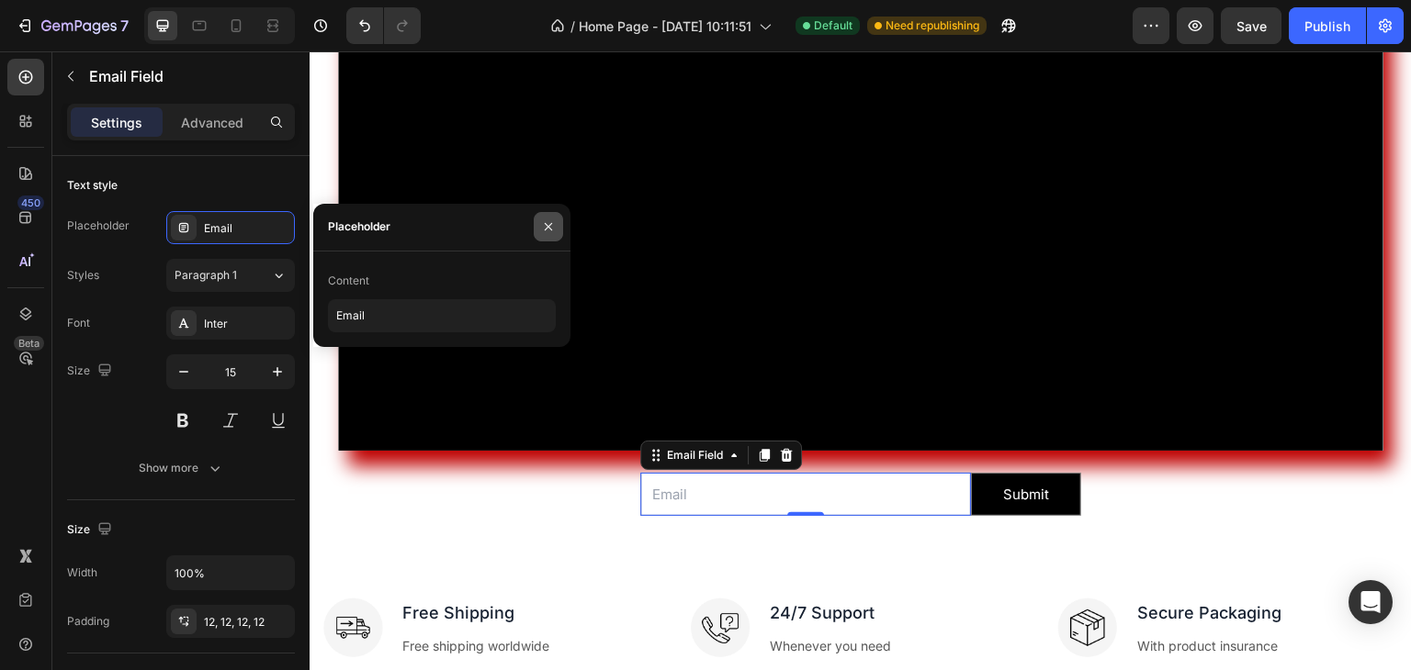
click at [542, 226] on icon "button" at bounding box center [548, 227] width 15 height 15
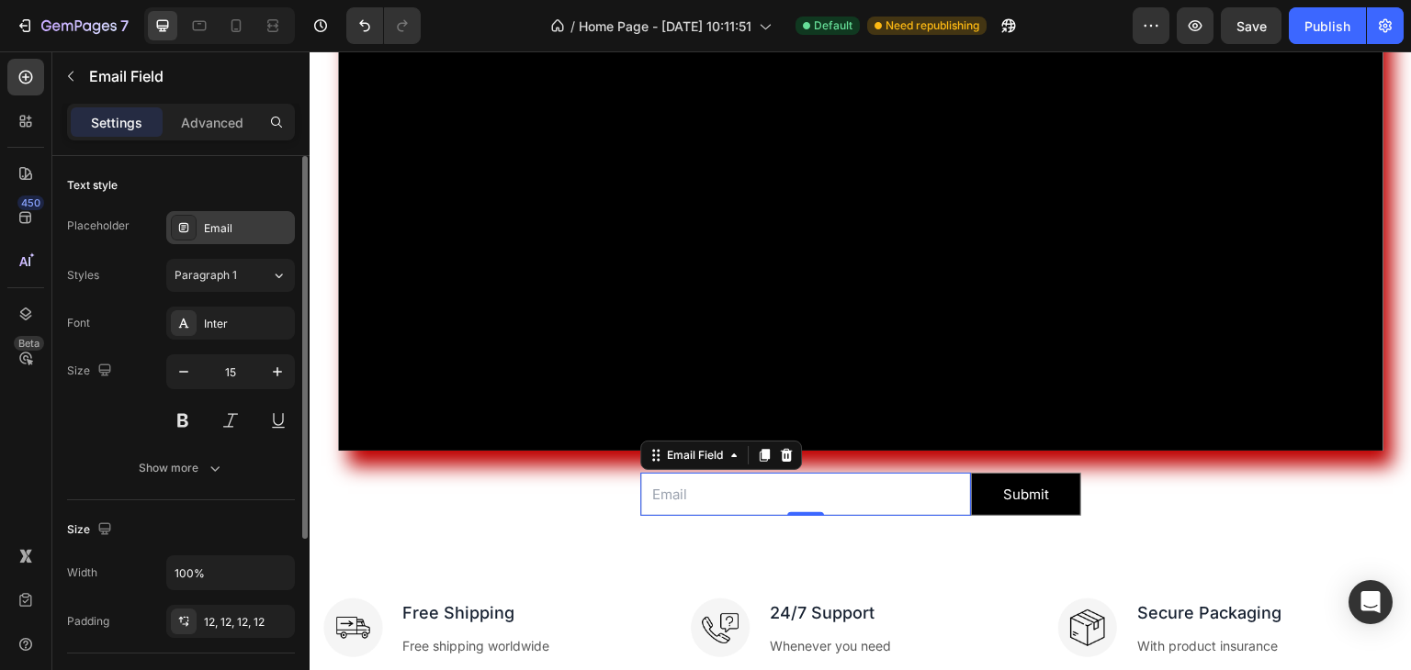
click at [205, 213] on div "Email" at bounding box center [230, 227] width 129 height 33
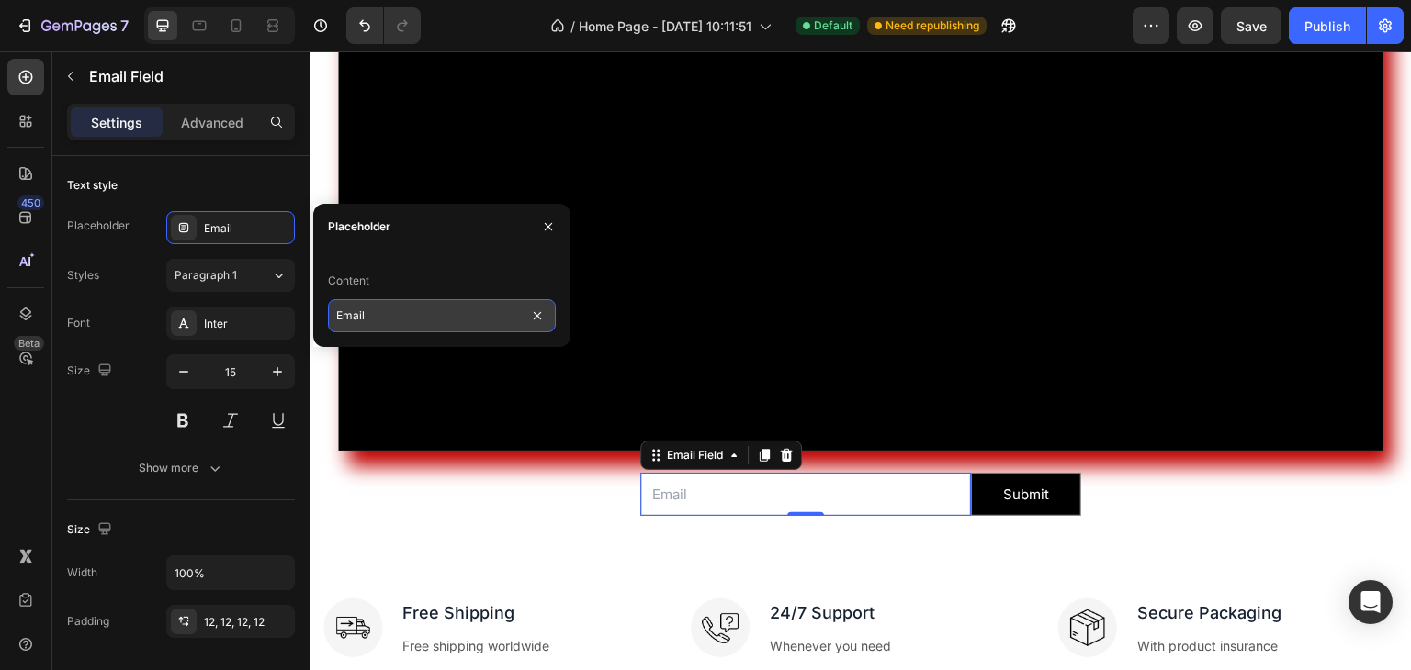
click at [391, 316] on input "Email" at bounding box center [442, 315] width 228 height 33
type input "S"
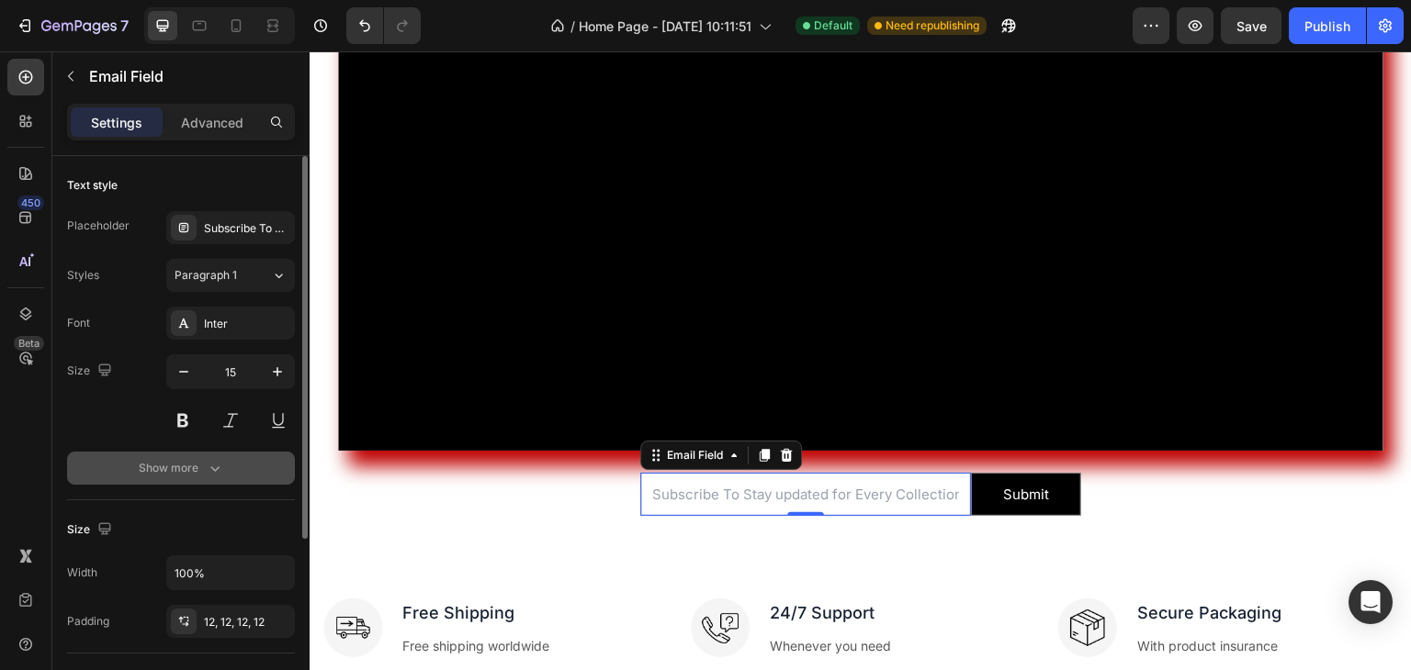
click at [211, 474] on icon "button" at bounding box center [215, 468] width 18 height 18
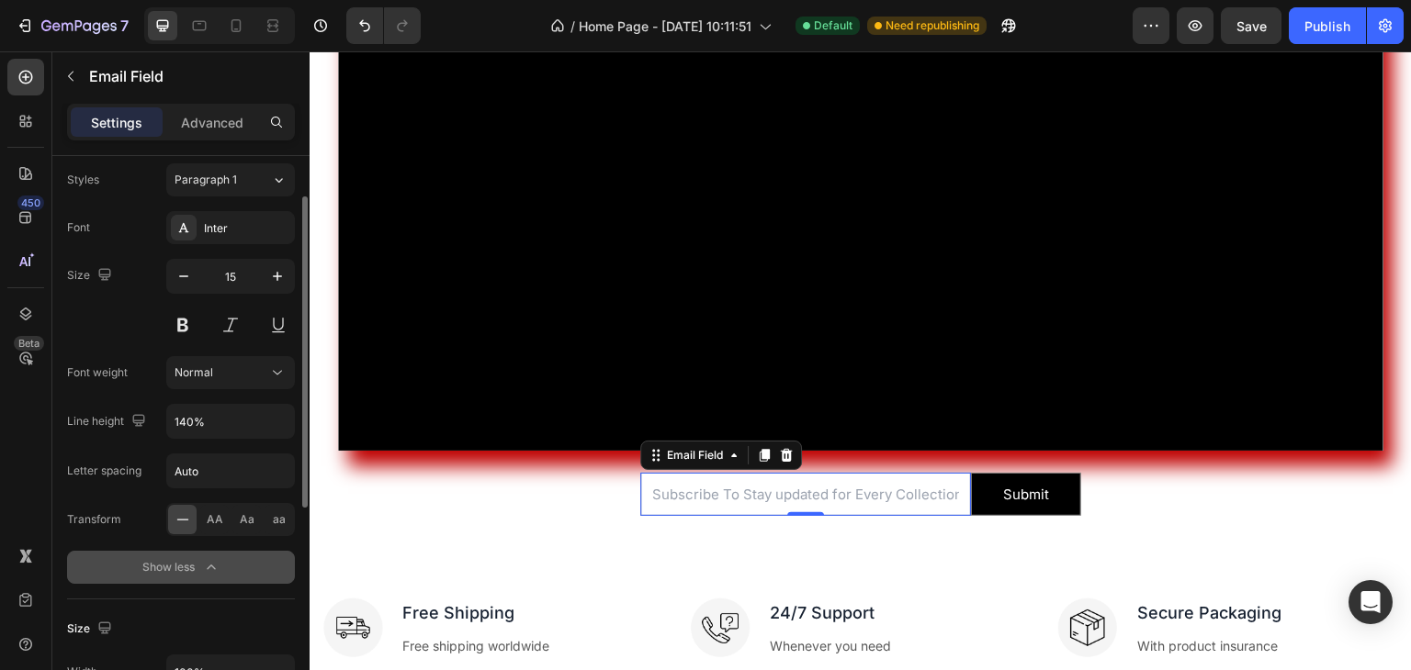
scroll to position [96, 0]
click at [211, 474] on input "Auto" at bounding box center [230, 471] width 127 height 33
click at [99, 535] on div "Font Inter Size 15 Font weight Normal Line height 140% Letter spacing Auto Tran…" at bounding box center [181, 397] width 228 height 373
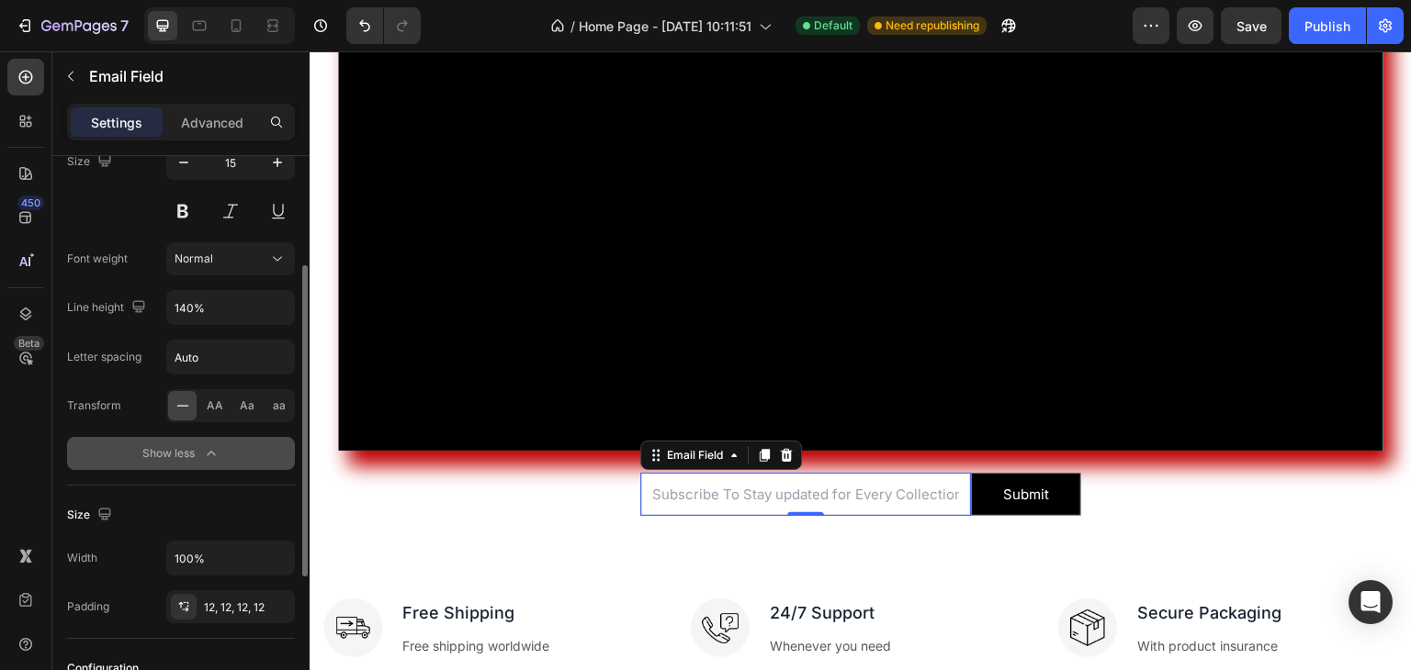
scroll to position [206, 0]
click at [870, 473] on input "email" at bounding box center [805, 494] width 331 height 43
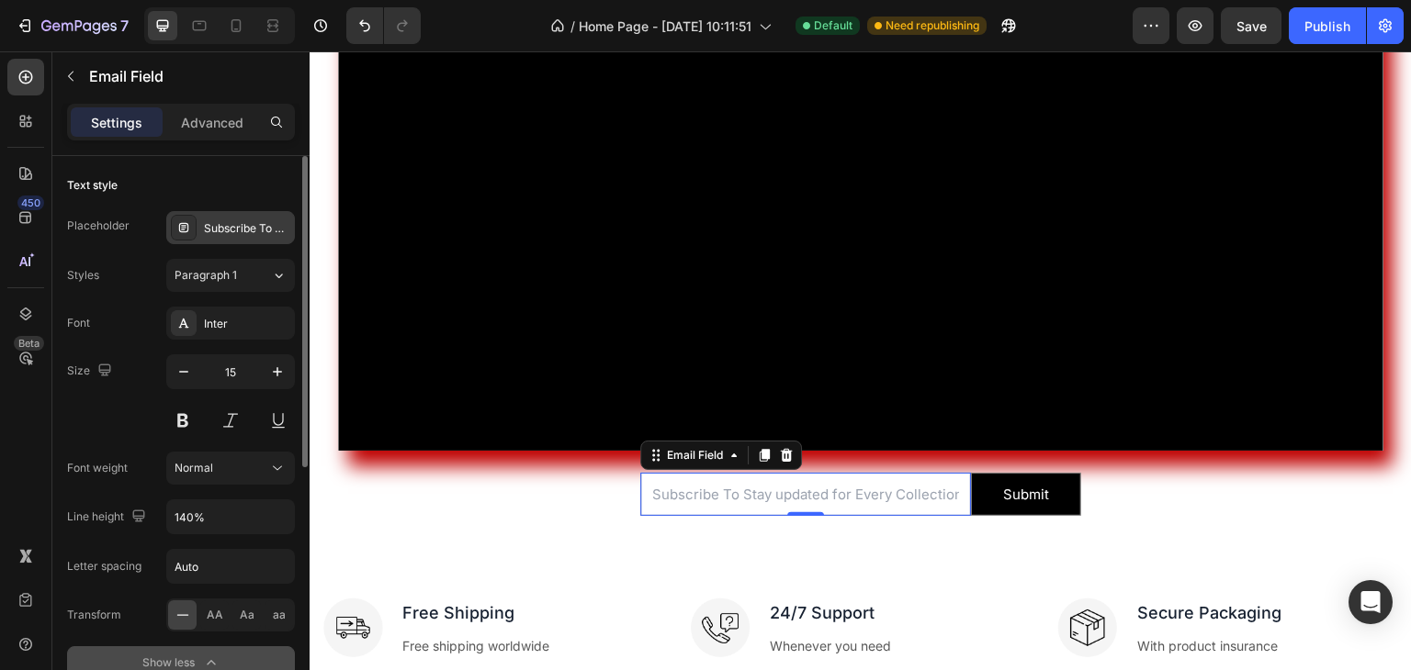
click at [232, 236] on div "Subscribe To Stay updated for Every Collection Drops" at bounding box center [247, 228] width 86 height 17
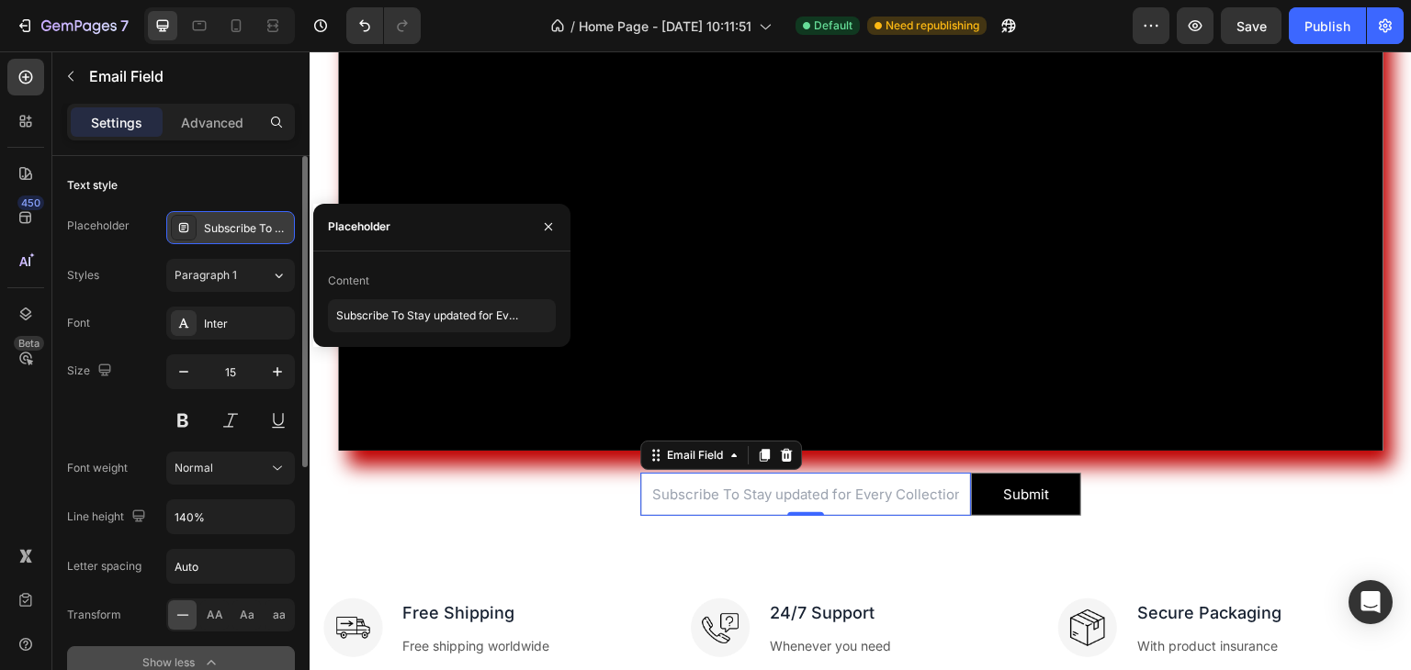
click at [232, 236] on div "Subscribe To Stay updated for Every Collection Drops" at bounding box center [247, 228] width 86 height 17
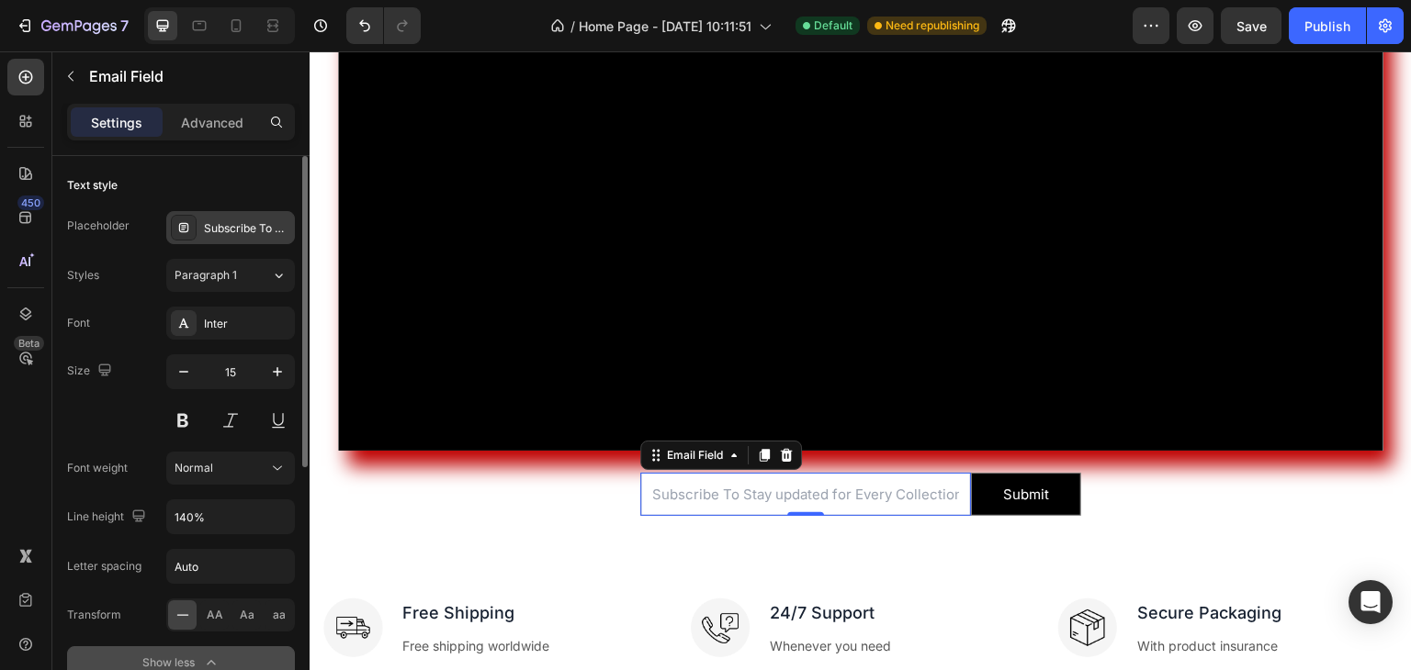
click at [268, 222] on div "Subscribe To Stay updated for Every Collection Drops" at bounding box center [247, 228] width 86 height 17
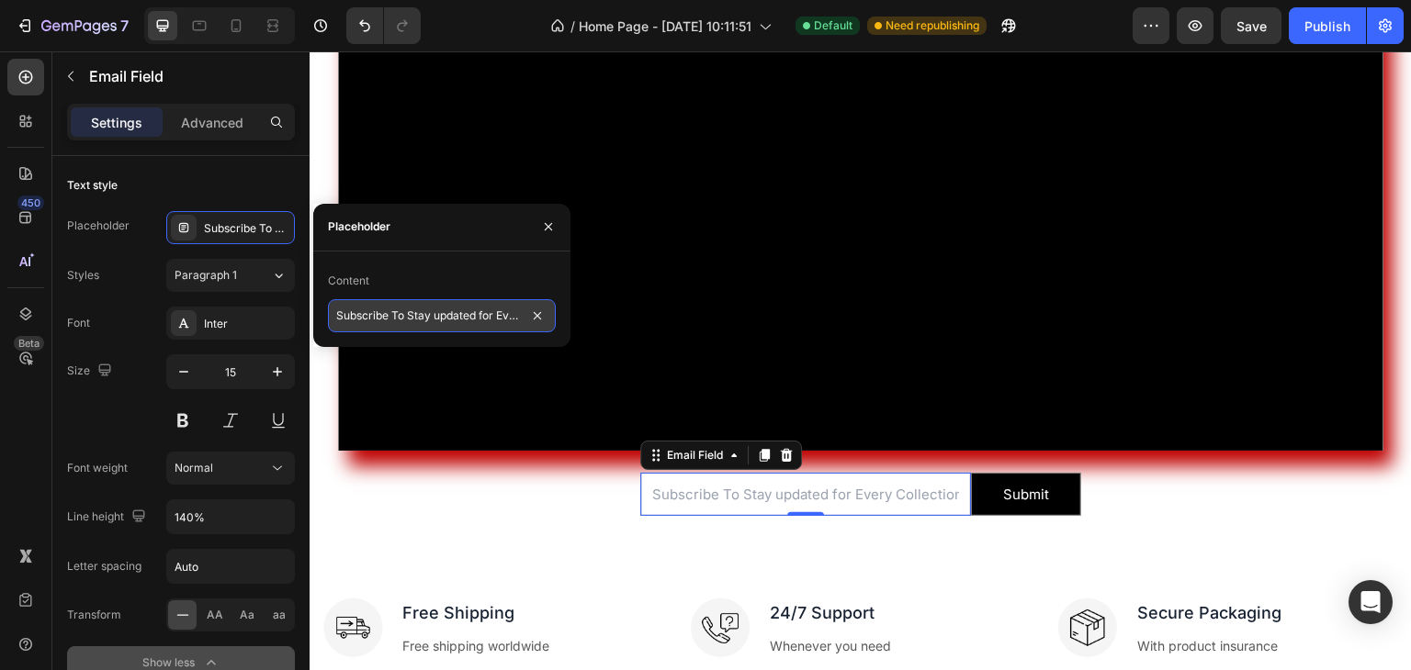
click at [487, 322] on input "Subscribe To Stay updated for Every Collection Drops" at bounding box center [442, 315] width 228 height 33
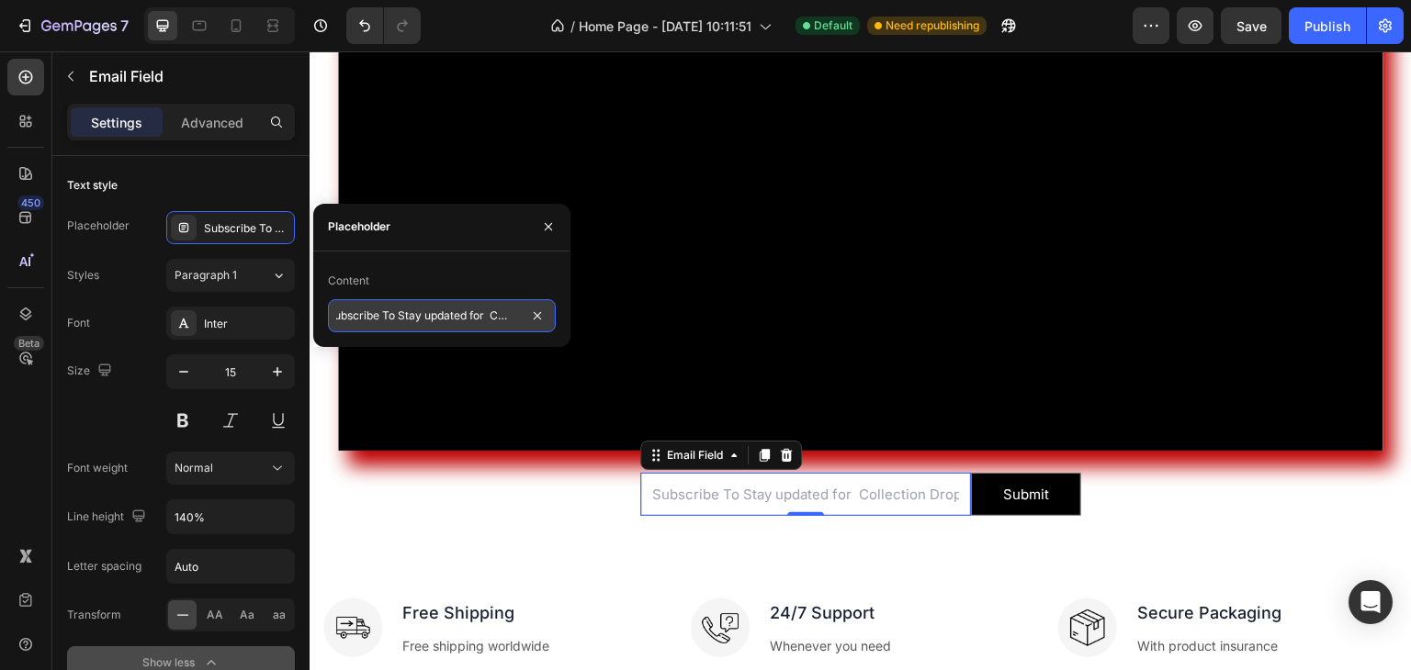
type input "Subscribe To Stay updated for Collection Drops"
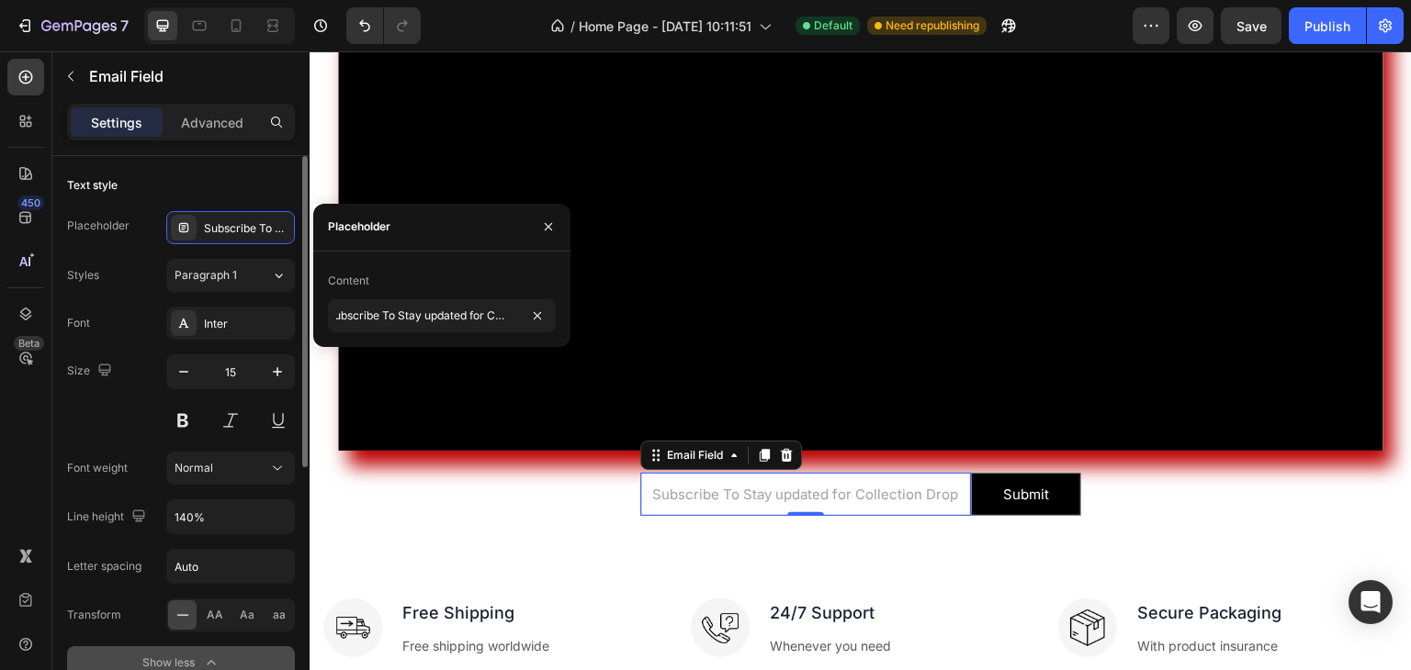
scroll to position [0, 0]
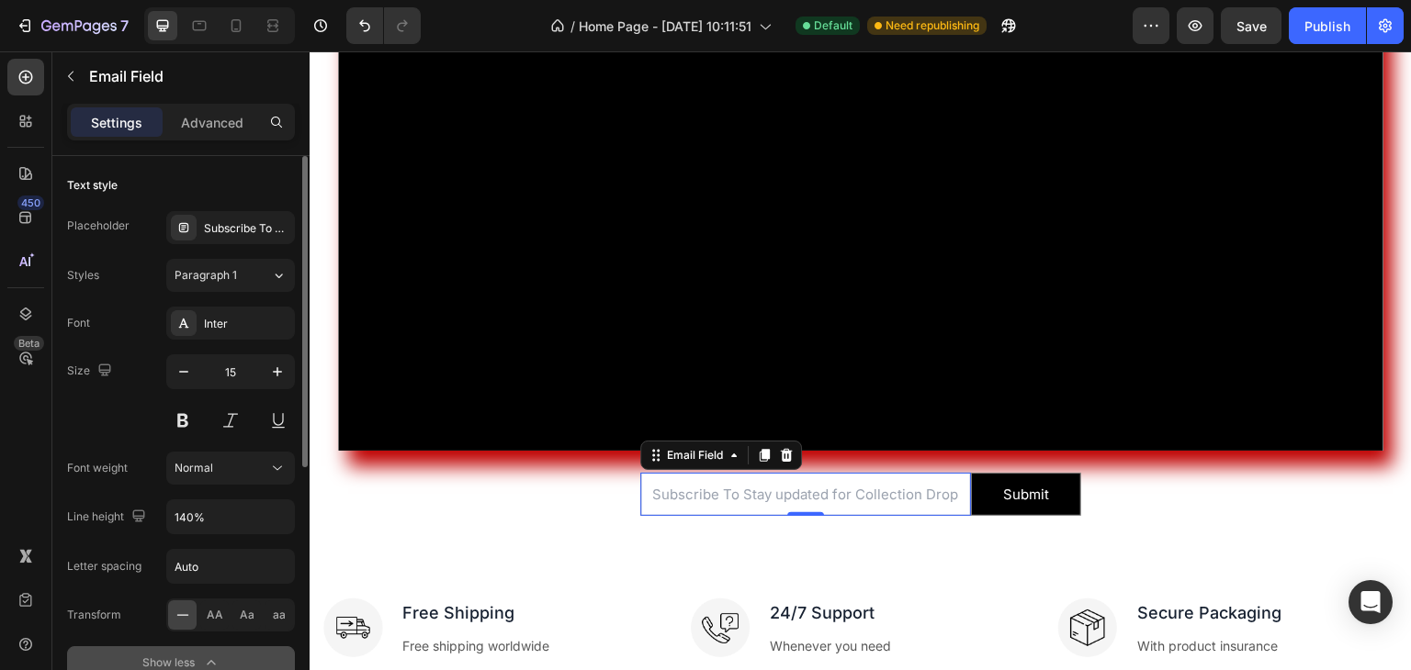
click at [261, 177] on div "Text style" at bounding box center [181, 185] width 228 height 29
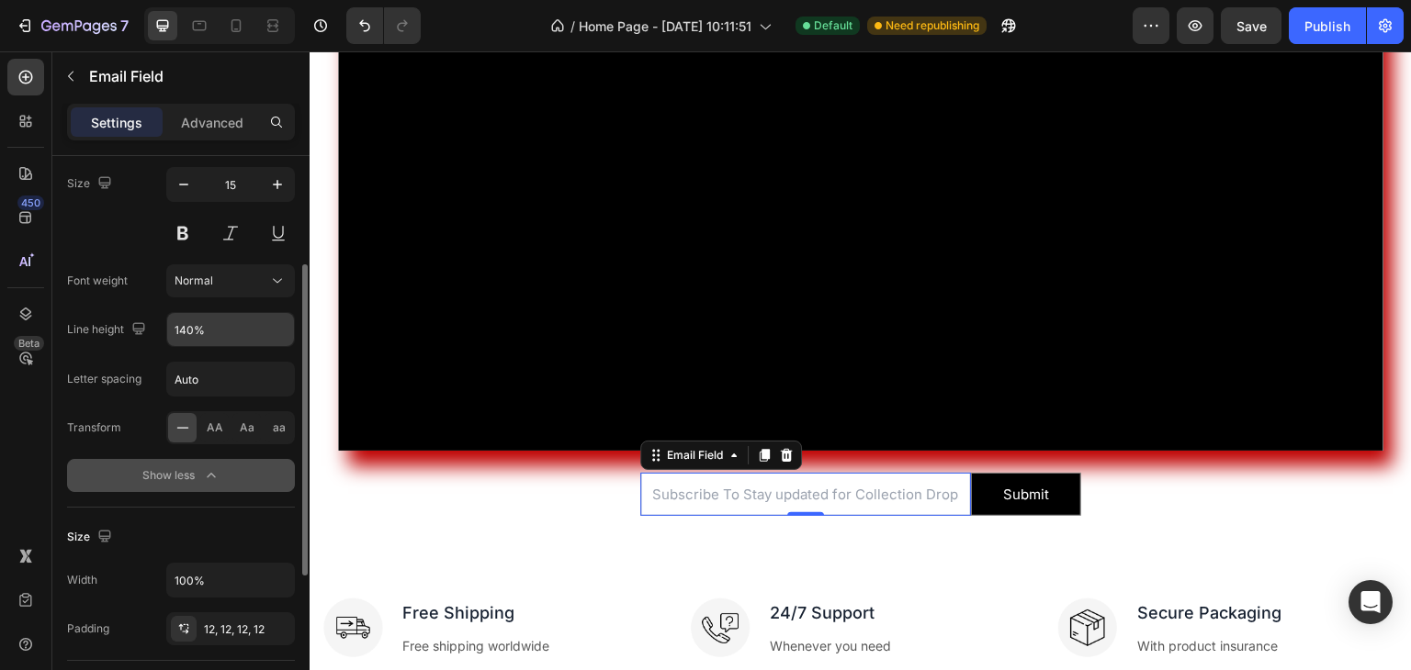
scroll to position [191, 0]
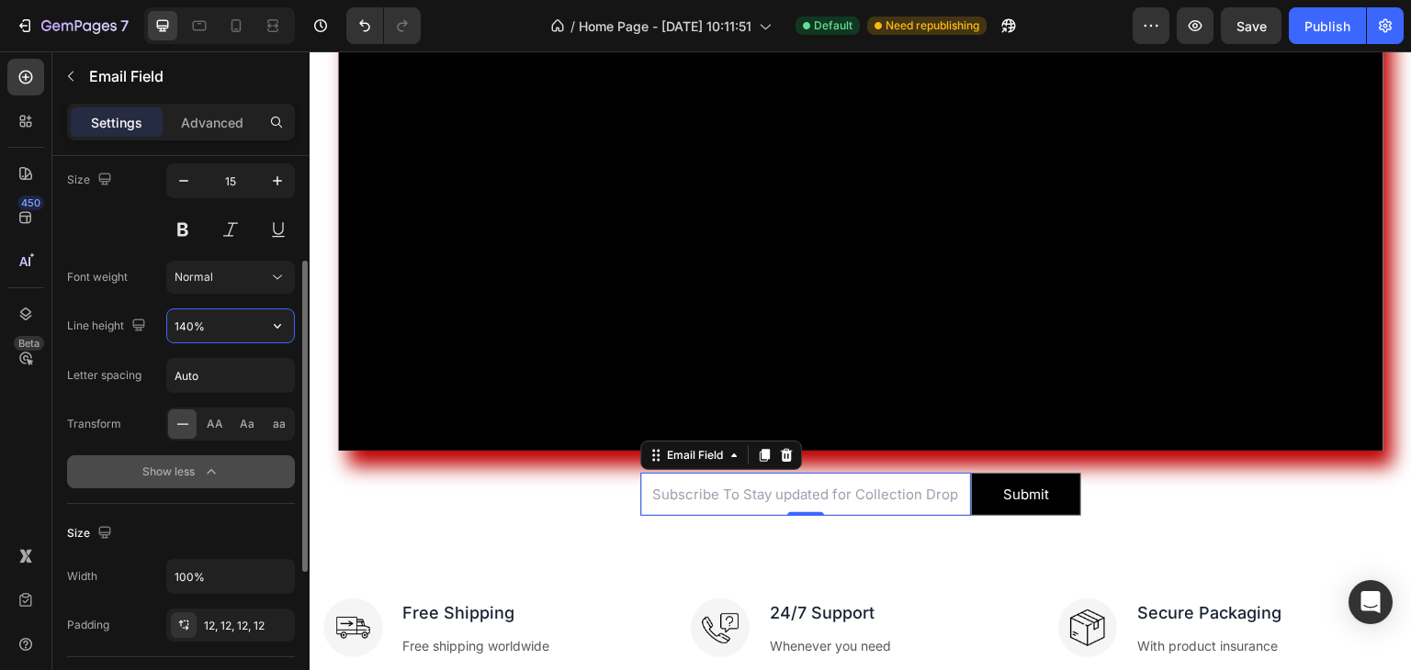
click at [213, 321] on input "140%" at bounding box center [230, 326] width 127 height 33
click at [211, 428] on span "AA" at bounding box center [215, 424] width 17 height 17
click at [249, 423] on span "Aa" at bounding box center [247, 424] width 15 height 17
click at [276, 420] on span "aa" at bounding box center [279, 424] width 13 height 17
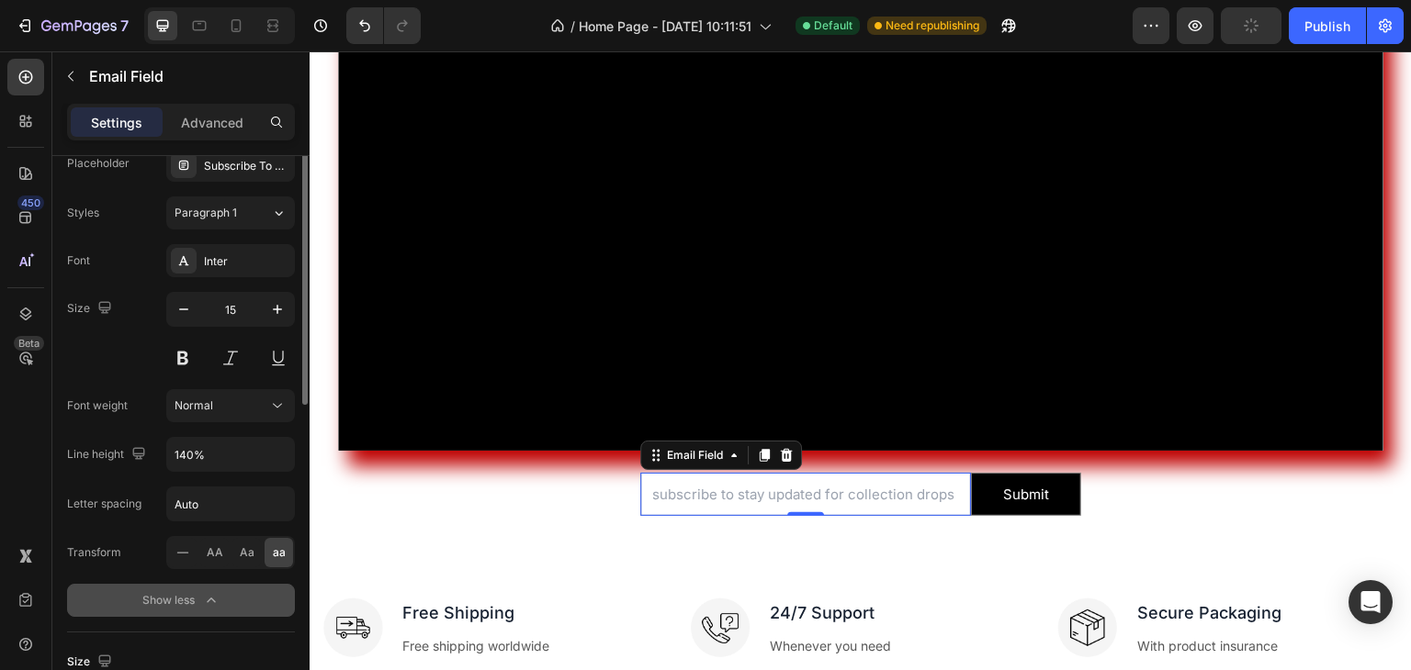
scroll to position [0, 0]
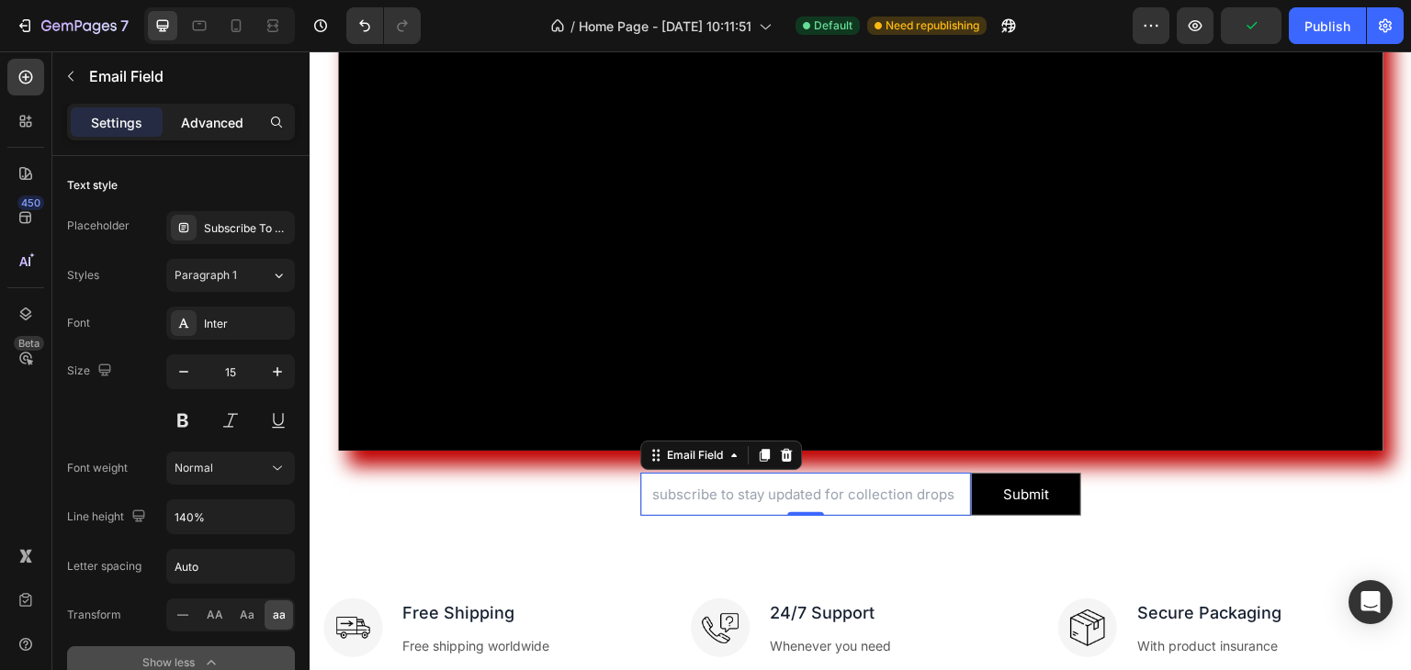
click at [194, 130] on p "Advanced" at bounding box center [212, 122] width 62 height 19
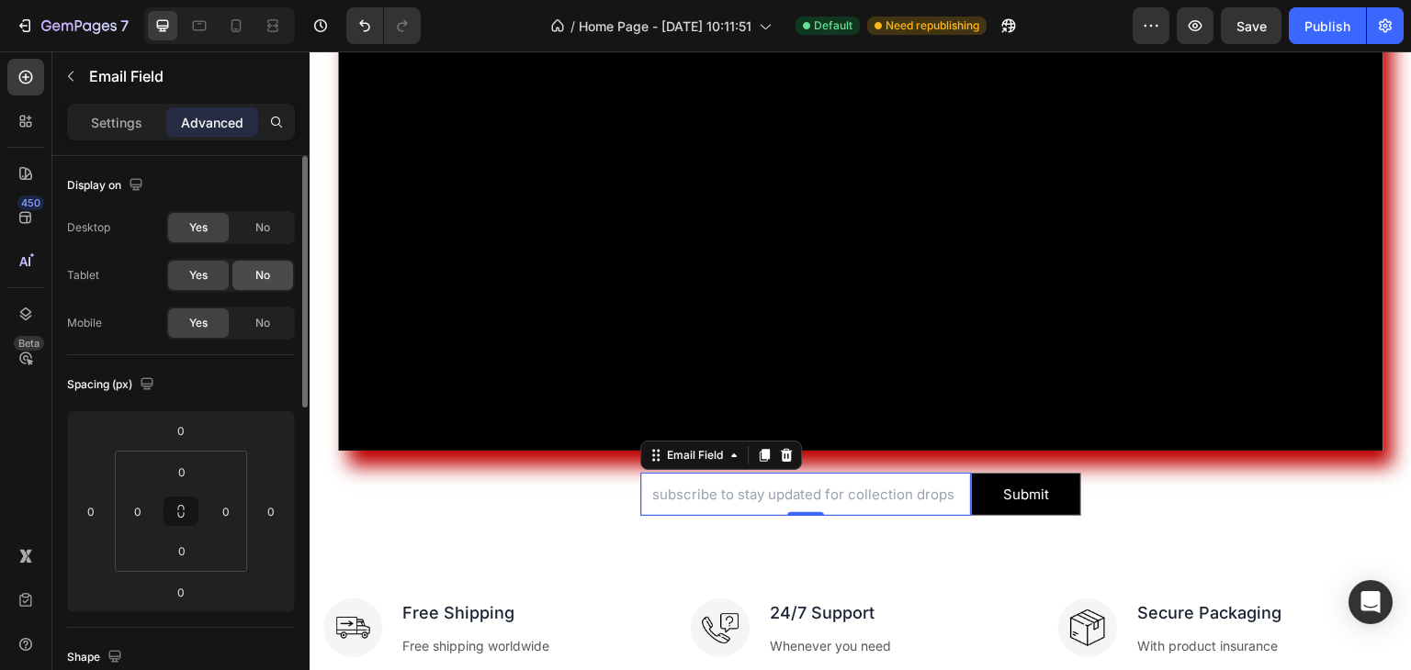
click at [254, 269] on div "No" at bounding box center [262, 275] width 61 height 29
click at [209, 277] on div "Yes" at bounding box center [198, 275] width 61 height 29
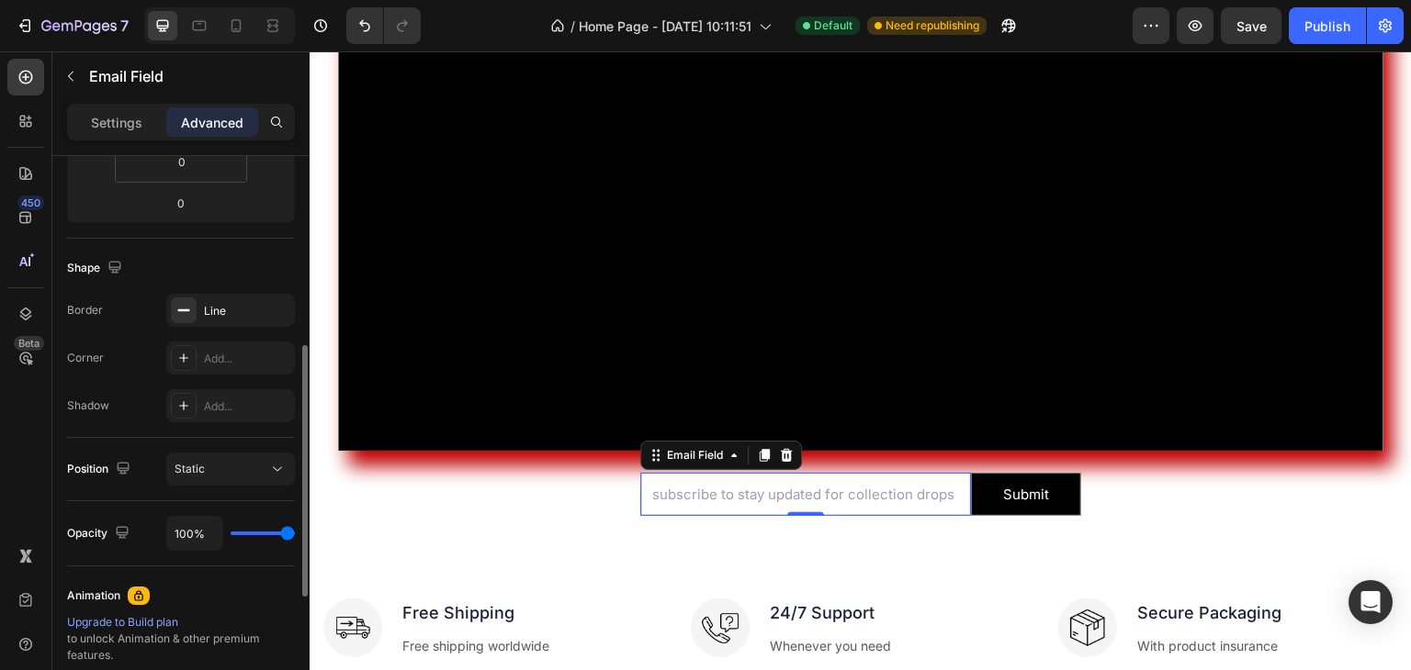
scroll to position [400, 0]
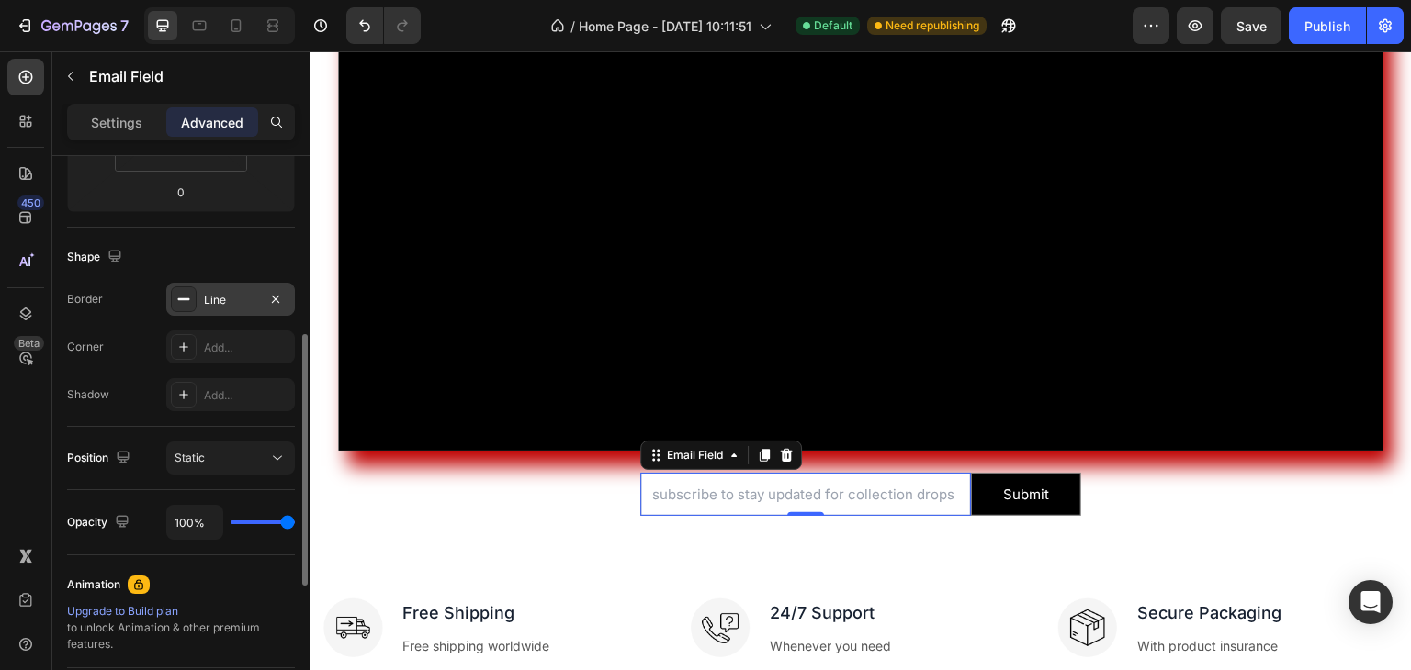
click at [217, 298] on div "Line" at bounding box center [230, 300] width 53 height 17
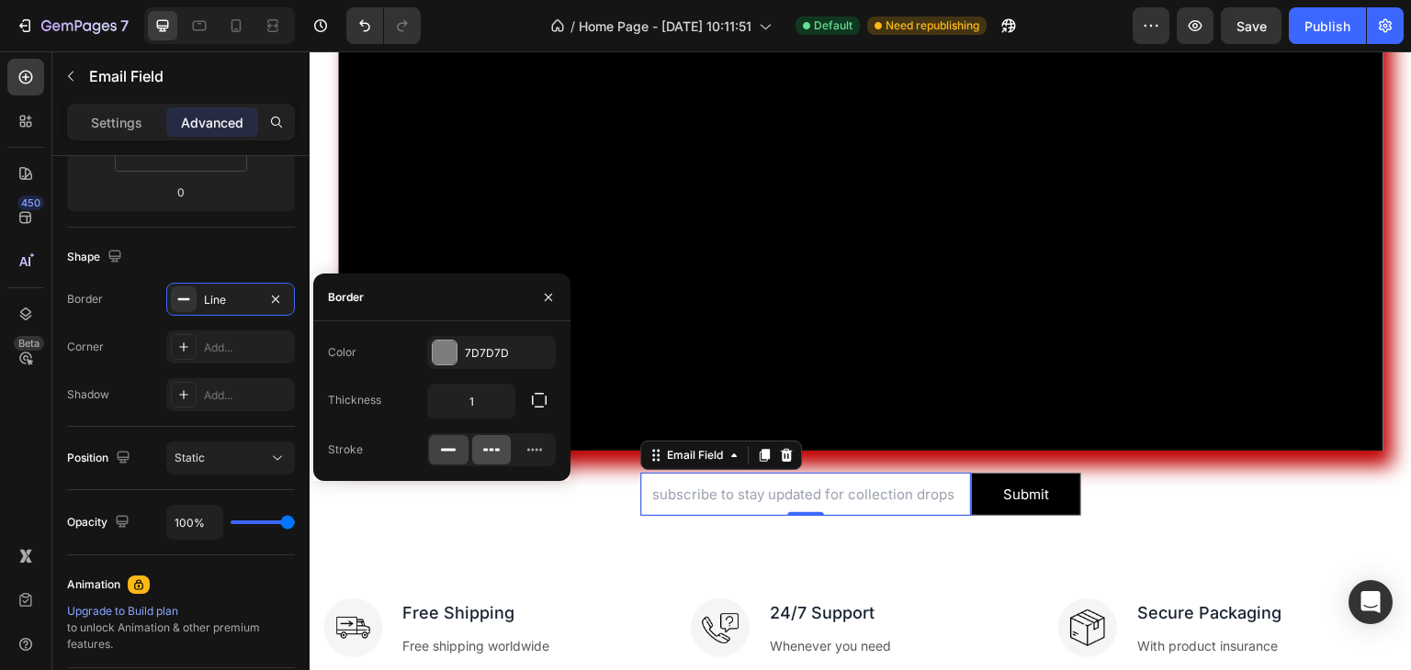
click at [488, 456] on icon at bounding box center [491, 450] width 18 height 18
click at [533, 456] on icon at bounding box center [534, 450] width 18 height 18
click at [446, 453] on icon at bounding box center [448, 450] width 18 height 18
click at [500, 455] on icon at bounding box center [491, 450] width 18 height 18
click at [495, 389] on input "1" at bounding box center [471, 401] width 86 height 33
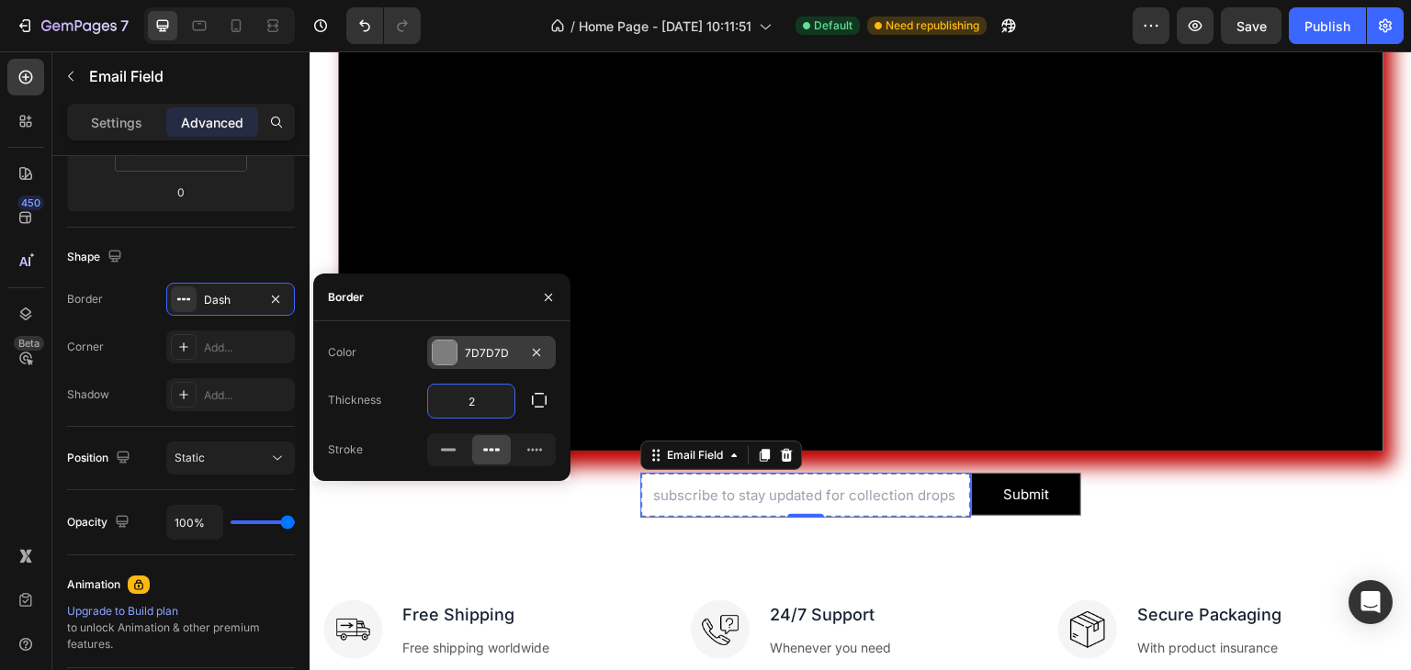
type input "2"
click at [440, 355] on div at bounding box center [445, 353] width 24 height 24
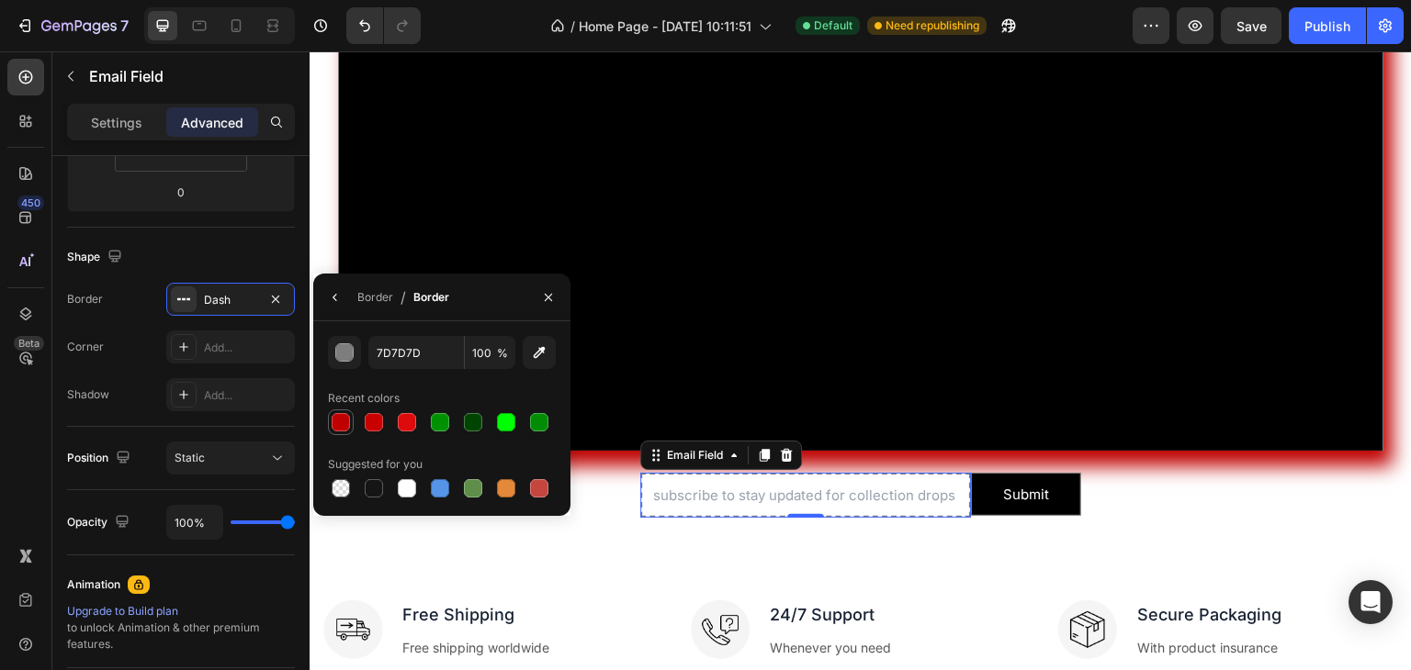
click at [336, 414] on div at bounding box center [341, 422] width 18 height 18
click at [349, 355] on div "button" at bounding box center [345, 353] width 18 height 18
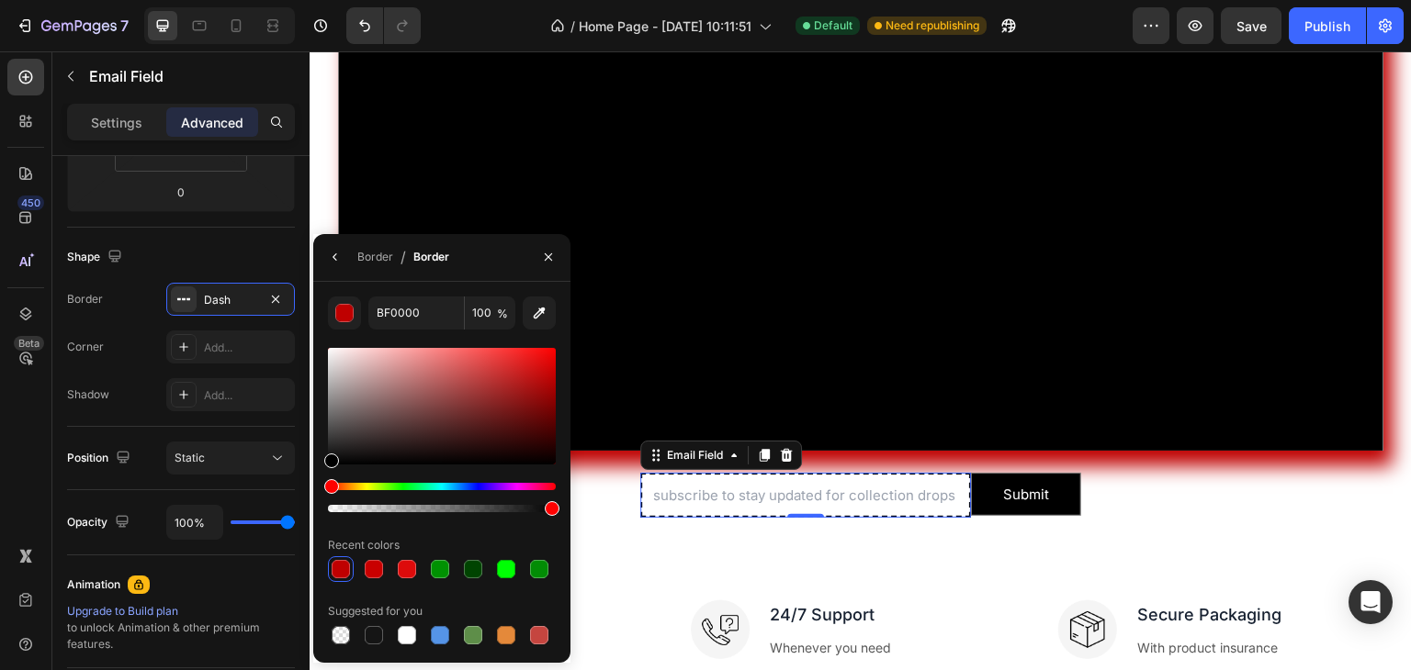
drag, startPoint x: 422, startPoint y: 430, endPoint x: 317, endPoint y: 500, distance: 125.8
click at [317, 500] on div "BF0000 100 % Recent colors Suggested for you" at bounding box center [441, 473] width 257 height 352
type input "000000"
click at [547, 262] on icon "button" at bounding box center [548, 257] width 15 height 15
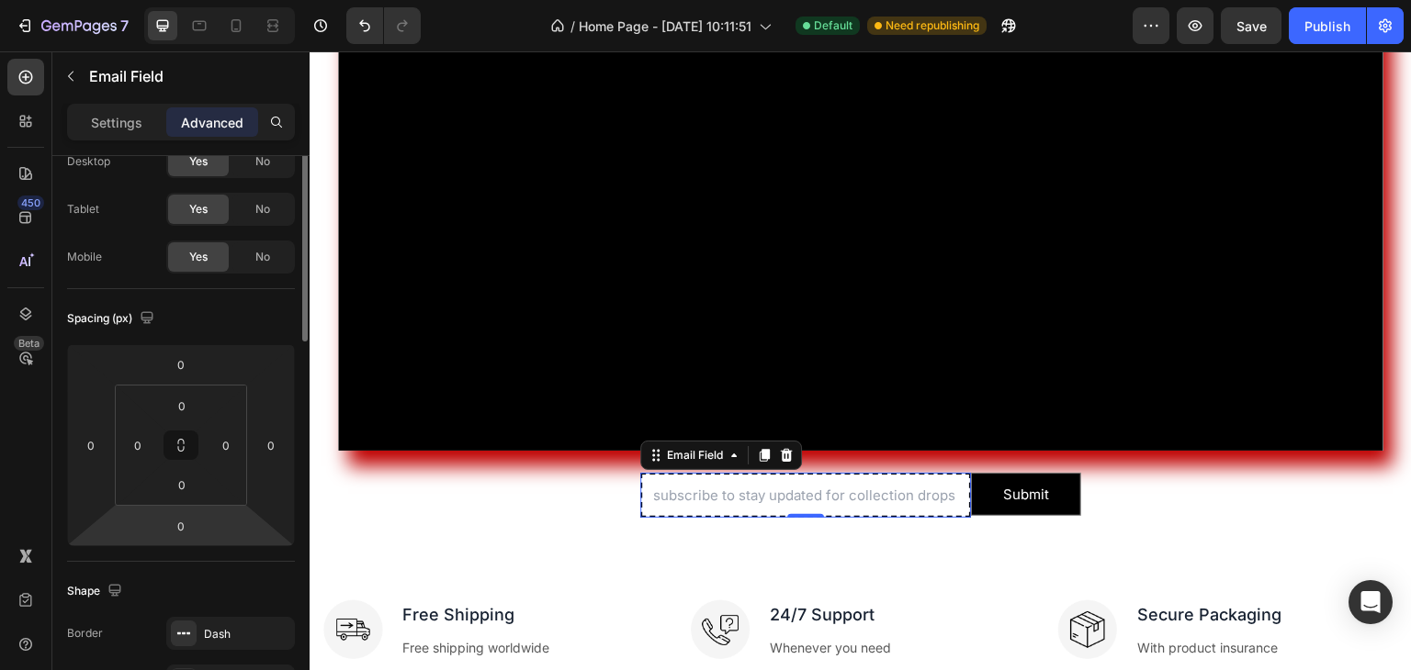
scroll to position [0, 0]
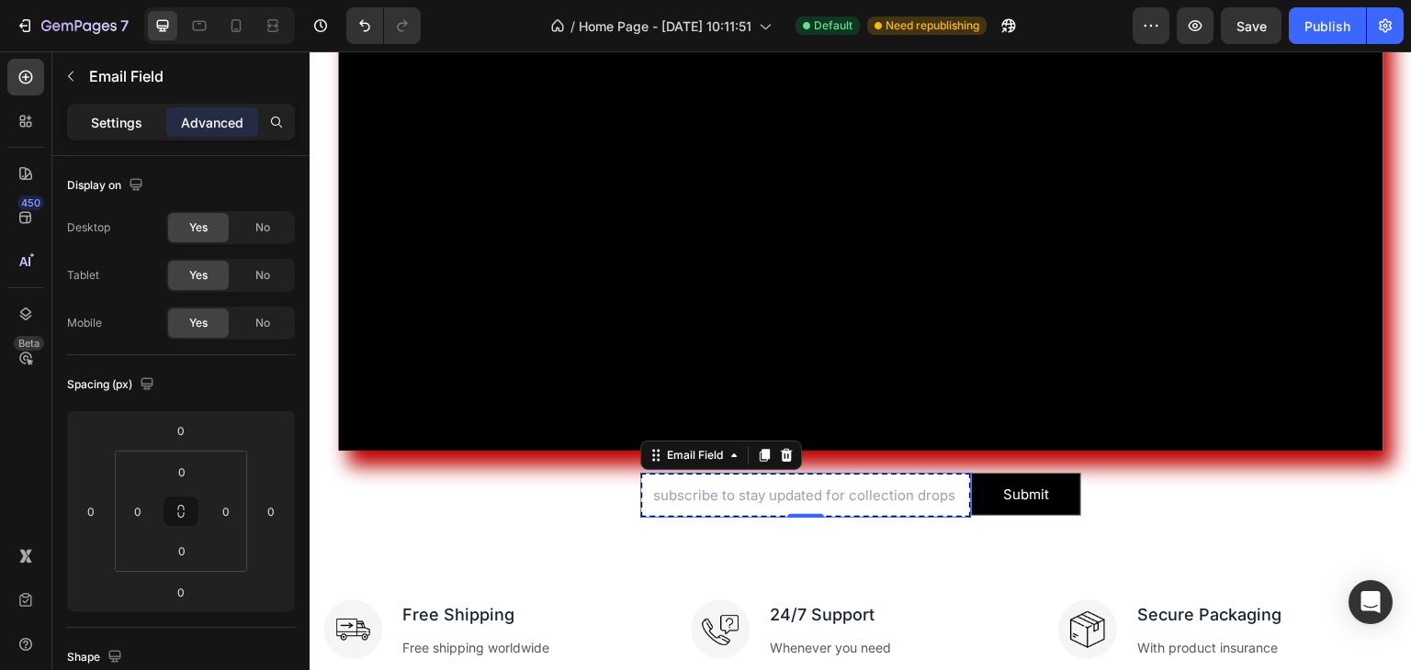
click at [150, 118] on div "Settings" at bounding box center [117, 121] width 92 height 29
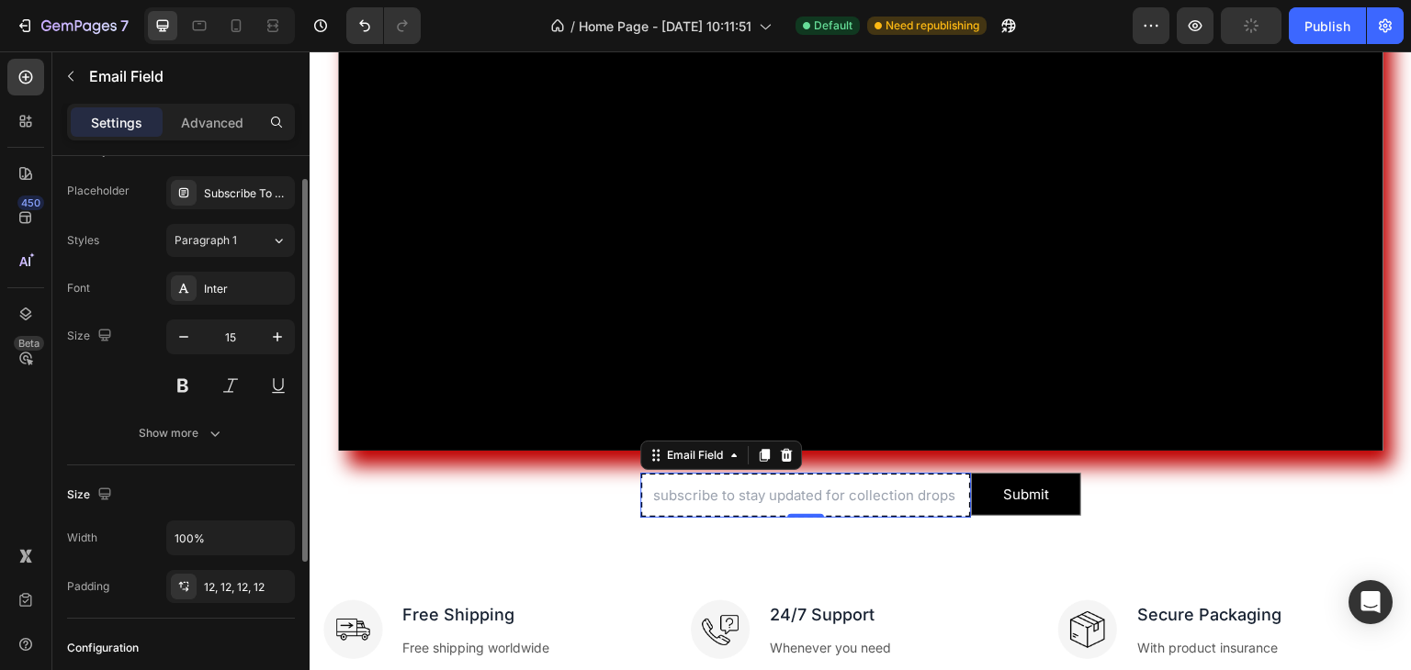
scroll to position [34, 0]
click at [186, 346] on button "button" at bounding box center [183, 337] width 33 height 33
type input "14"
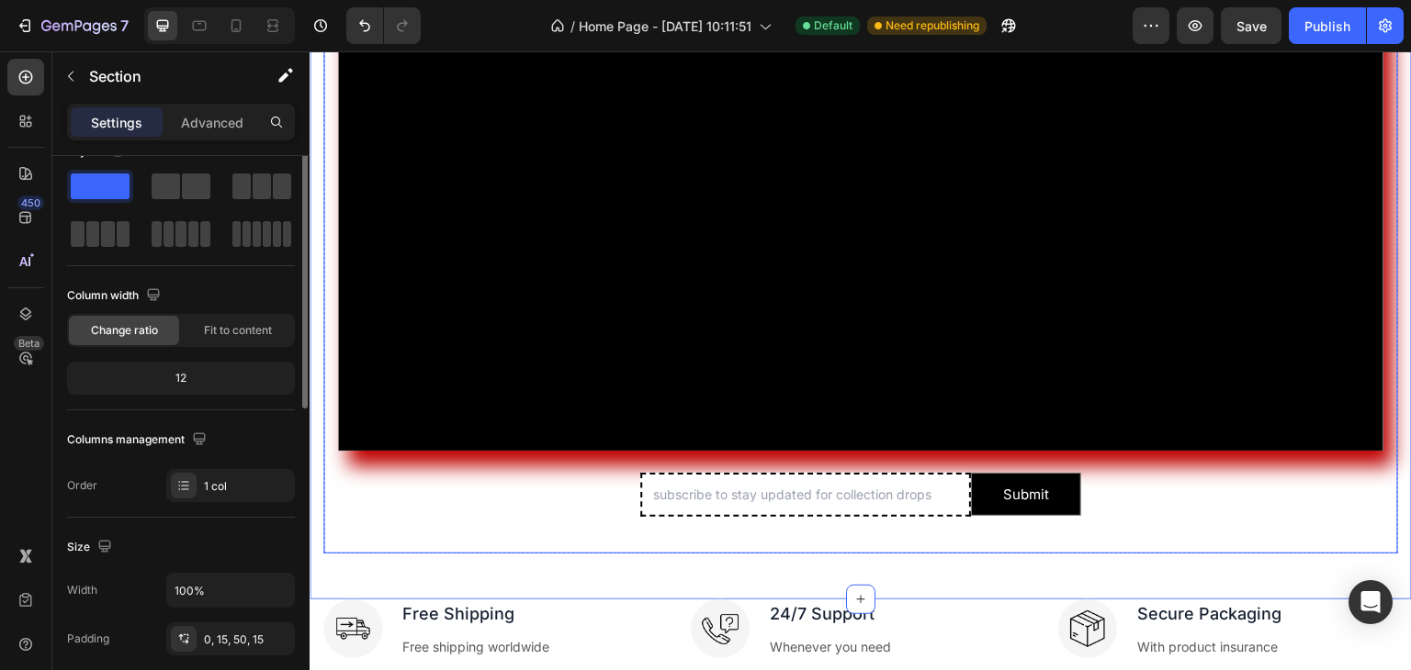
scroll to position [0, 0]
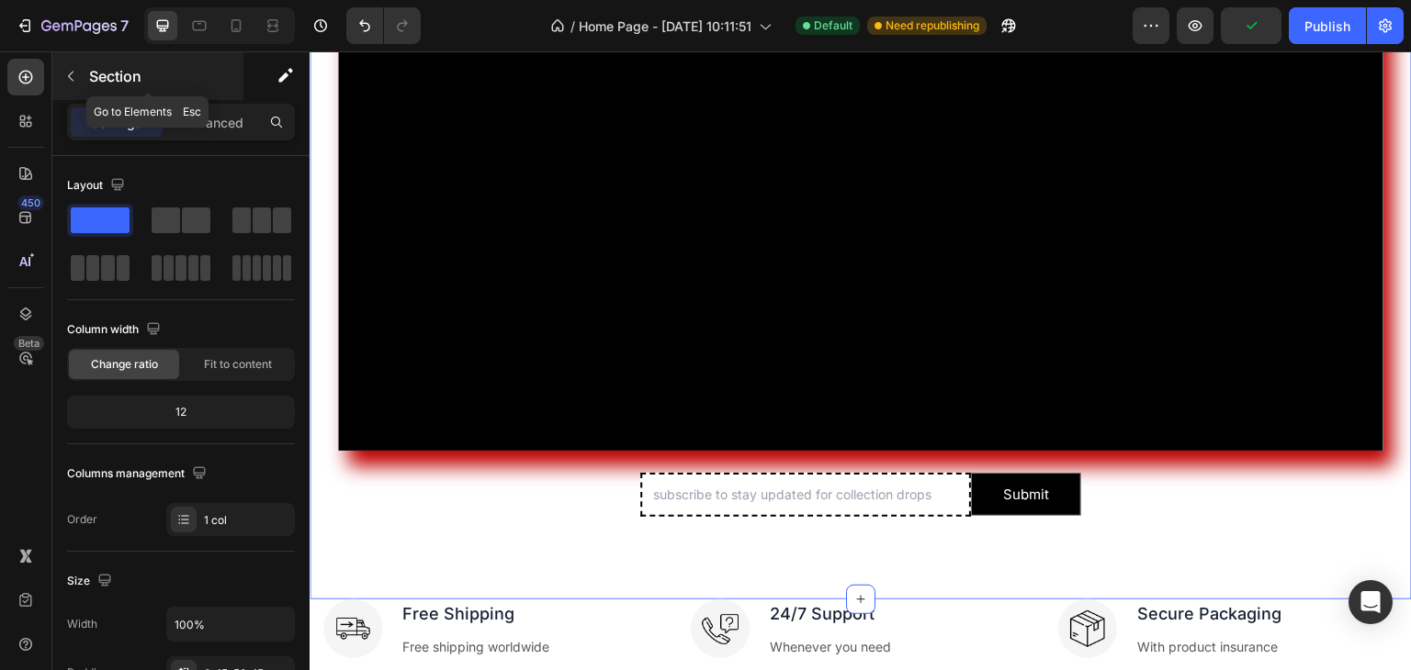
click at [77, 74] on icon "button" at bounding box center [70, 76] width 15 height 15
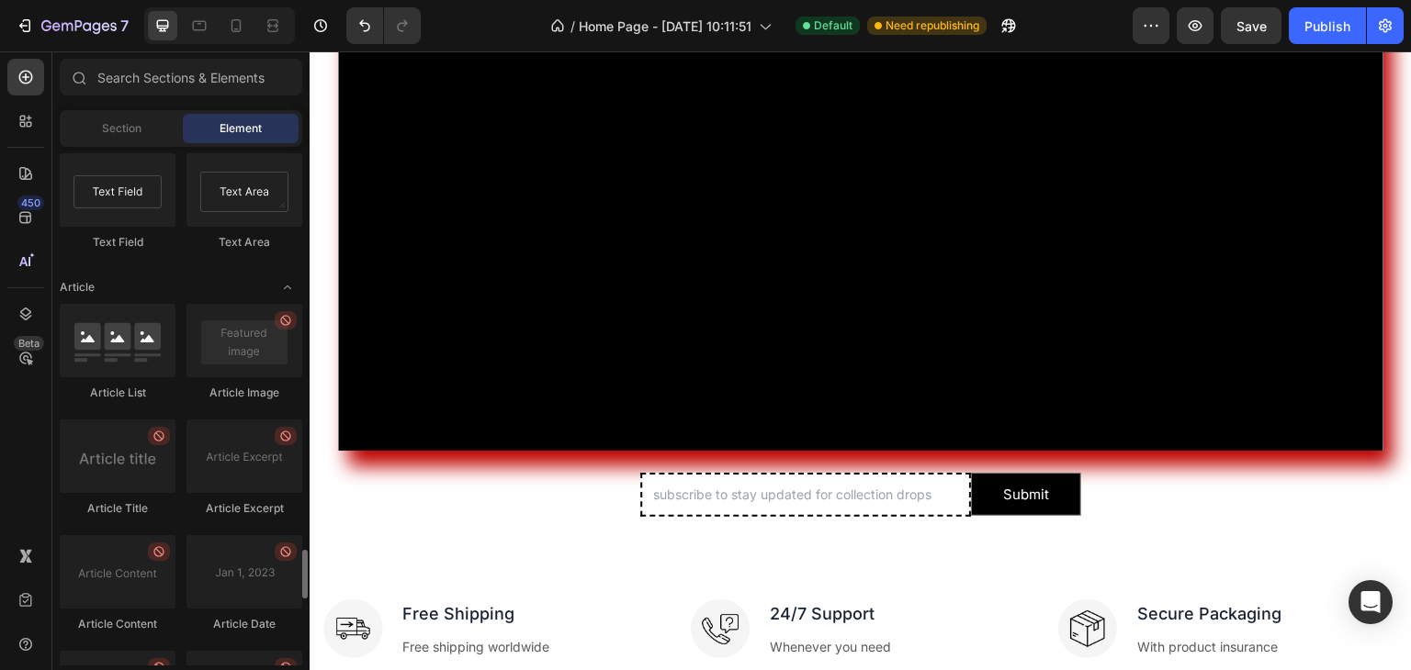
scroll to position [4493, 0]
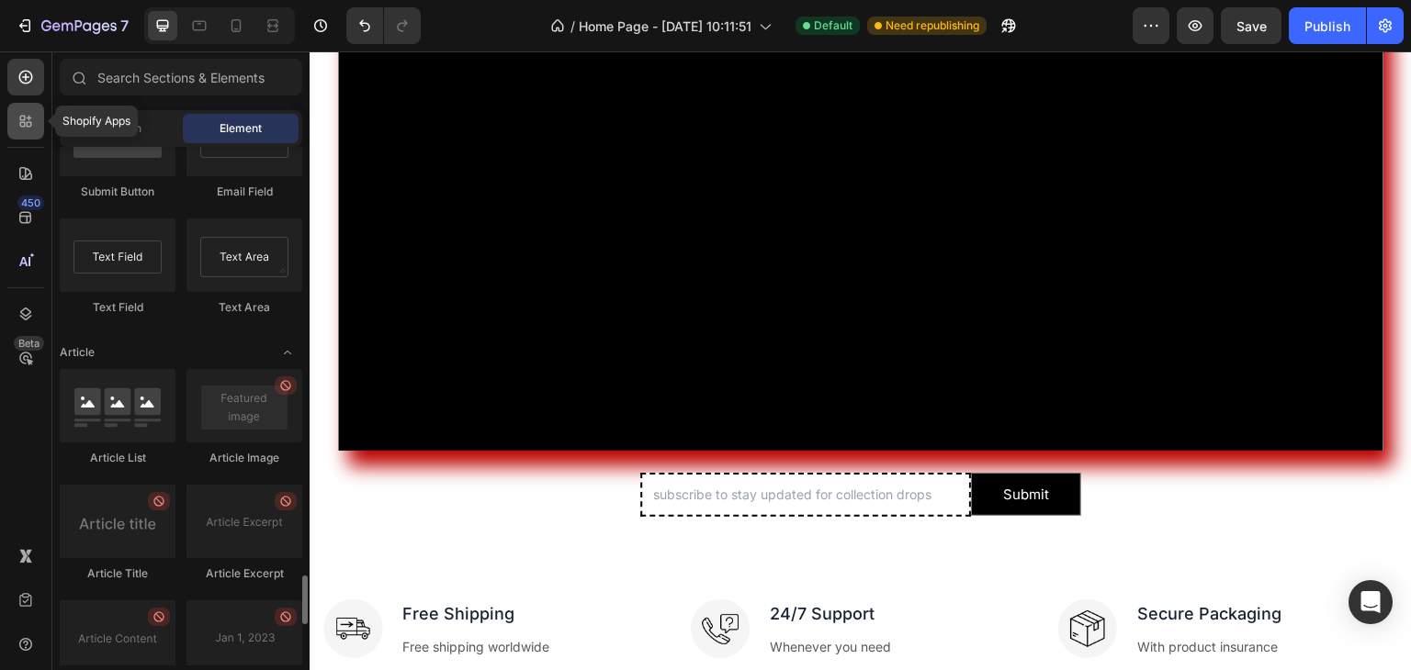
click at [36, 107] on div at bounding box center [25, 121] width 37 height 37
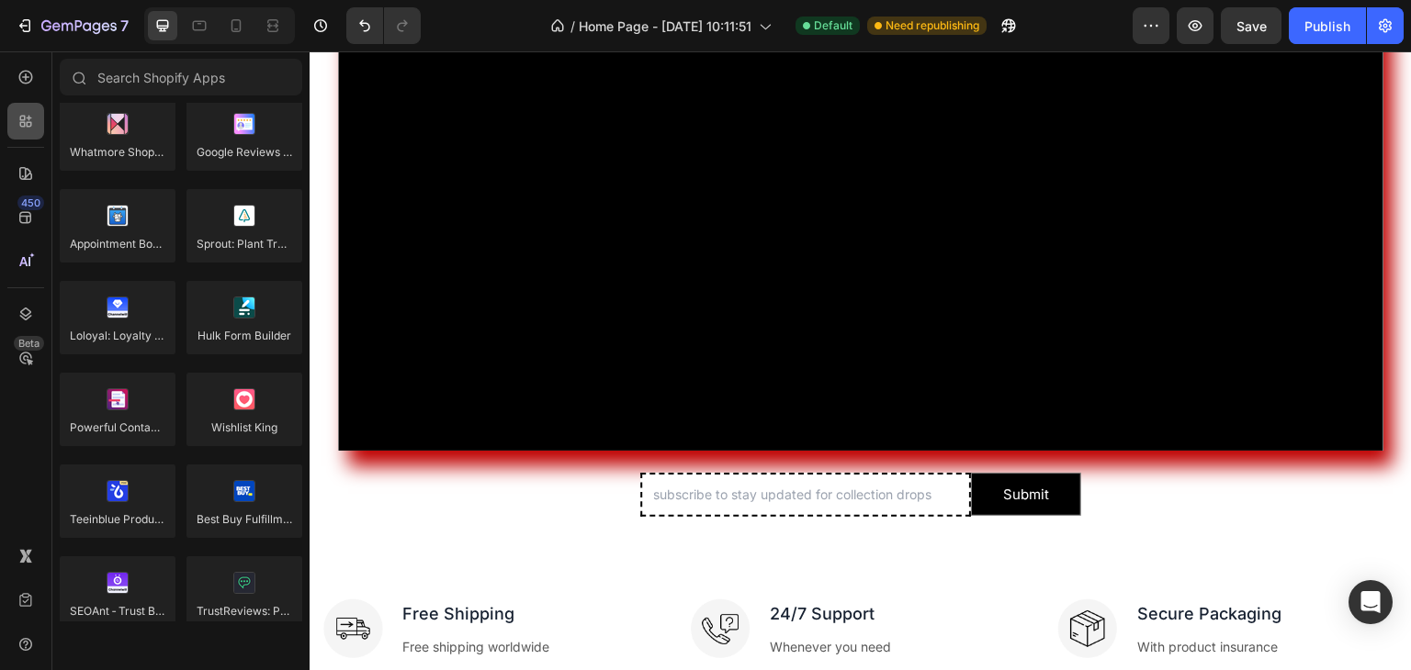
click at [36, 107] on div at bounding box center [25, 121] width 37 height 37
click at [20, 182] on icon at bounding box center [26, 173] width 18 height 18
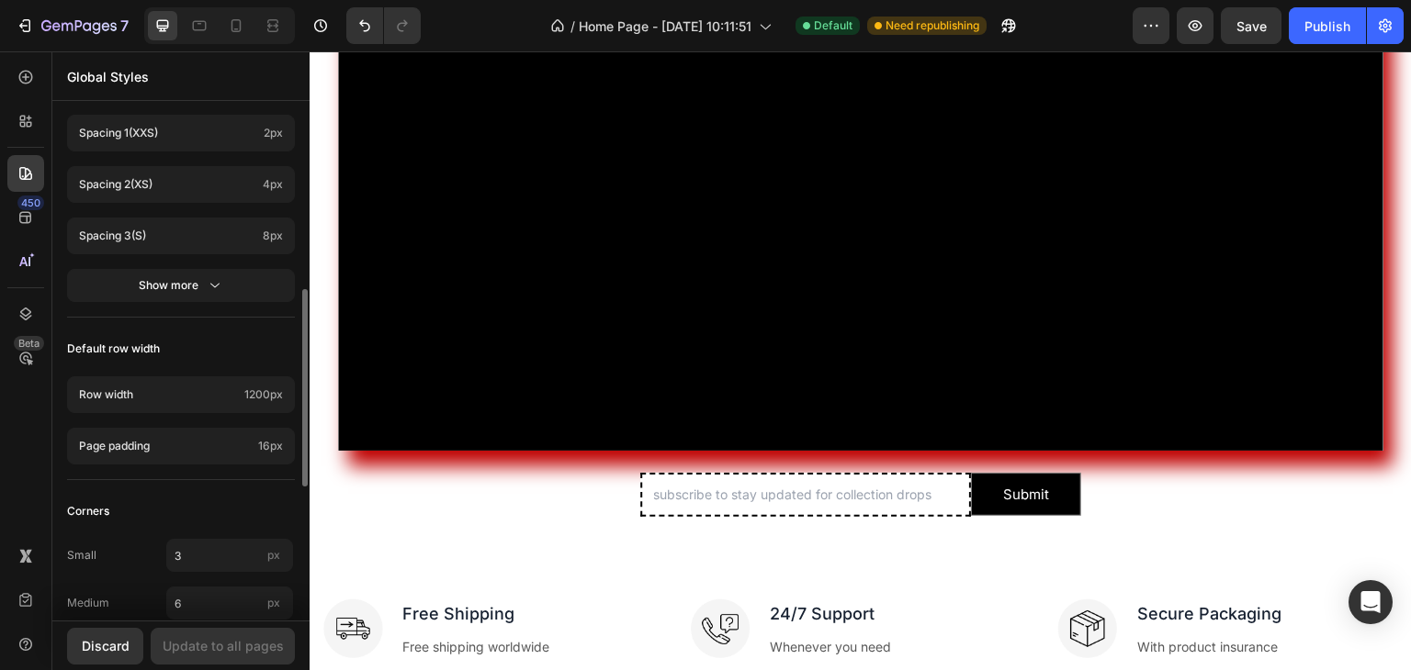
scroll to position [828, 0]
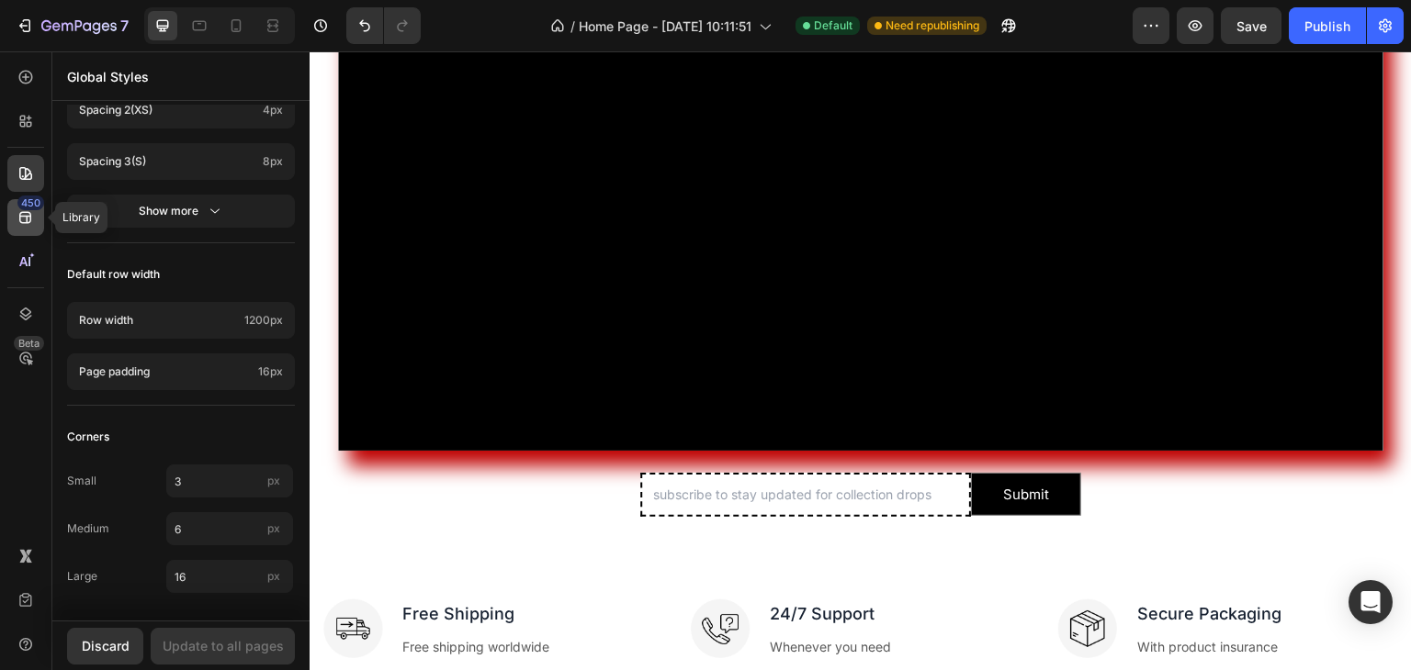
click at [22, 210] on icon at bounding box center [26, 217] width 18 height 18
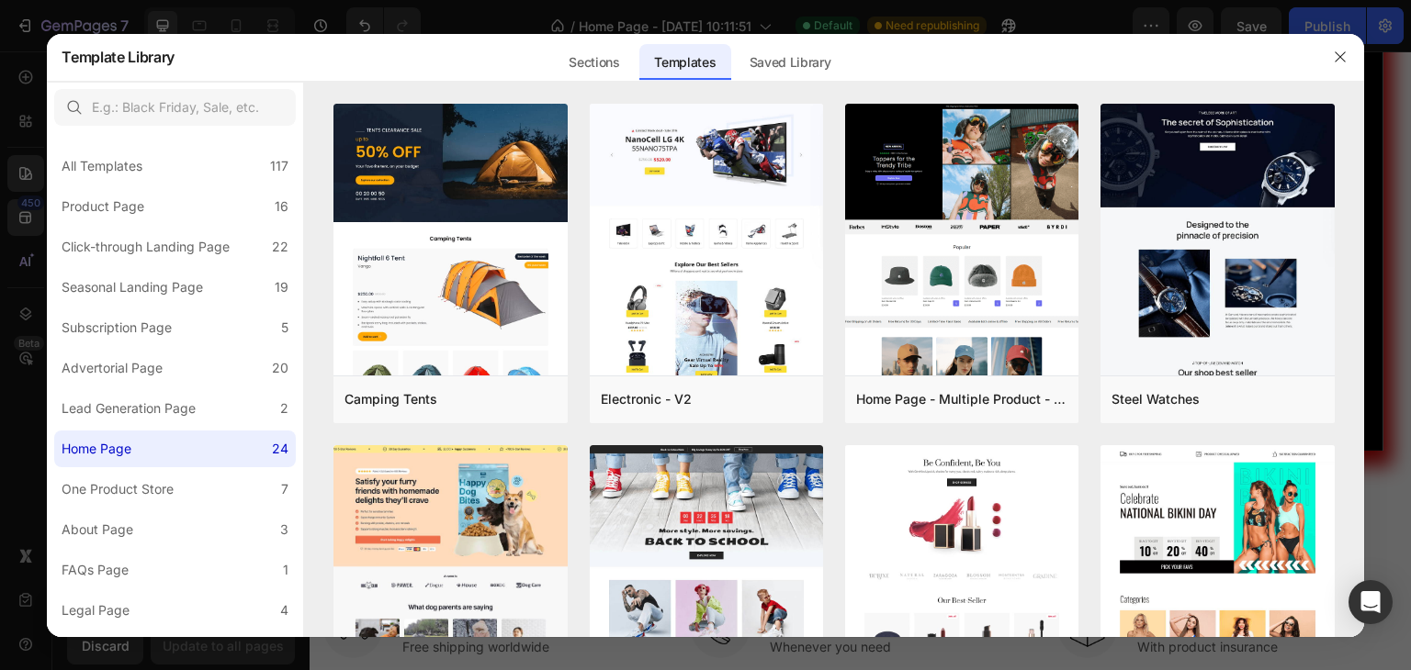
click at [28, 262] on div at bounding box center [705, 335] width 1411 height 670
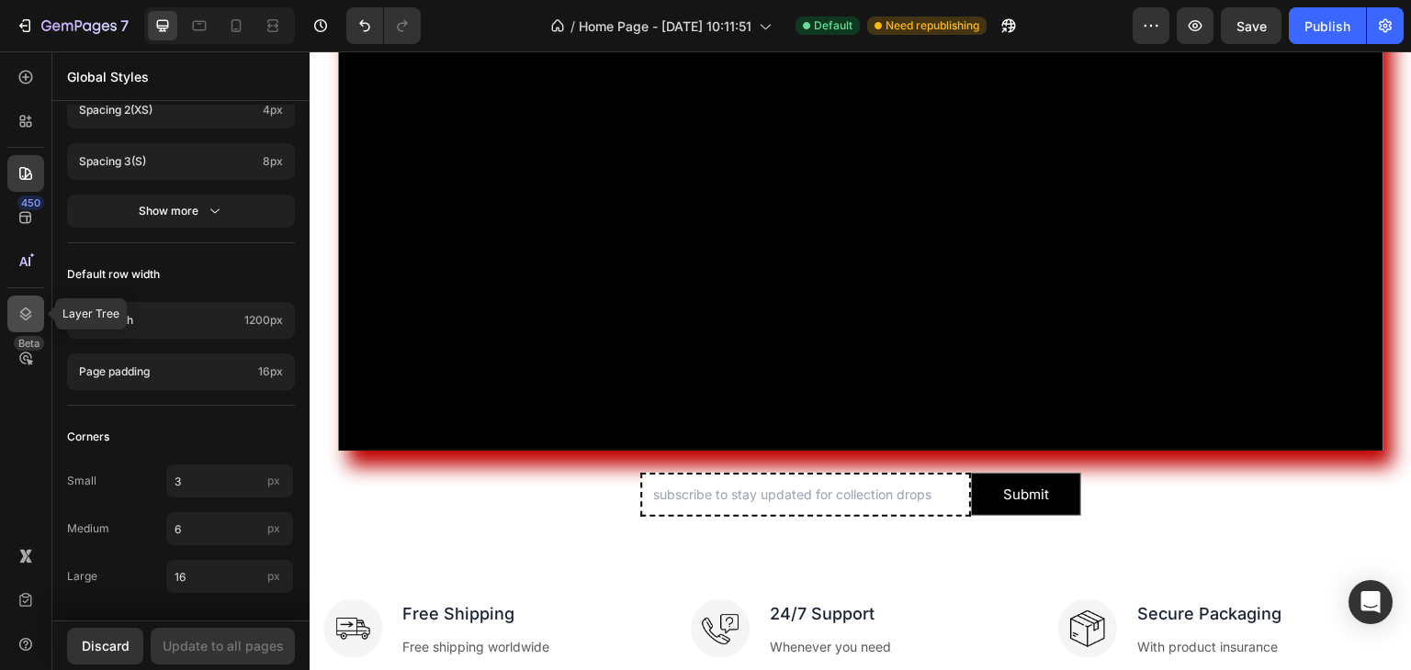
click at [20, 313] on icon at bounding box center [26, 314] width 18 height 18
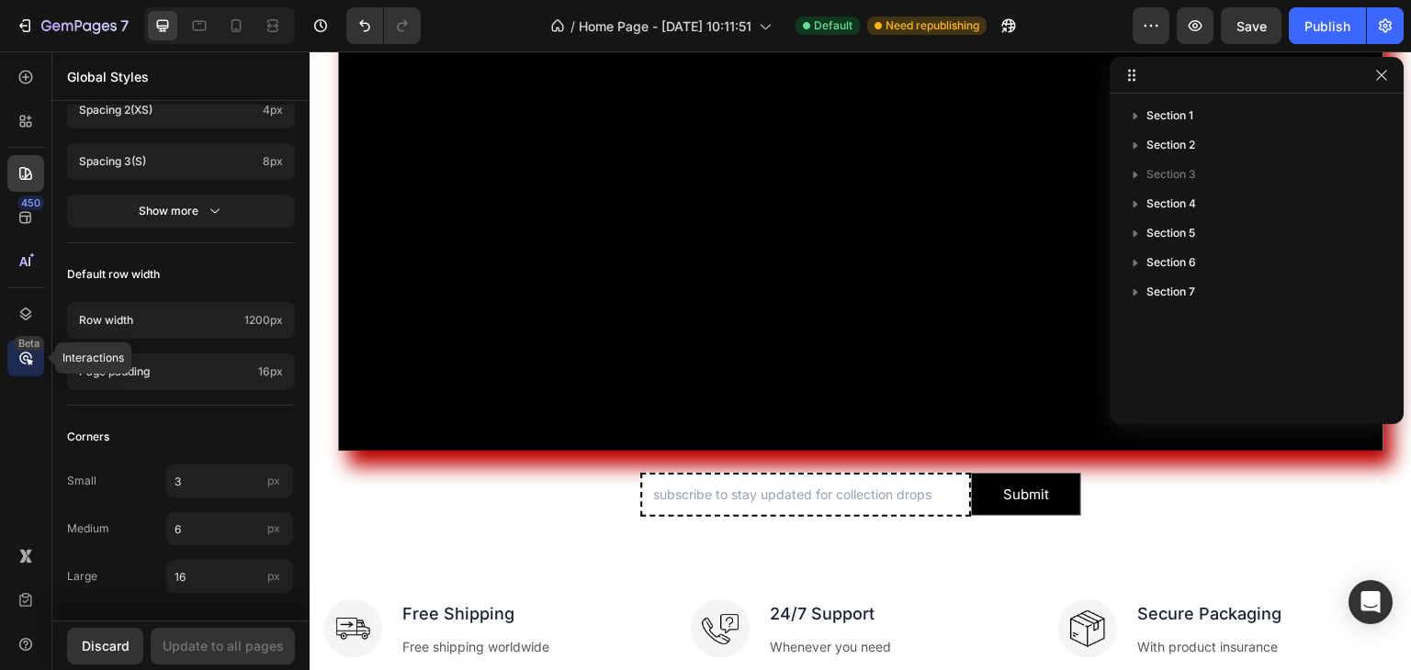
click at [19, 355] on icon at bounding box center [26, 358] width 18 height 18
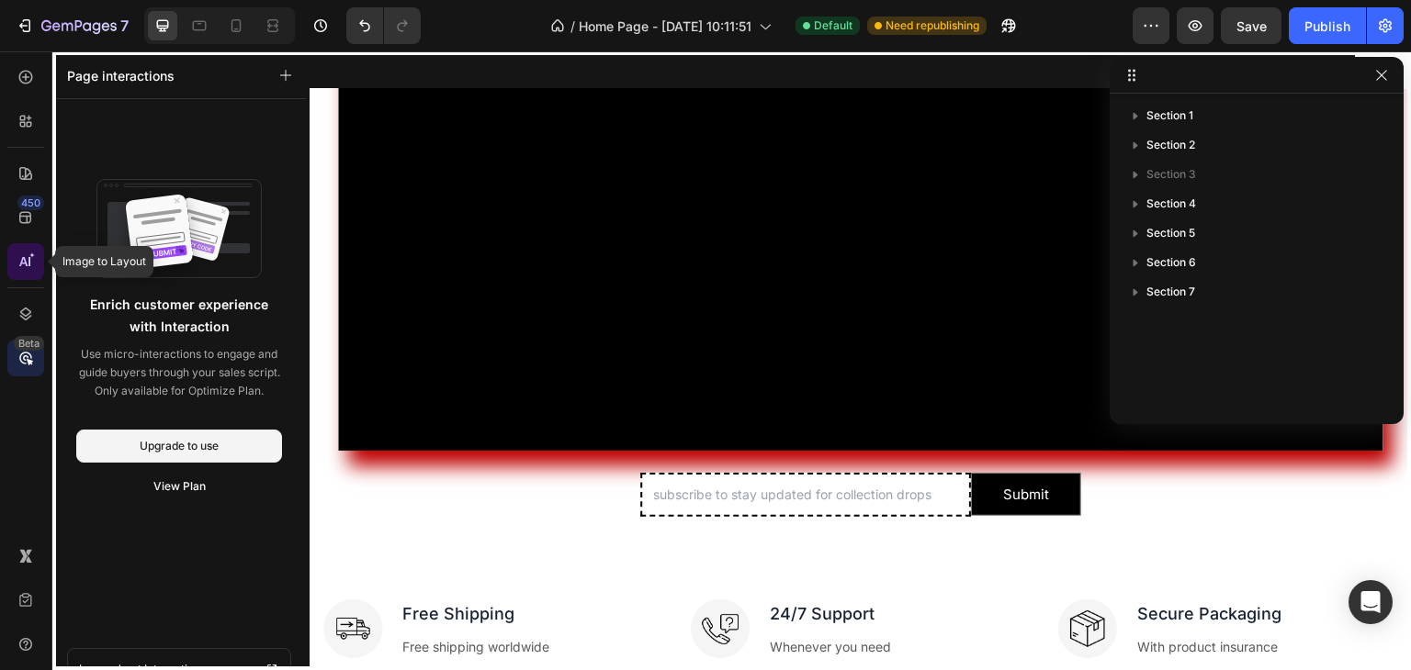
click at [27, 258] on icon at bounding box center [26, 262] width 18 height 18
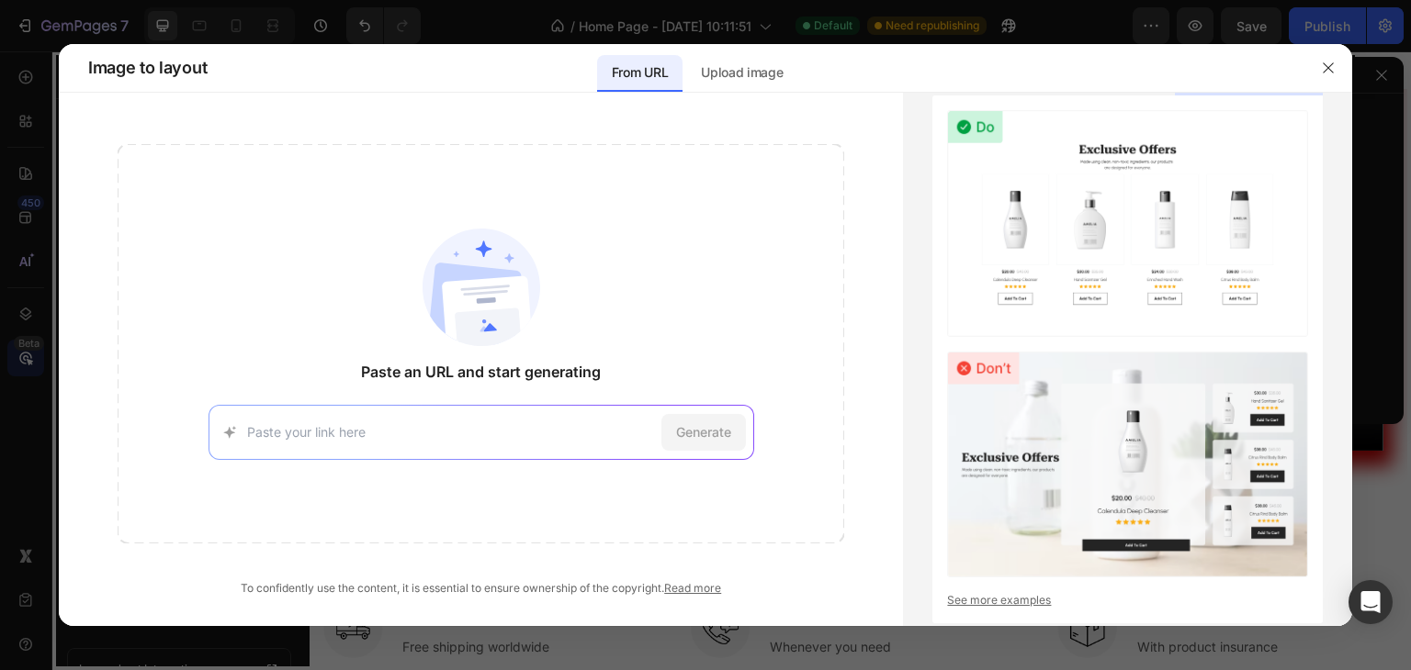
click at [354, 452] on div "Generate" at bounding box center [481, 432] width 546 height 55
click at [403, 434] on input at bounding box center [450, 432] width 407 height 19
type input "Add Terms & Conditions and Privacy Policy, Return Policy etc. at bottom of the …"
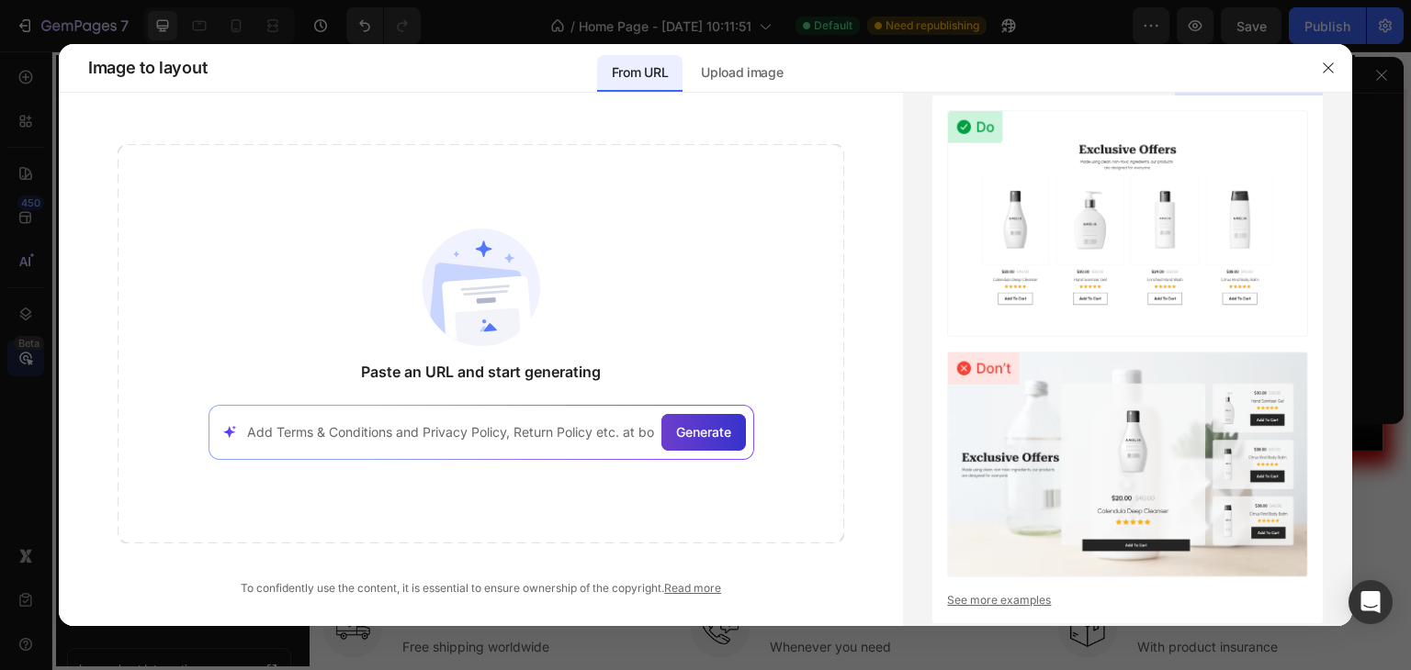
click at [707, 438] on span "Generate" at bounding box center [703, 432] width 55 height 19
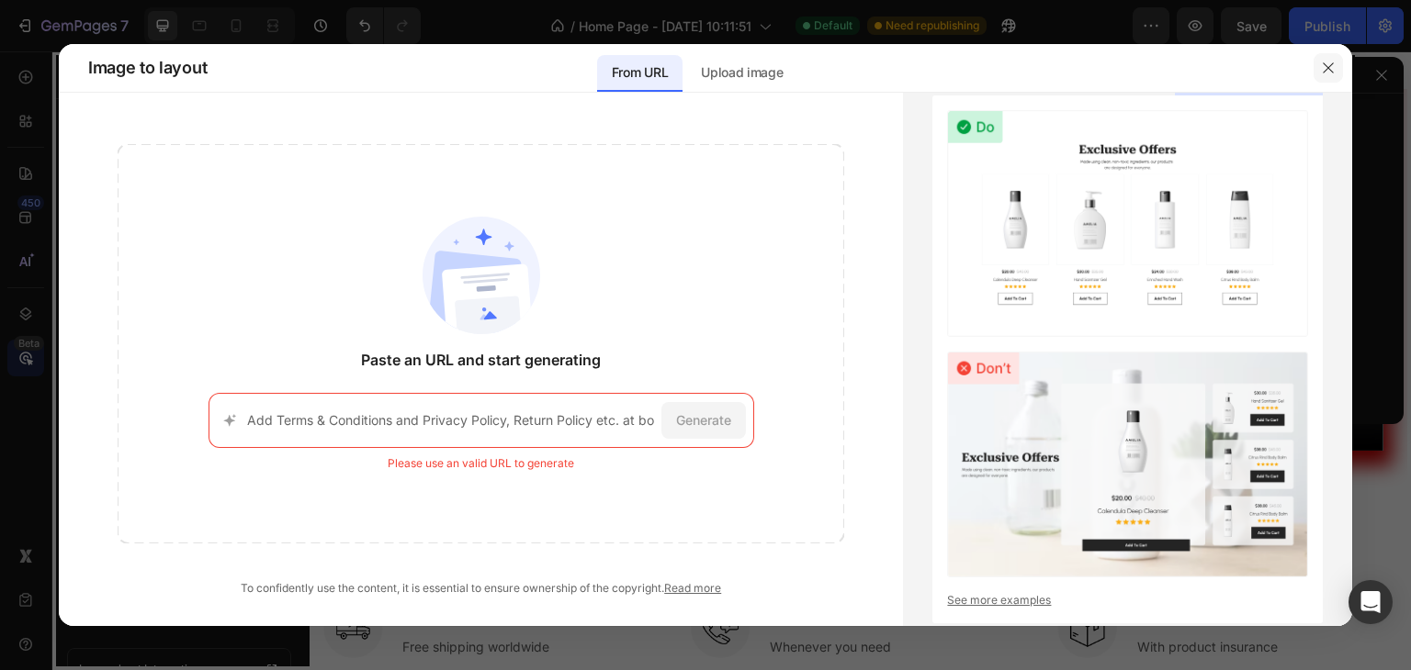
click at [1328, 67] on icon "button" at bounding box center [1328, 67] width 10 height 10
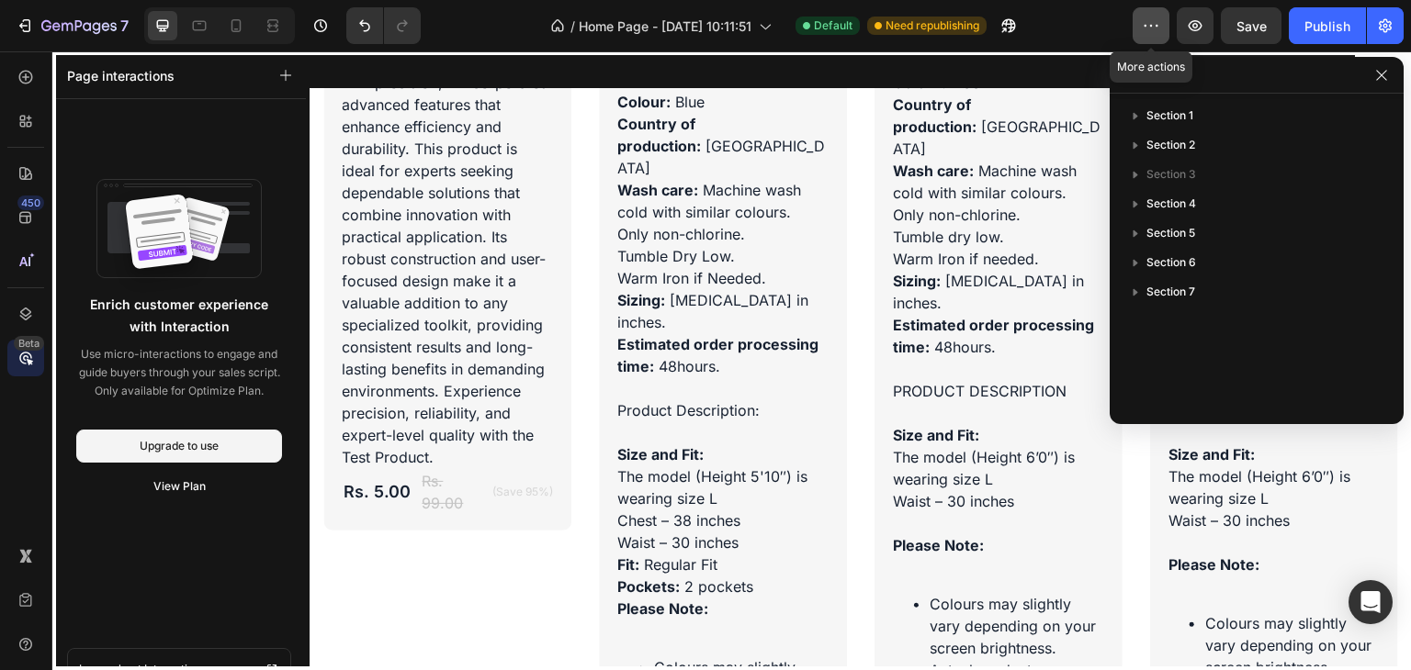
scroll to position [3890, 0]
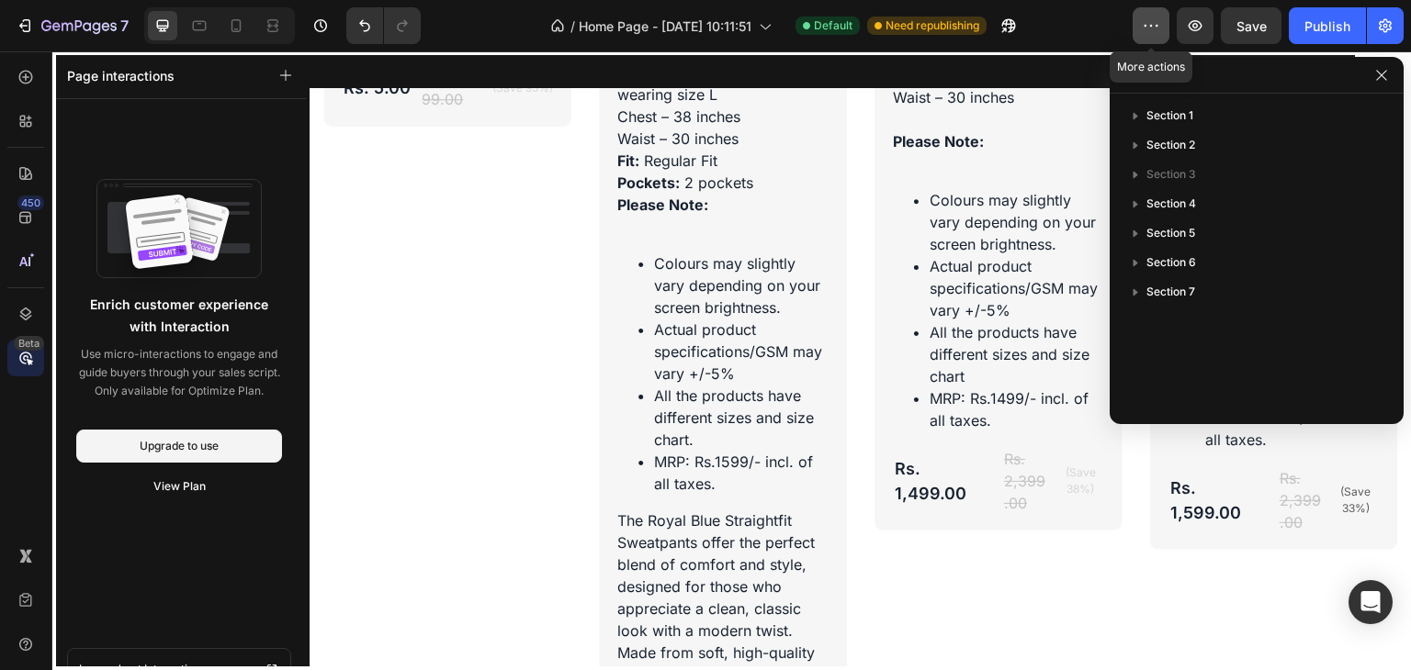
click at [1153, 17] on icon "button" at bounding box center [1151, 26] width 18 height 18
click at [1367, 67] on div at bounding box center [1257, 75] width 294 height 37
click at [1385, 80] on icon "button" at bounding box center [1381, 75] width 15 height 15
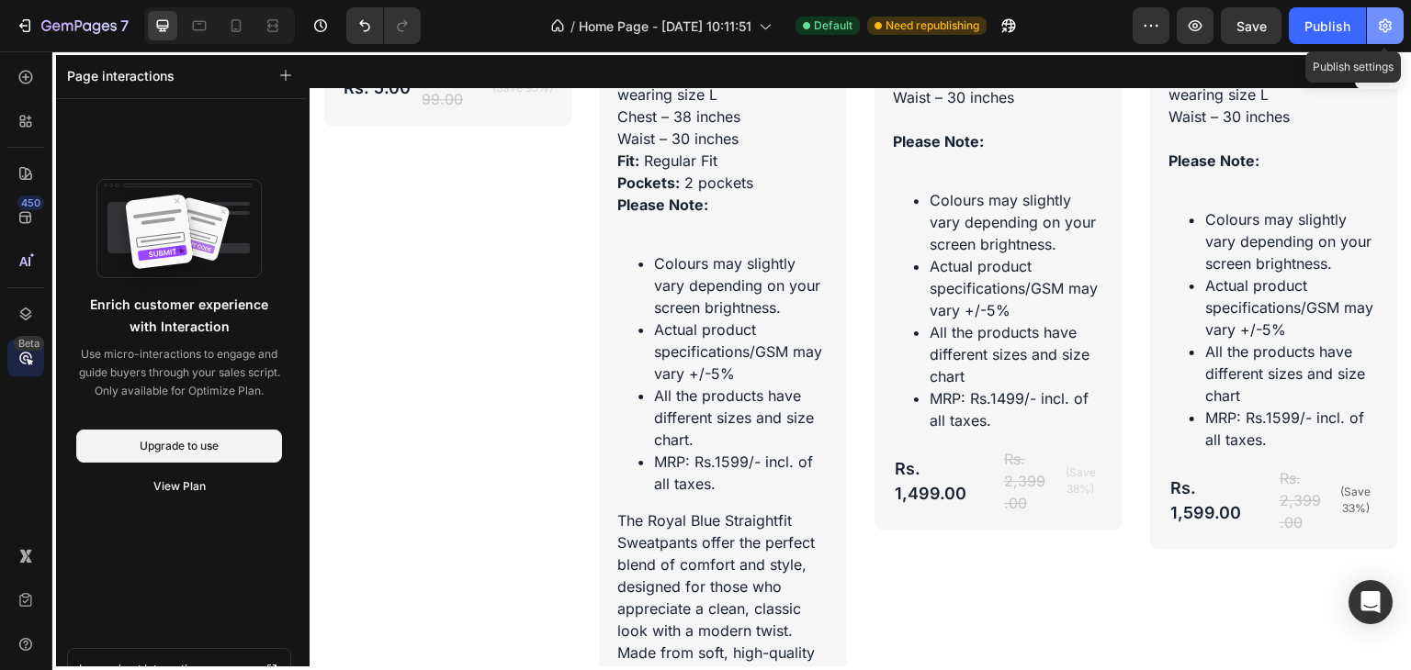
click at [1383, 26] on icon "button" at bounding box center [1385, 26] width 13 height 14
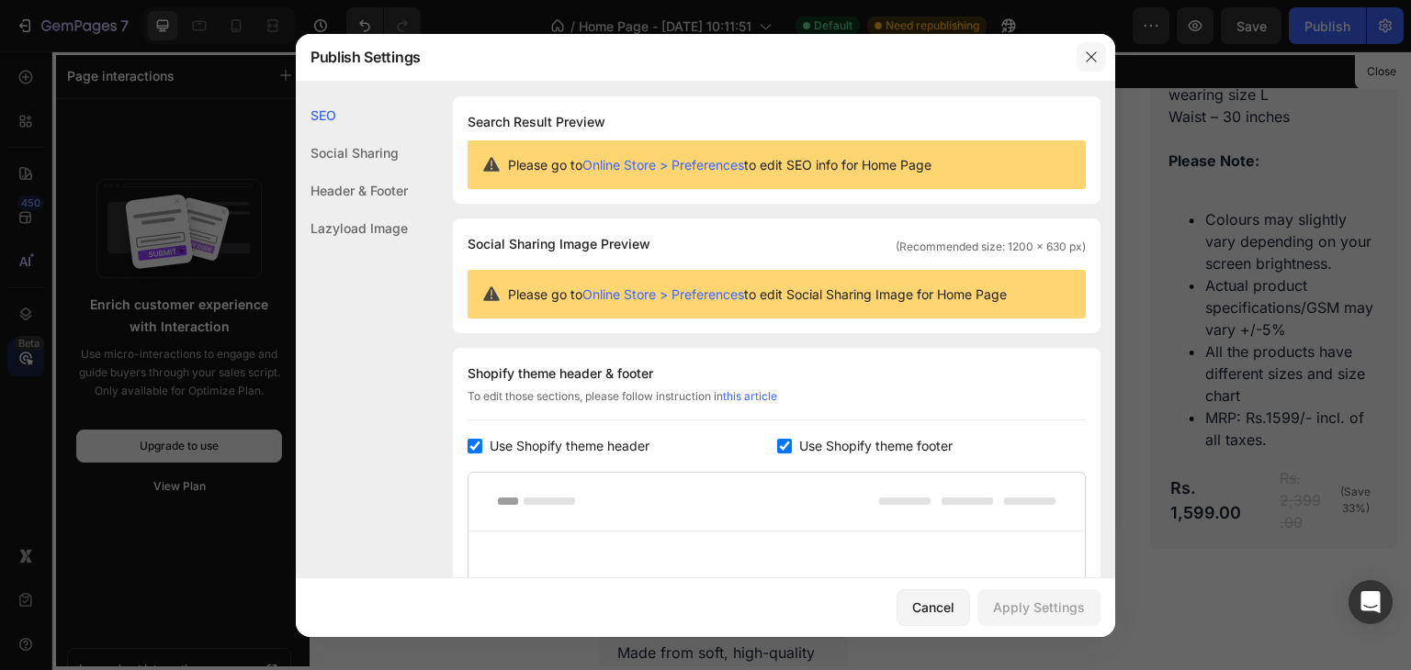
click at [1098, 62] on icon "button" at bounding box center [1091, 57] width 15 height 15
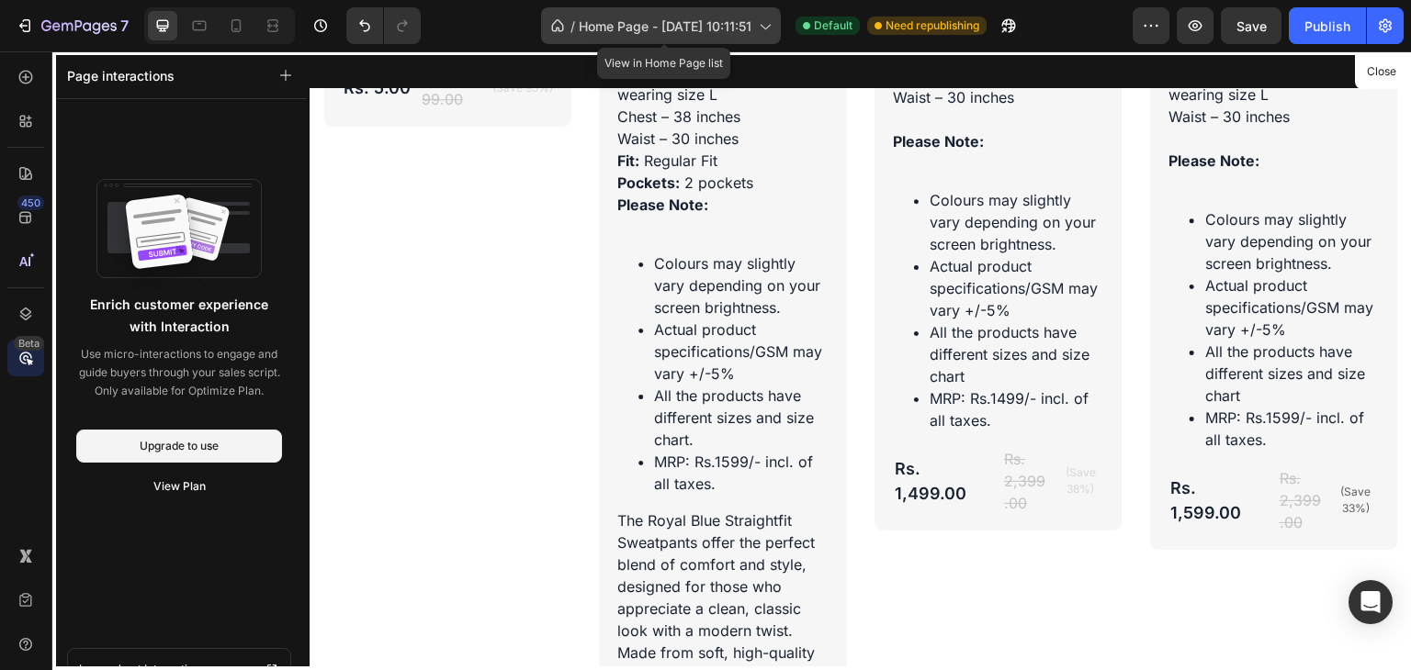
click at [767, 10] on div "/ Home Page - [DATE] 10:11:51" at bounding box center [661, 25] width 240 height 37
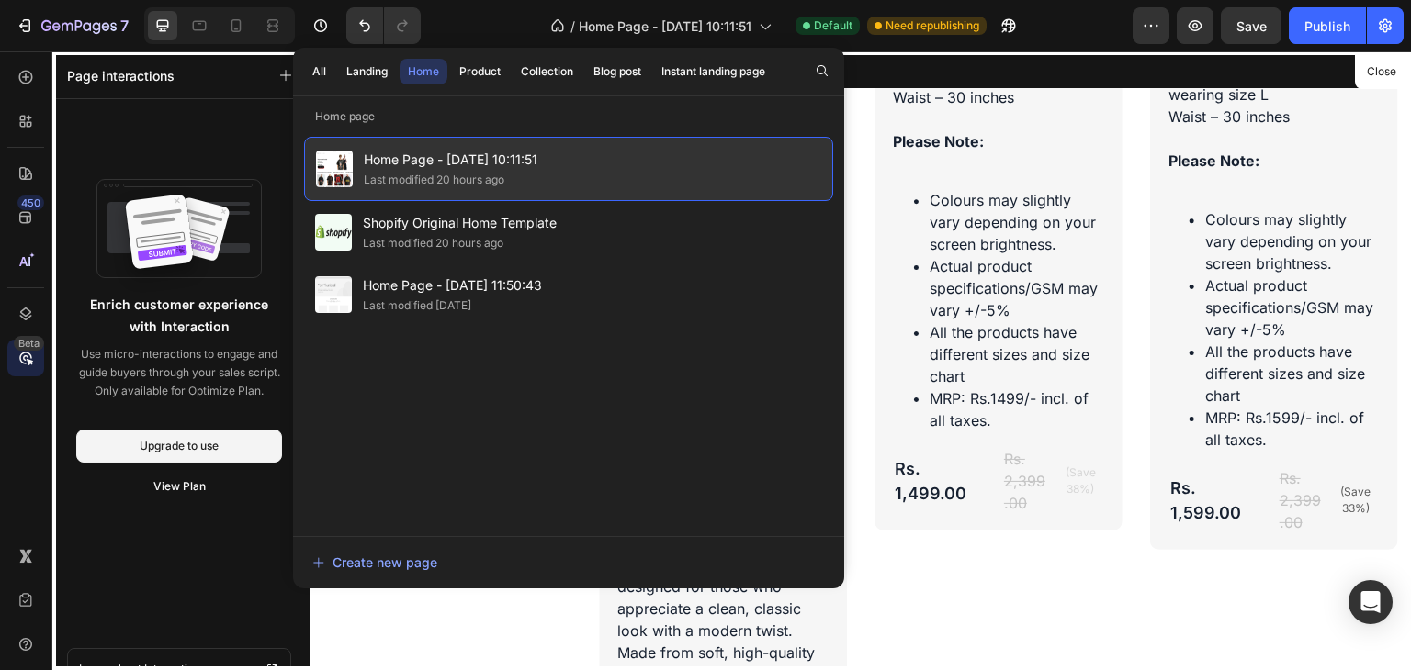
click at [514, 181] on div "Last modified 20 hours ago" at bounding box center [451, 180] width 174 height 18
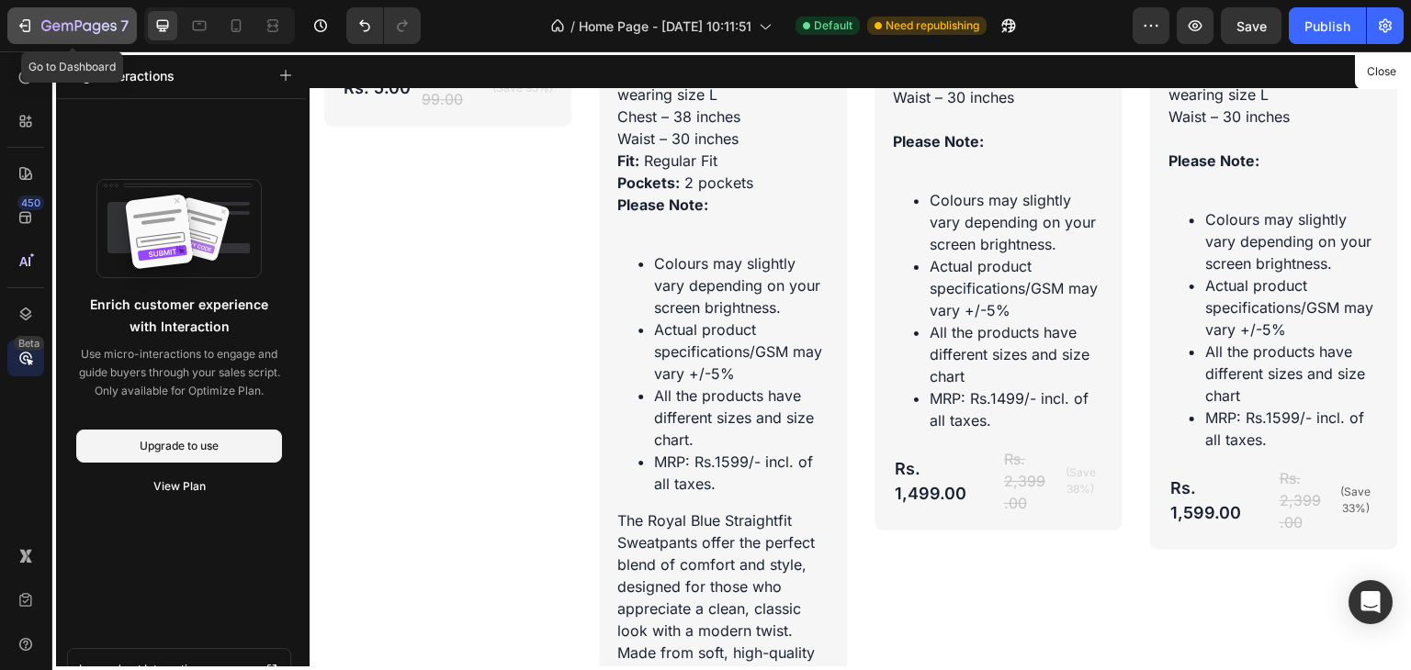
click at [28, 41] on button "7" at bounding box center [72, 25] width 130 height 37
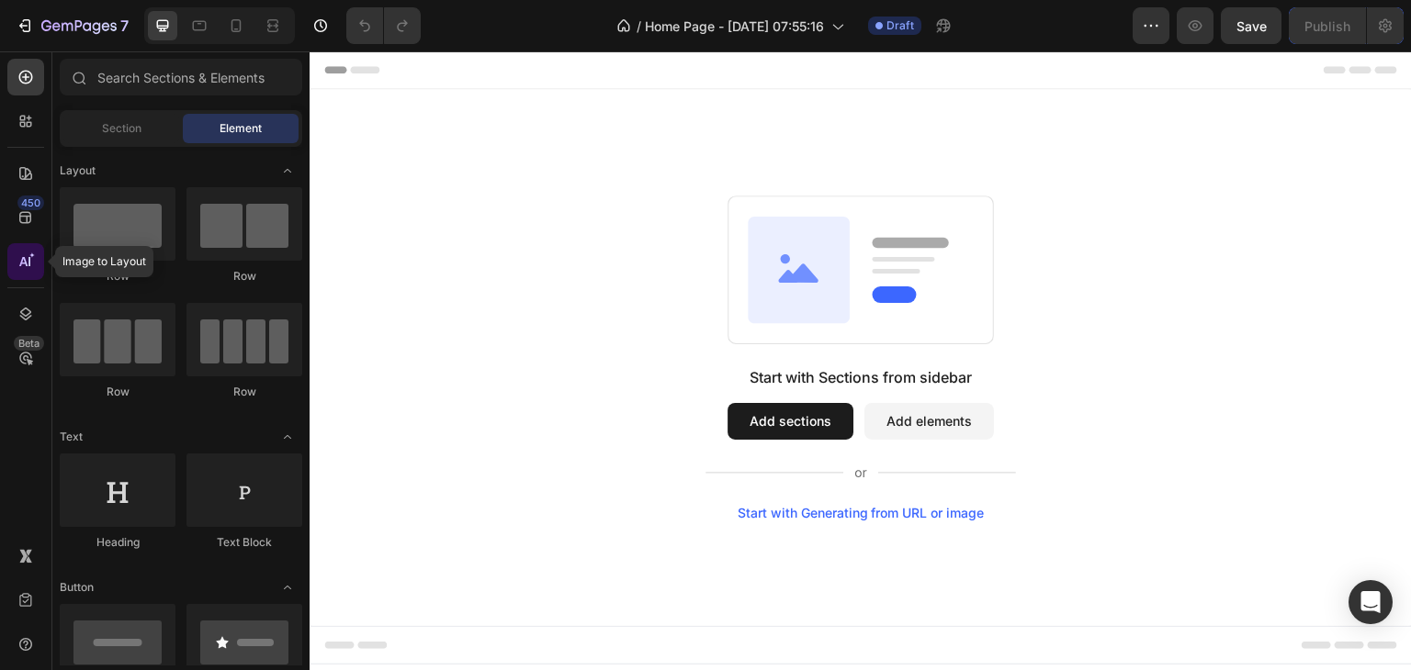
click at [17, 258] on icon at bounding box center [26, 262] width 18 height 18
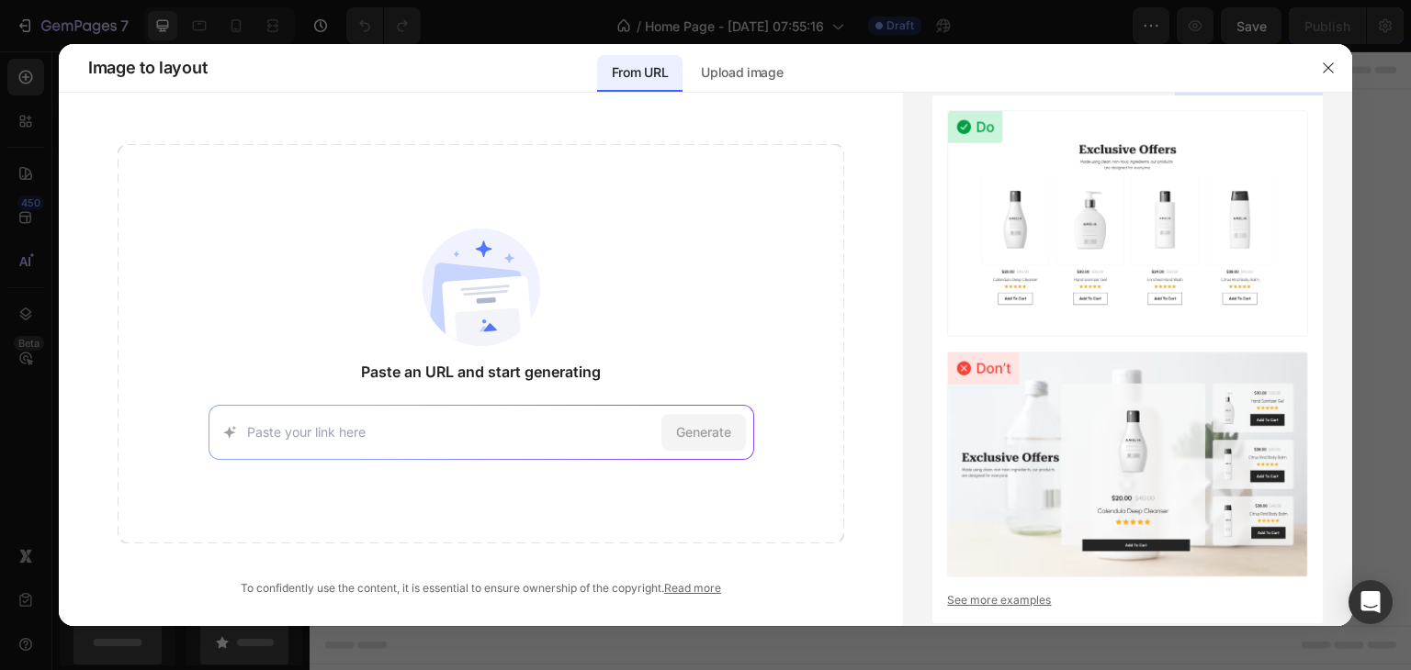
click at [330, 449] on div "Generate" at bounding box center [481, 432] width 546 height 55
click at [447, 431] on input at bounding box center [450, 432] width 407 height 19
paste input "https://www.bonkerscorner.com/?_gl=1*yre07z*_up*MQ..*_gs*MQ..&gclid=CjwKCAjwk7D…"
type input "https://www.bonkerscorner.com/?_gl=1*yre07z*_up*MQ..*_gs*MQ..&gclid=CjwKCAjwk7D…"
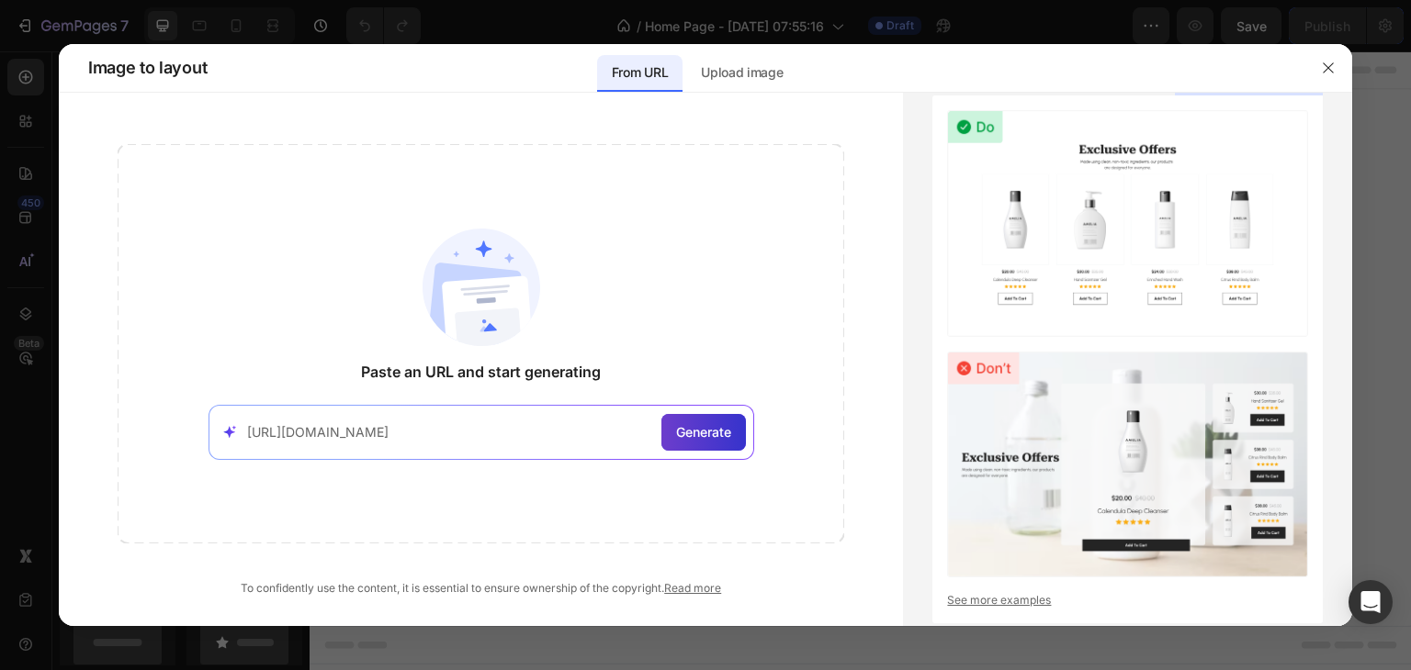
scroll to position [0, 0]
click at [724, 421] on div "Generate" at bounding box center [703, 432] width 85 height 37
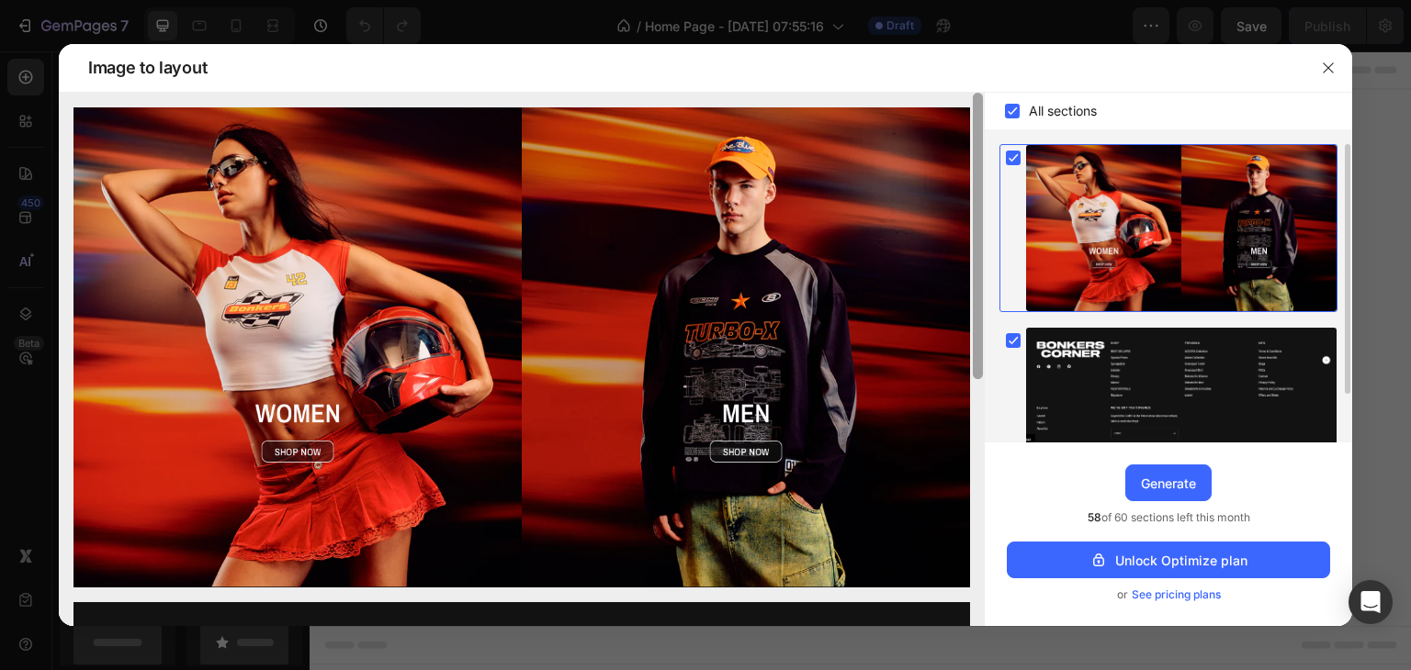
drag, startPoint x: 1025, startPoint y: 50, endPoint x: 971, endPoint y: 96, distance: 71.6
click at [971, 96] on div "Image to layout All sections Upgrade to Optimize plan and get unlimited generat…" at bounding box center [705, 335] width 1293 height 582
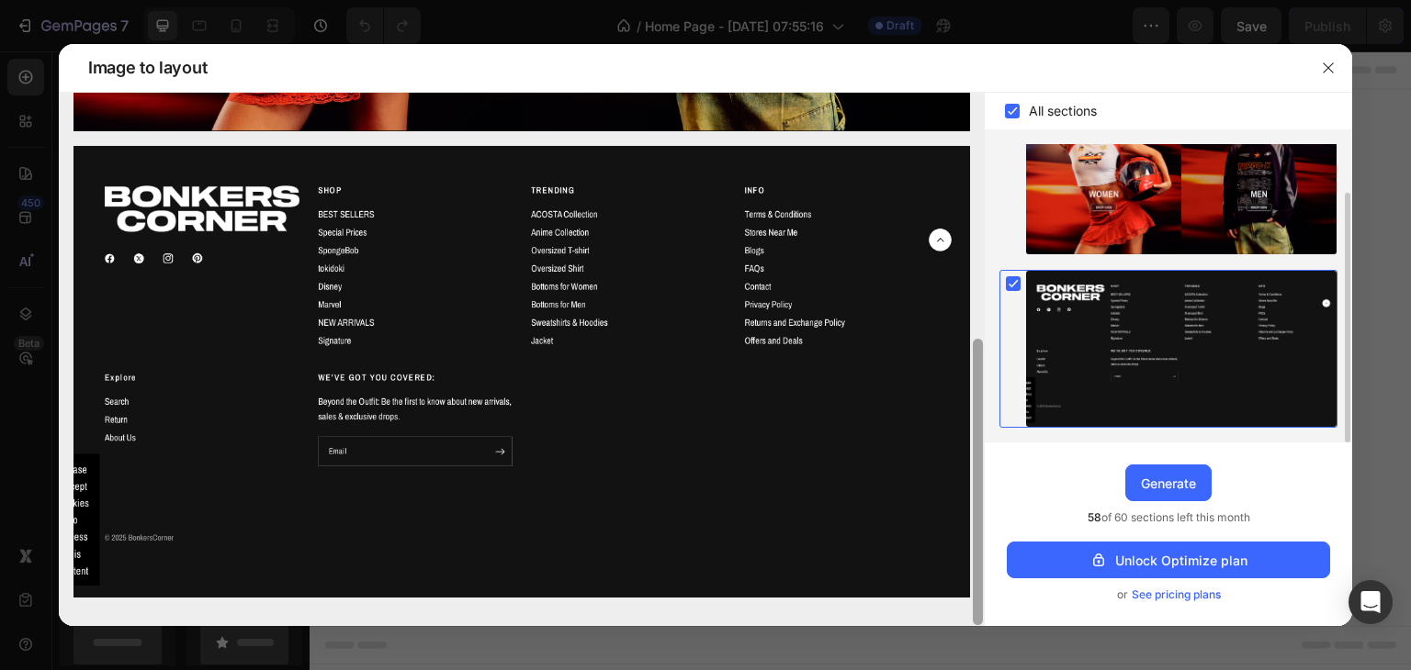
click at [971, 96] on div at bounding box center [978, 360] width 14 height 534
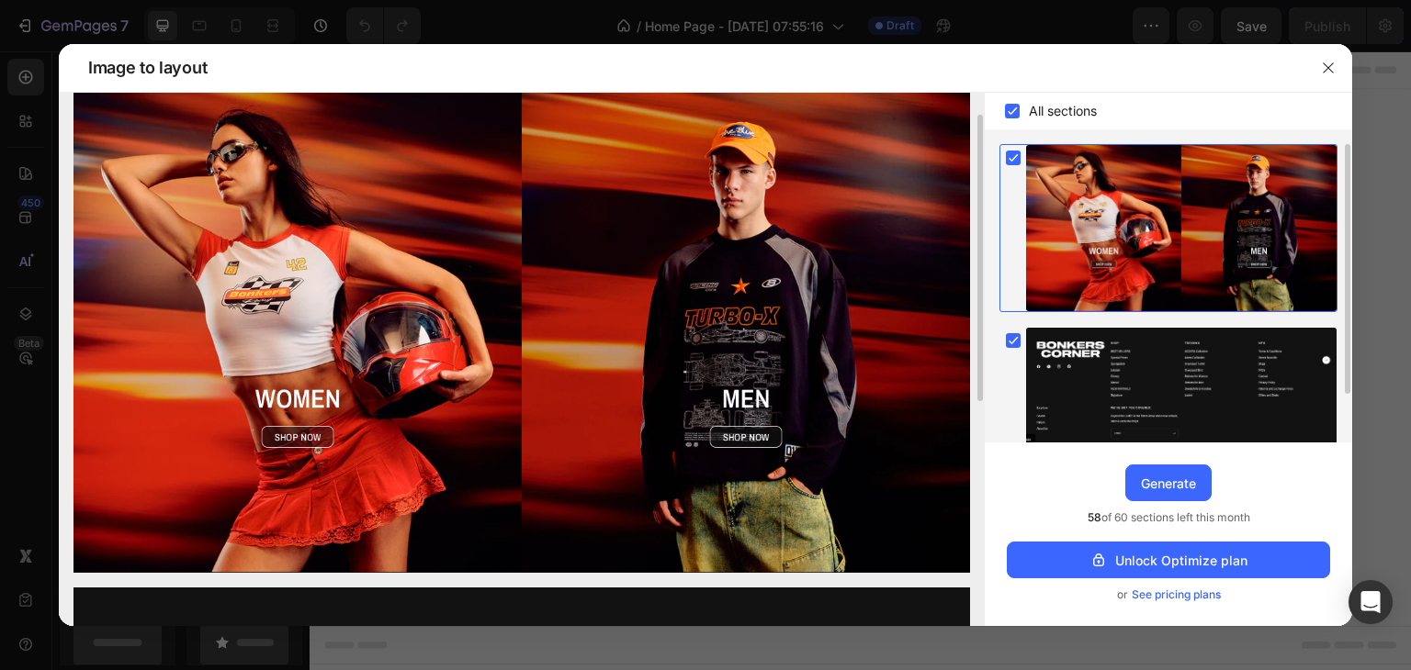
scroll to position [0, 0]
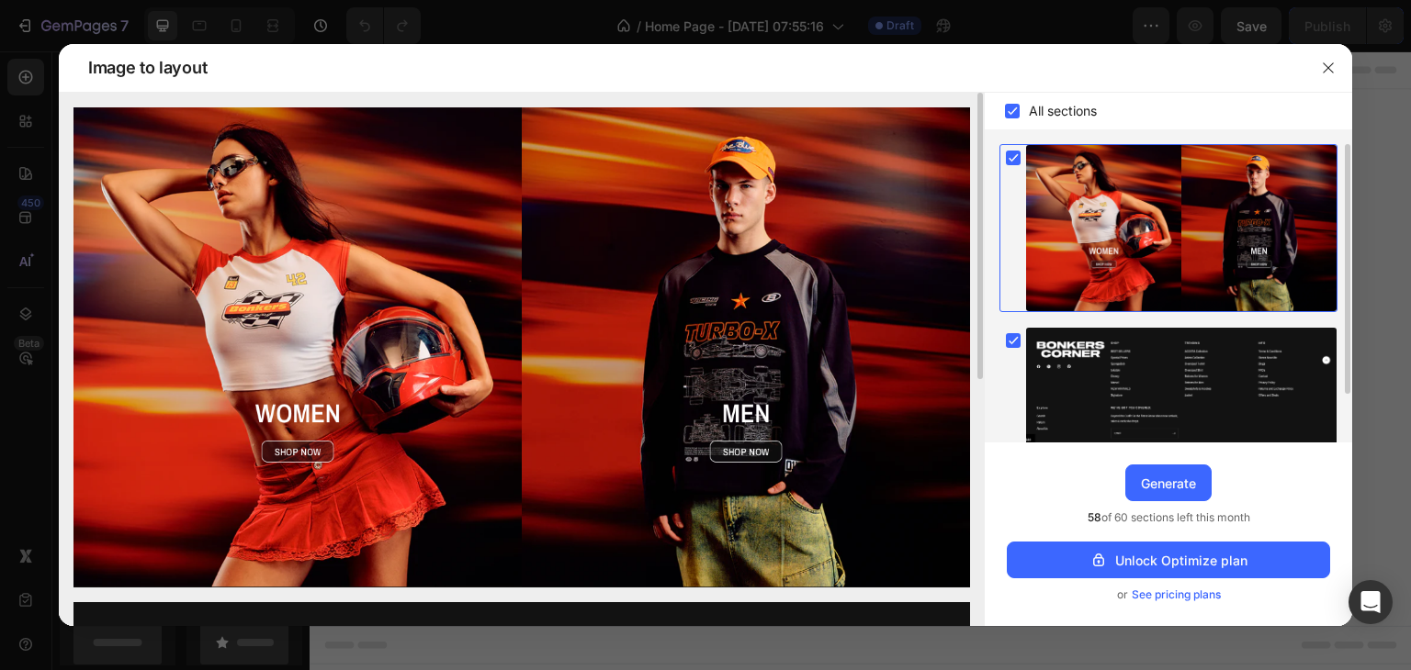
click at [753, 451] on img at bounding box center [521, 347] width 896 height 480
click at [1011, 343] on icon at bounding box center [1013, 340] width 8 height 7
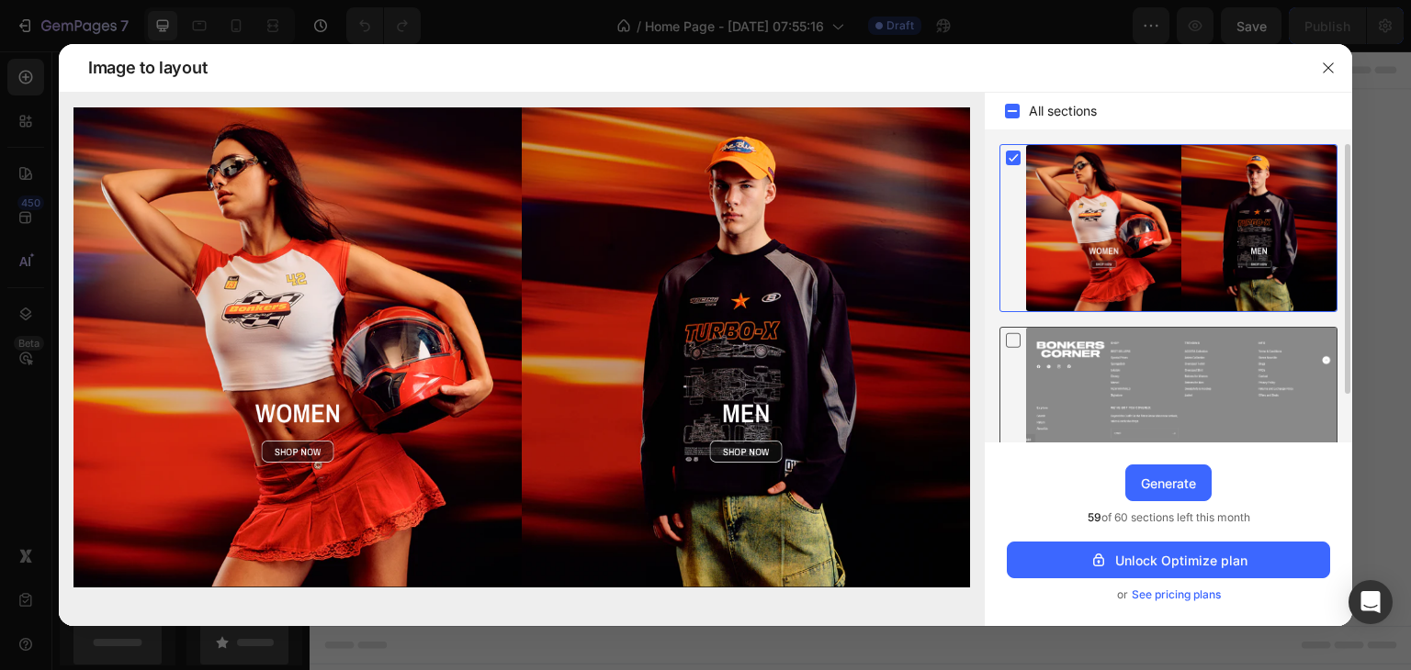
click at [1011, 343] on icon at bounding box center [1013, 340] width 18 height 19
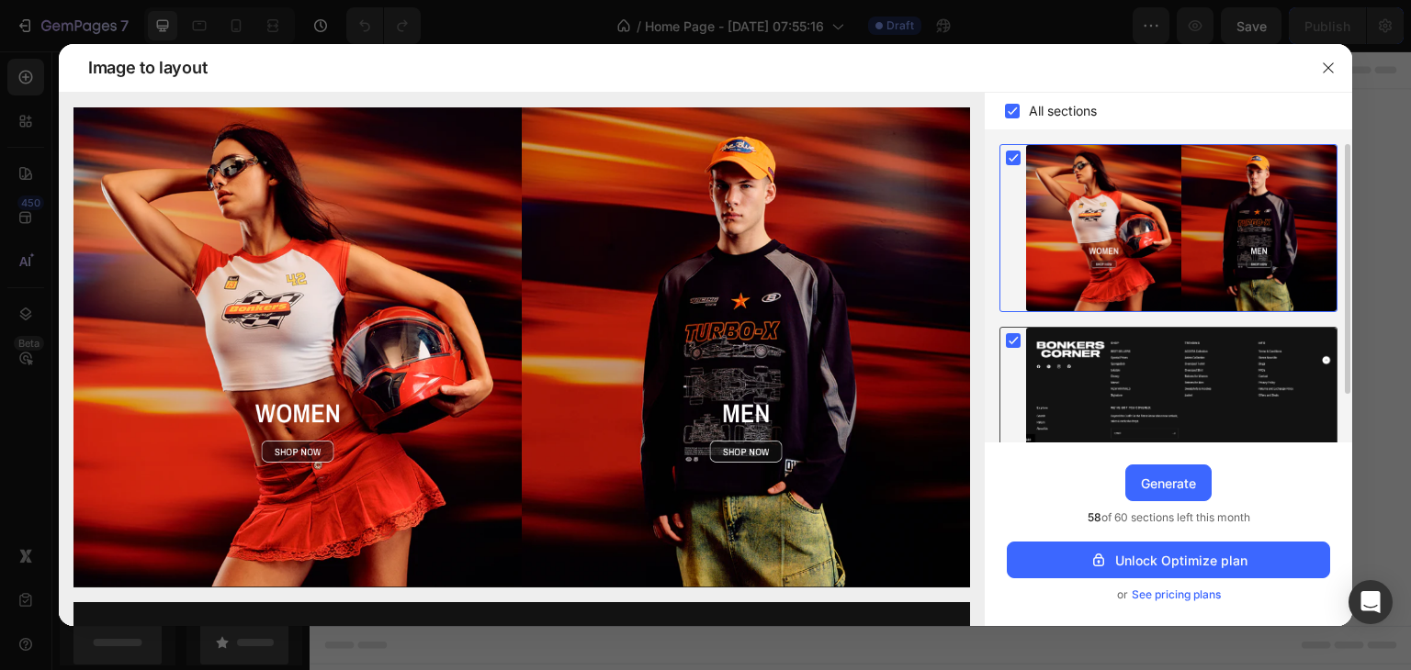
click at [1011, 343] on icon at bounding box center [1013, 340] width 8 height 7
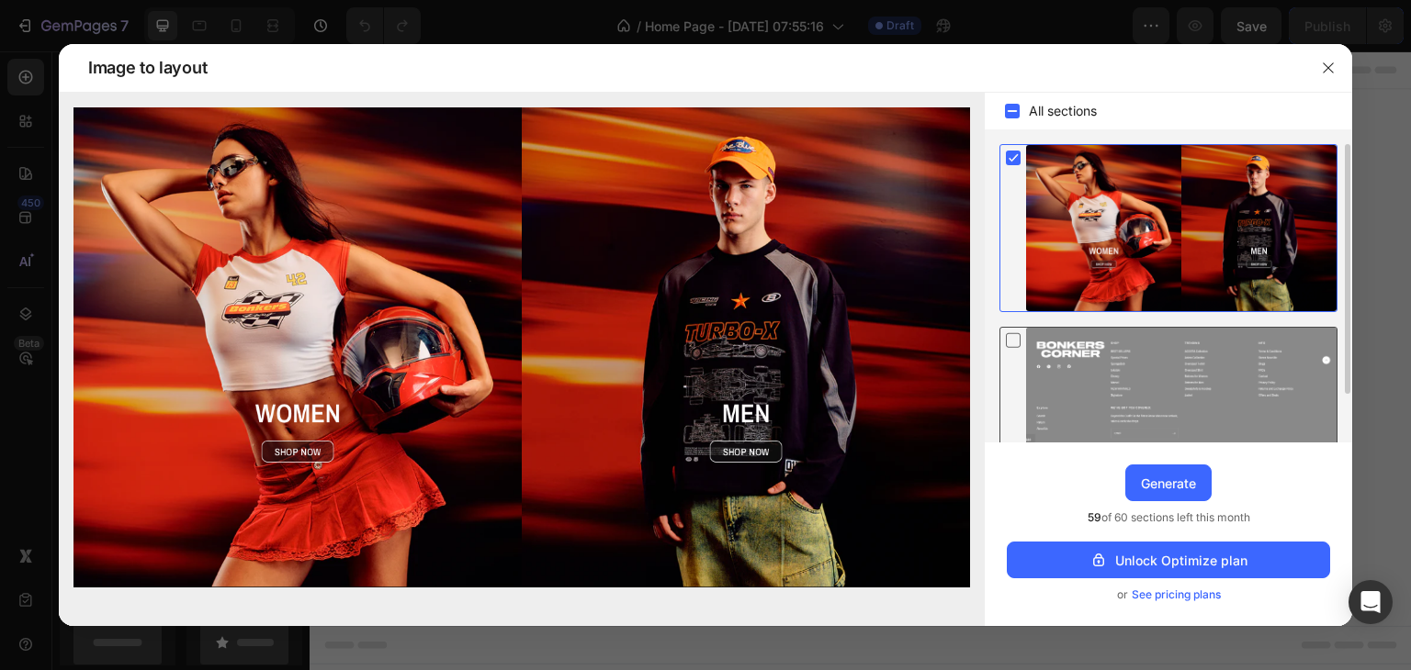
click at [1011, 343] on icon at bounding box center [1013, 340] width 18 height 19
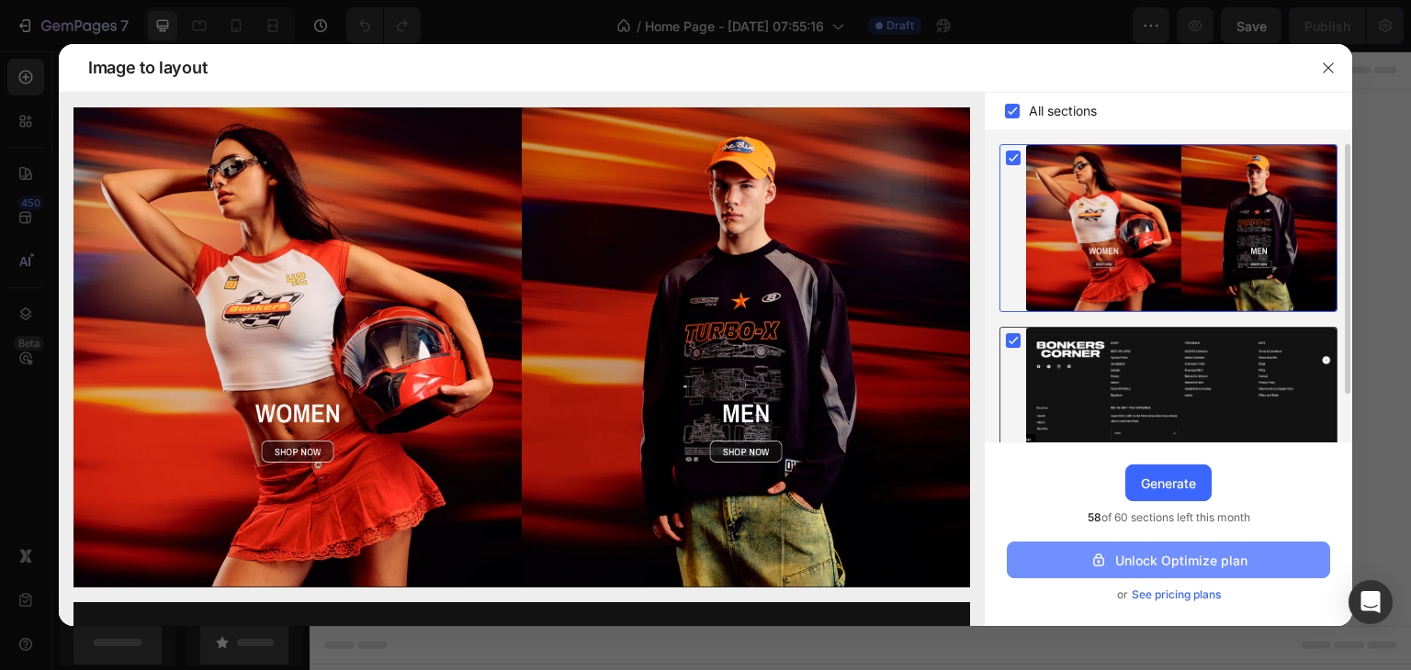
click at [1087, 551] on button "Unlock Optimize plan" at bounding box center [1168, 560] width 323 height 37
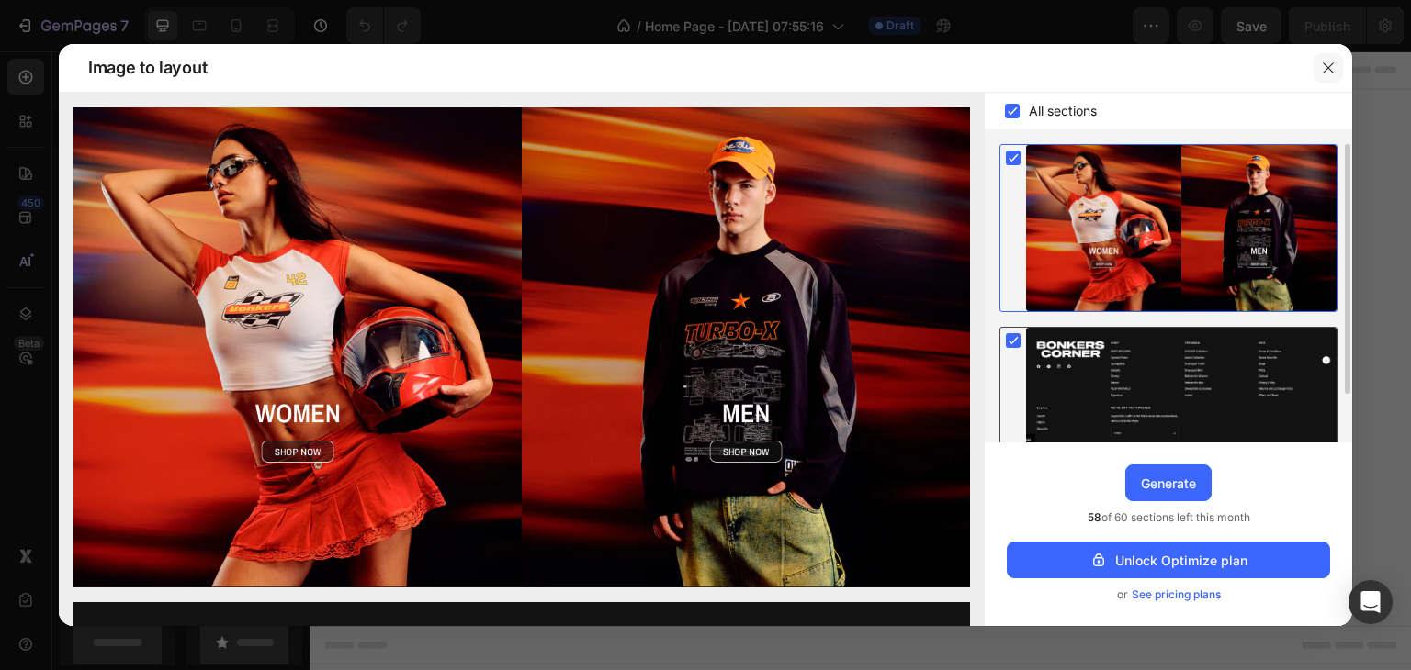
click at [1326, 63] on icon "button" at bounding box center [1328, 68] width 15 height 15
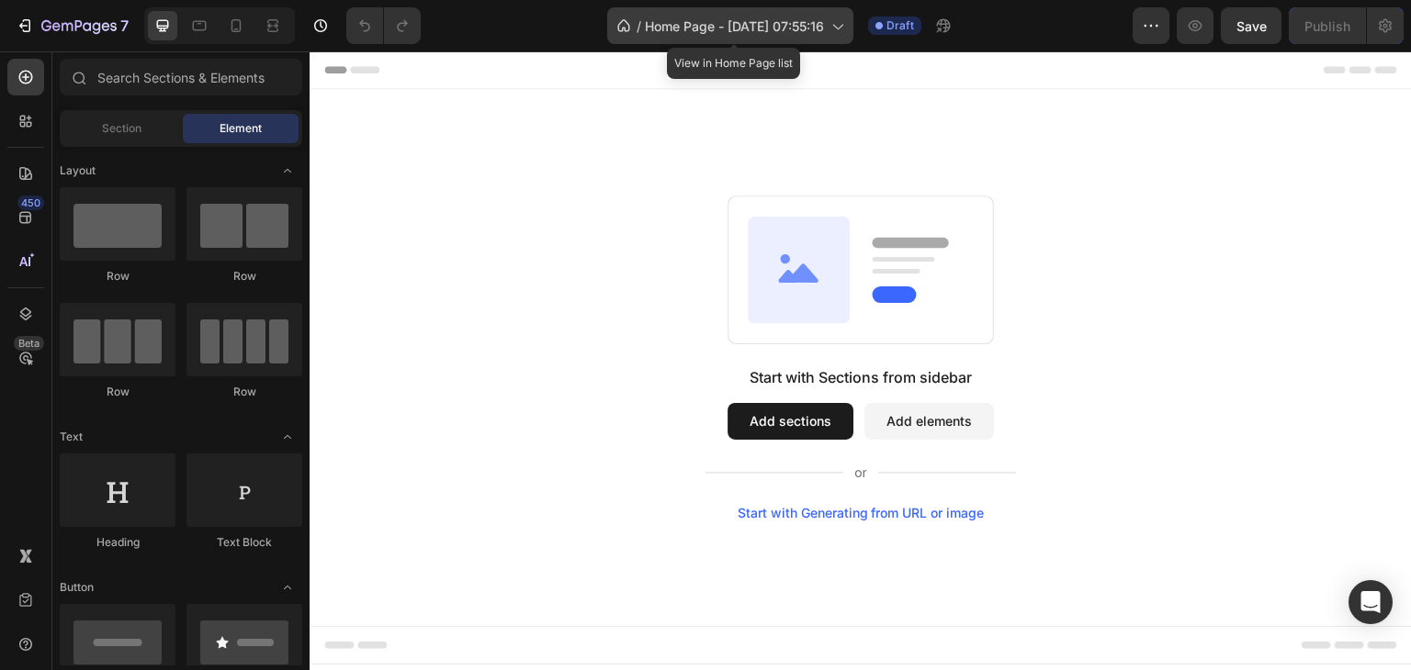
click at [783, 20] on span "Home Page - Aug 26, 07:55:16" at bounding box center [734, 26] width 179 height 19
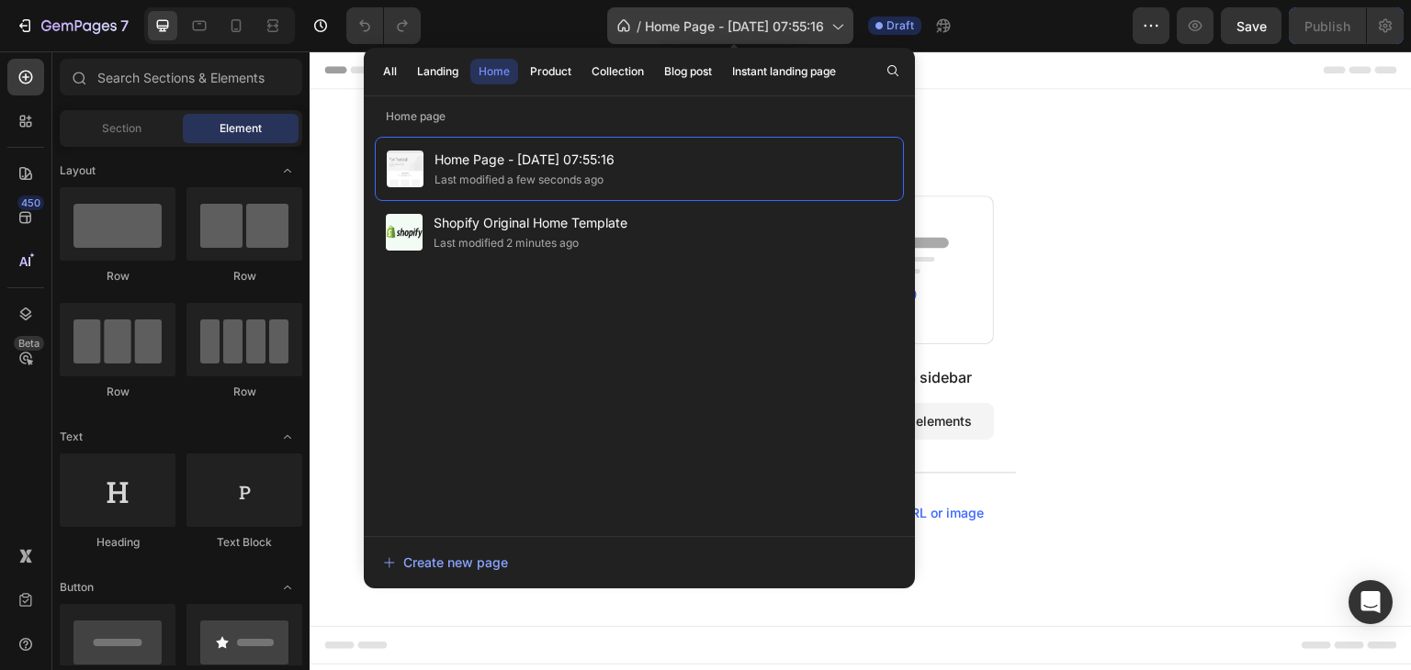
click at [783, 20] on span "Home Page - Aug 26, 07:55:16" at bounding box center [734, 26] width 179 height 19
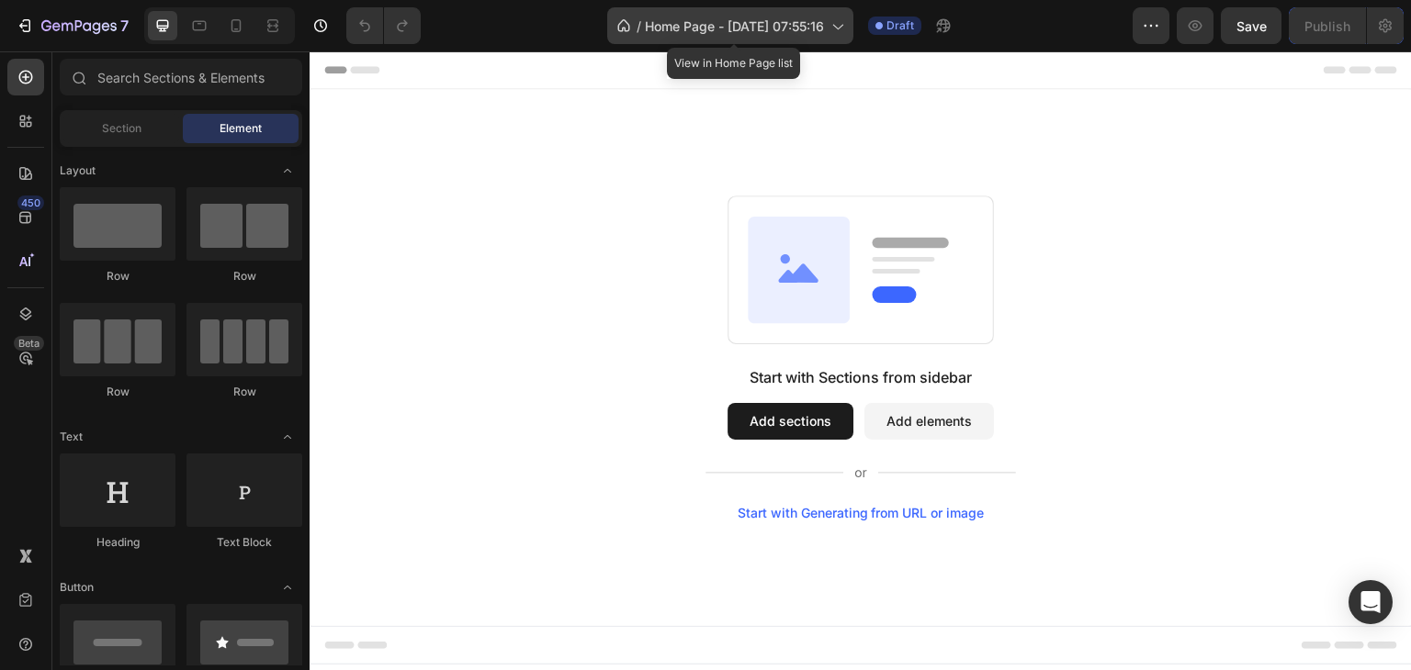
click at [783, 20] on span "Home Page - Aug 26, 07:55:16" at bounding box center [734, 26] width 179 height 19
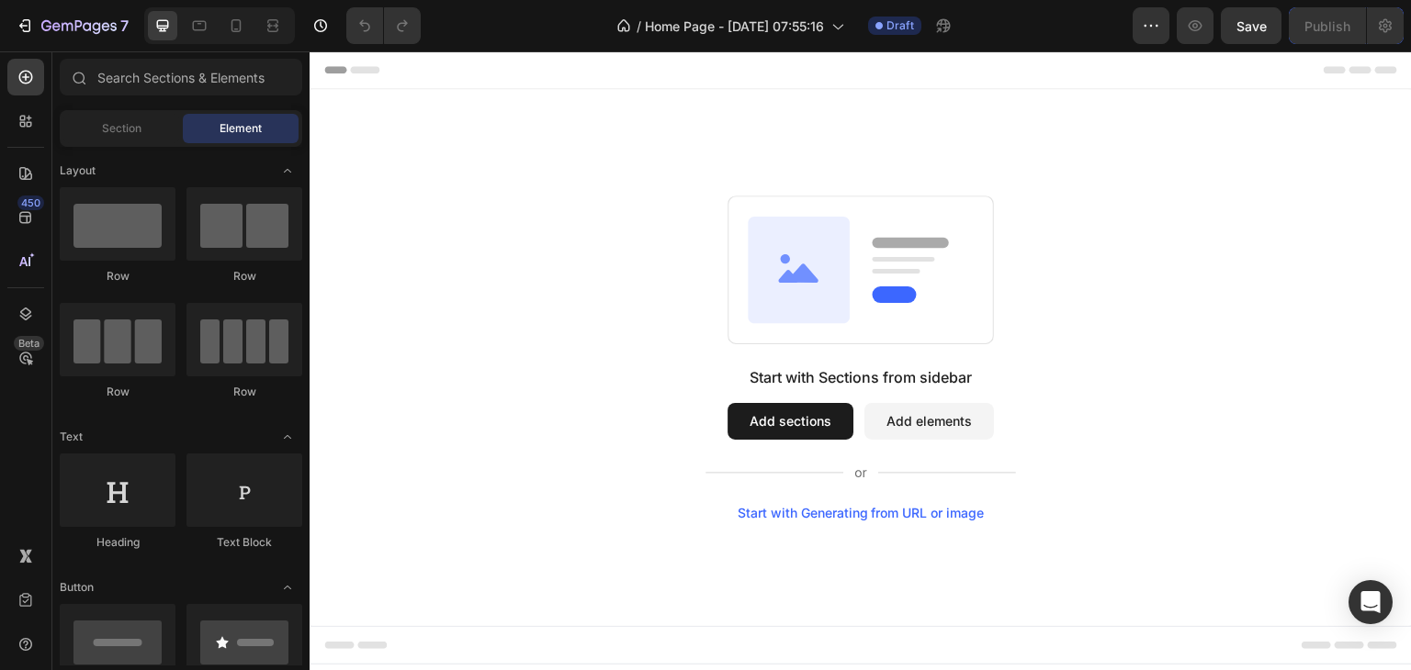
click at [1042, 224] on div "Start with Sections from sidebar Add sections Add elements Start with Generatin…" at bounding box center [861, 358] width 970 height 325
click at [1143, 22] on icon "button" at bounding box center [1151, 26] width 18 height 18
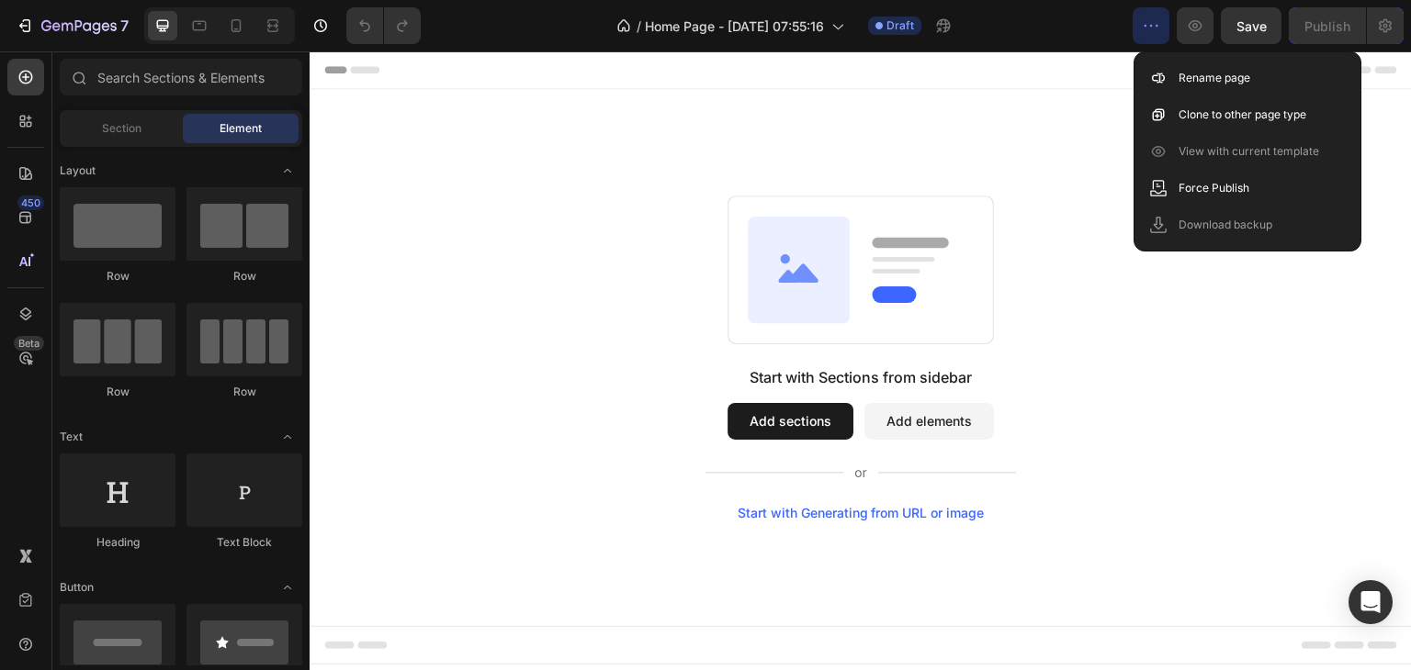
click at [741, 124] on div "Start with Sections from sidebar Add sections Add elements Start with Generatin…" at bounding box center [861, 357] width 1102 height 537
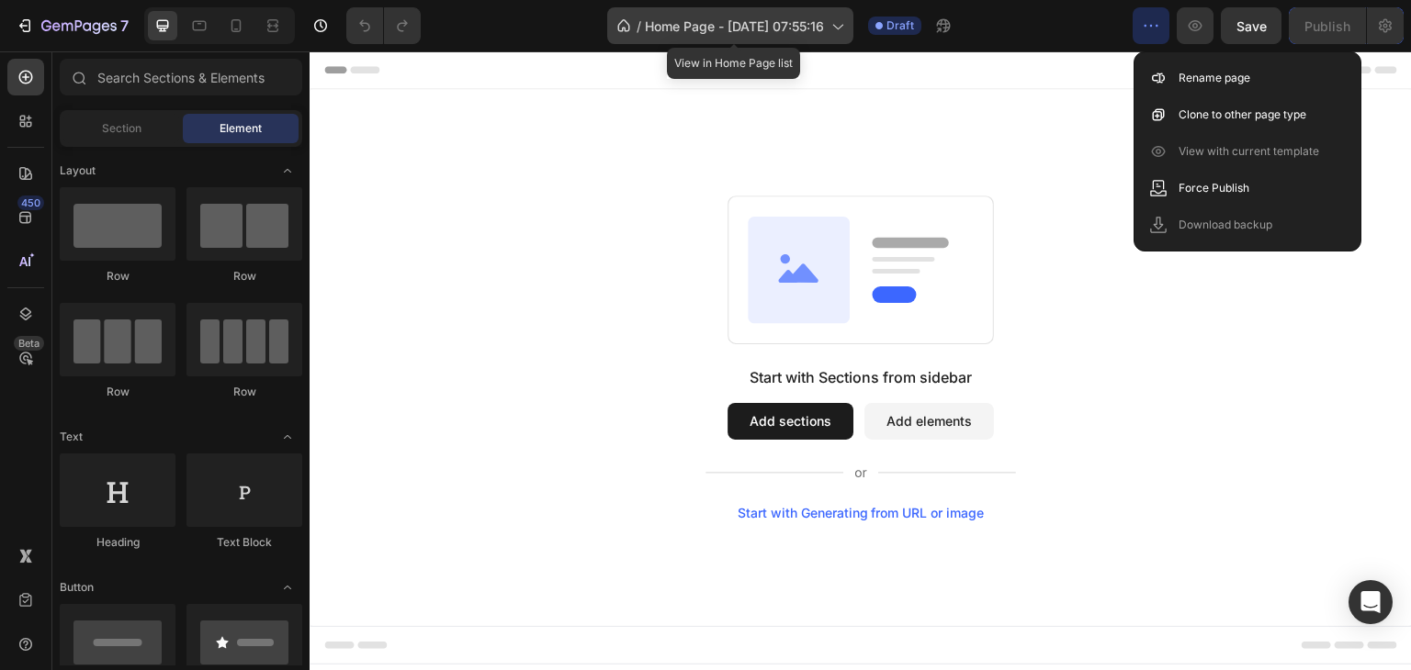
click at [750, 37] on div "/ Home Page - Aug 26, 07:55:16" at bounding box center [730, 25] width 246 height 37
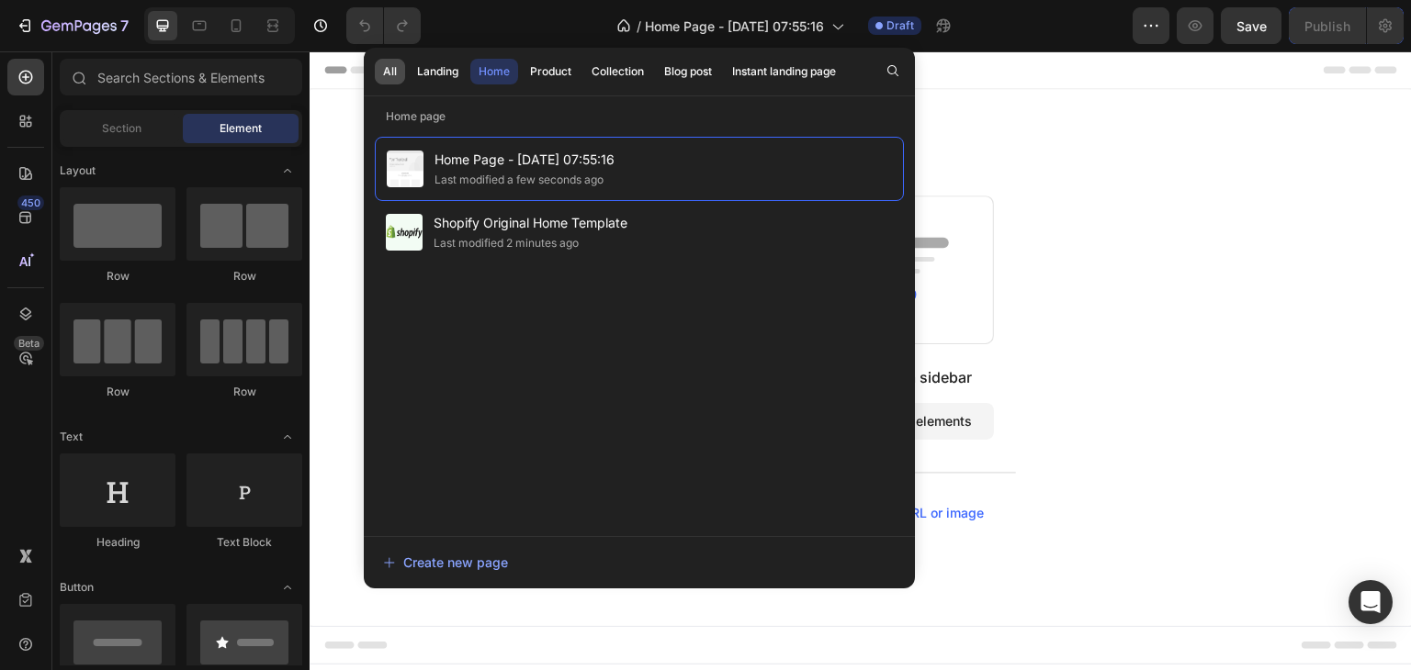
click at [390, 69] on div "All" at bounding box center [390, 71] width 14 height 17
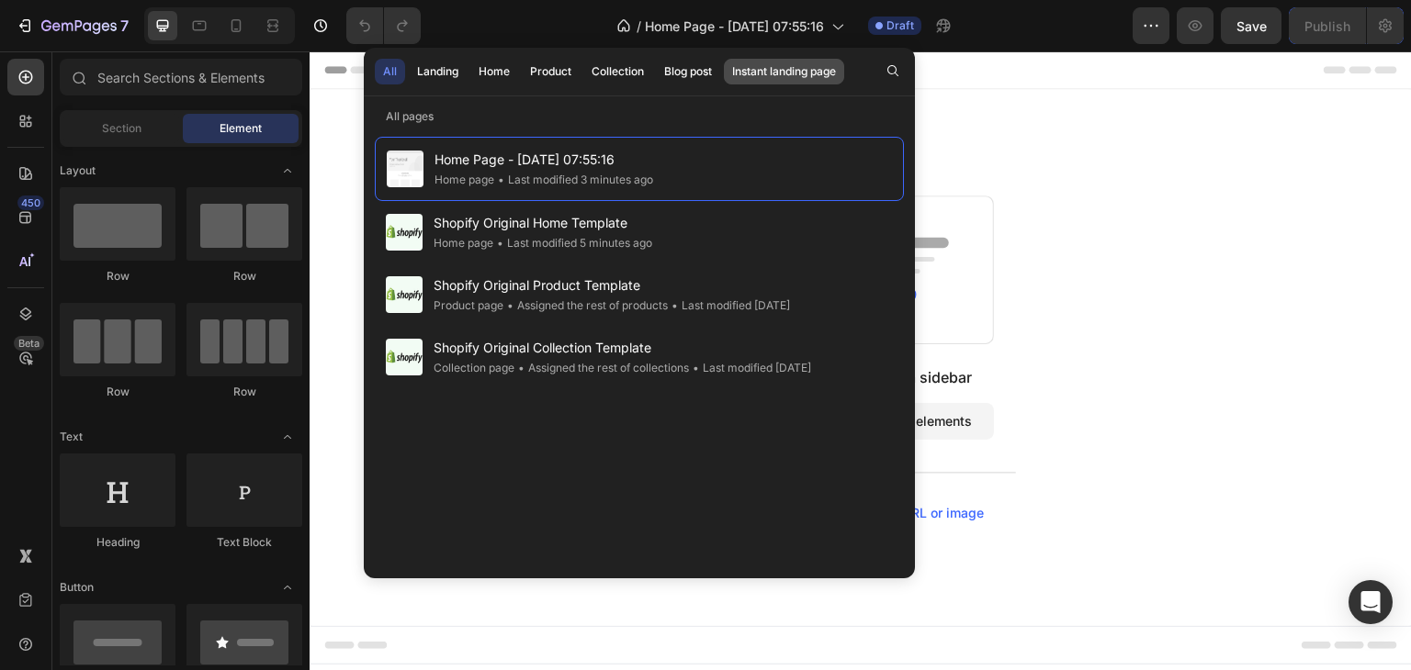
click at [790, 67] on div "Instant landing page" at bounding box center [784, 71] width 104 height 17
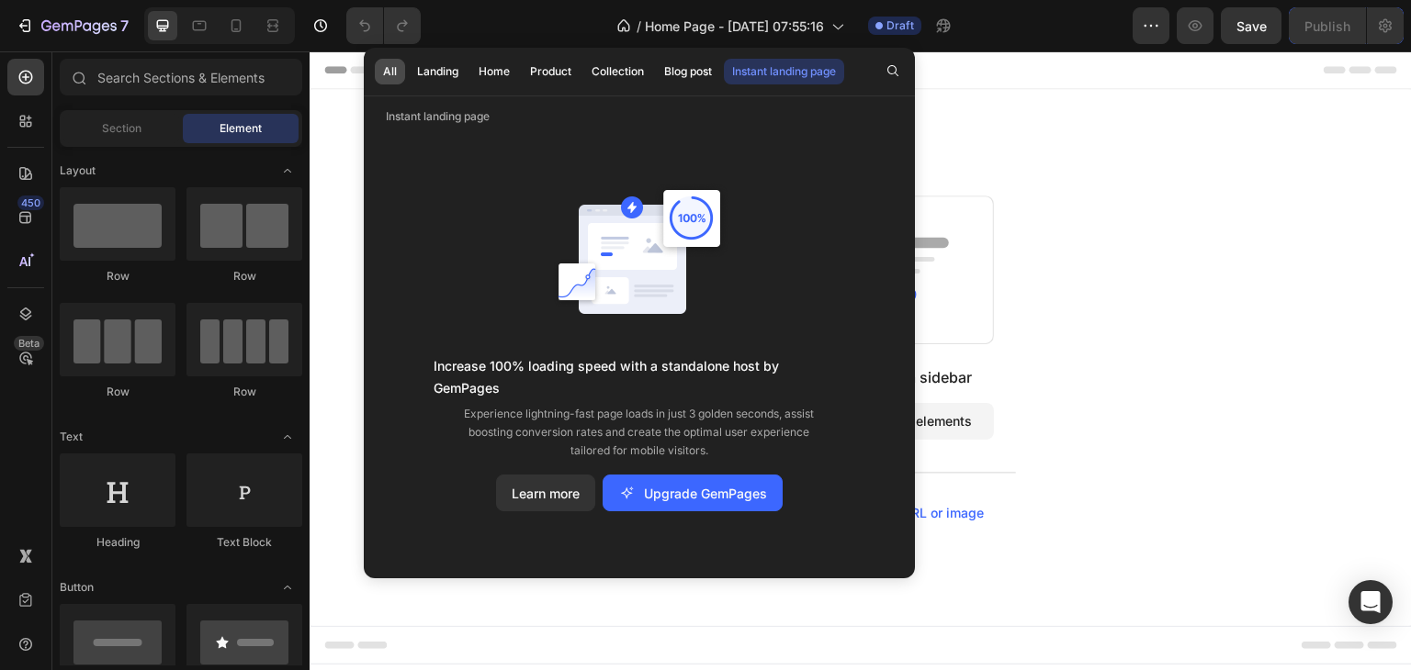
click at [409, 69] on button "All" at bounding box center [438, 72] width 58 height 26
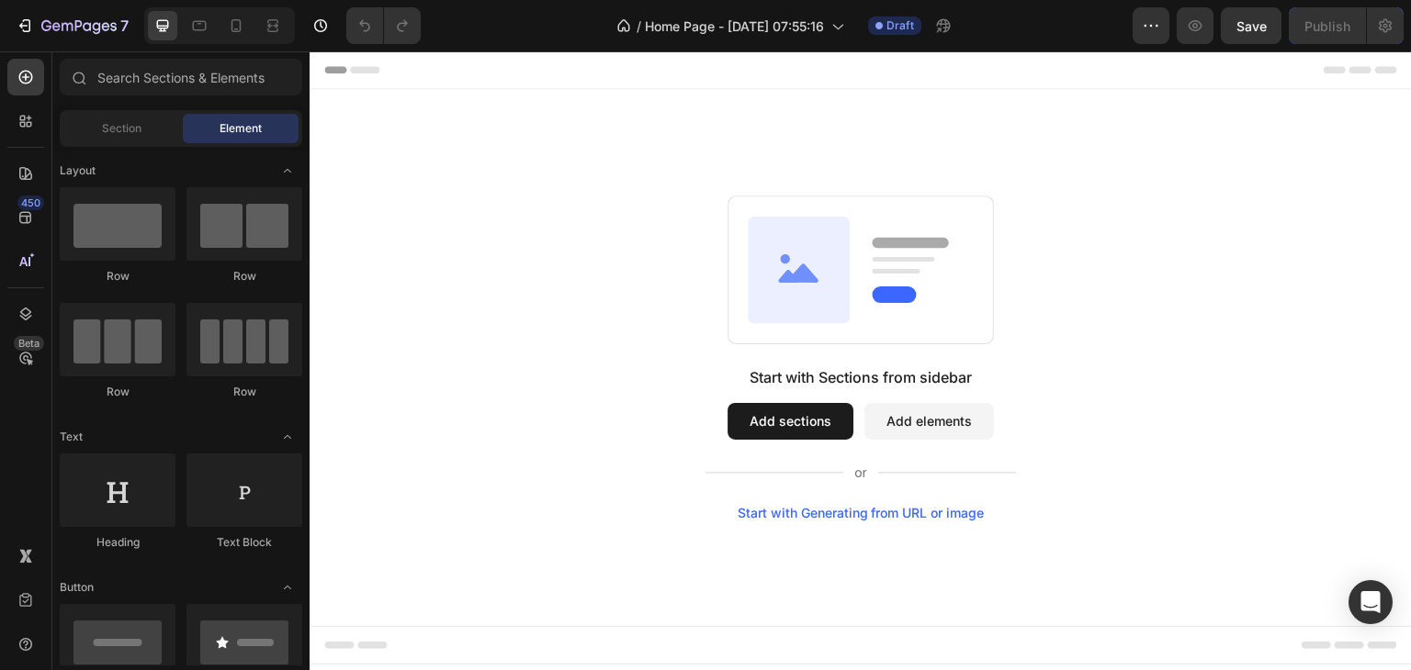
click at [1006, 93] on div "Start with Sections from sidebar Add sections Add elements Start with Generatin…" at bounding box center [861, 357] width 1102 height 537
